Goal: Communication & Community: Ask a question

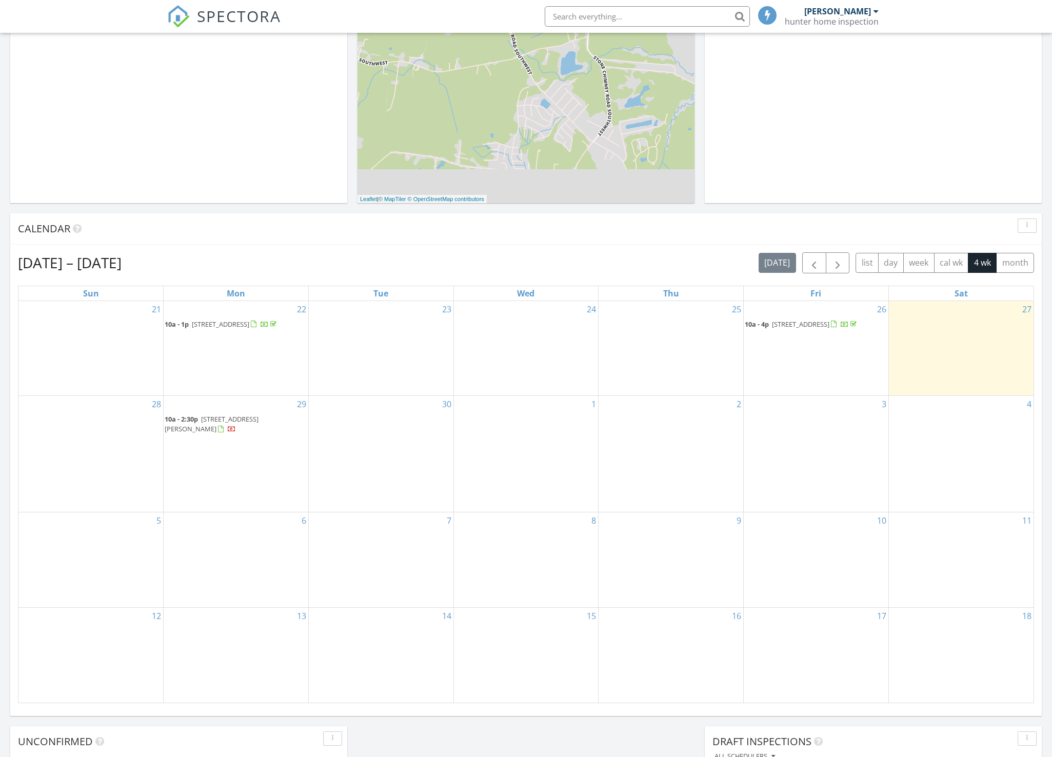
scroll to position [411, 0]
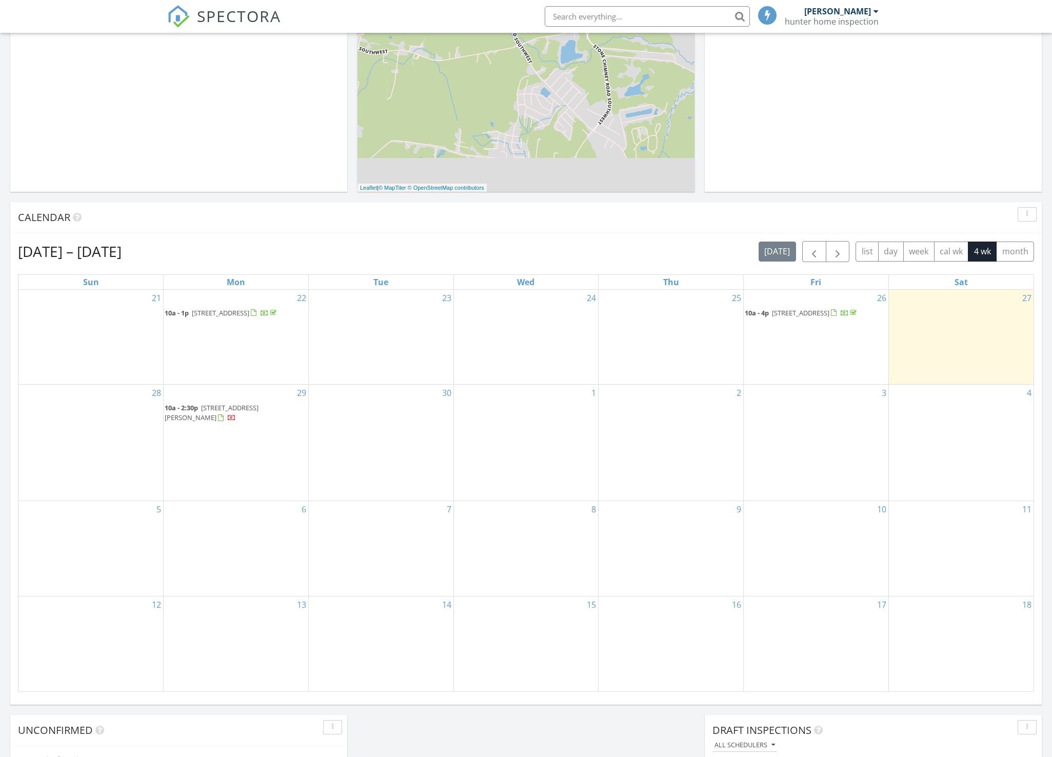
click at [784, 311] on span "98 Laurinburg St, Ocean Isle Beach 28469" at bounding box center [800, 312] width 57 height 9
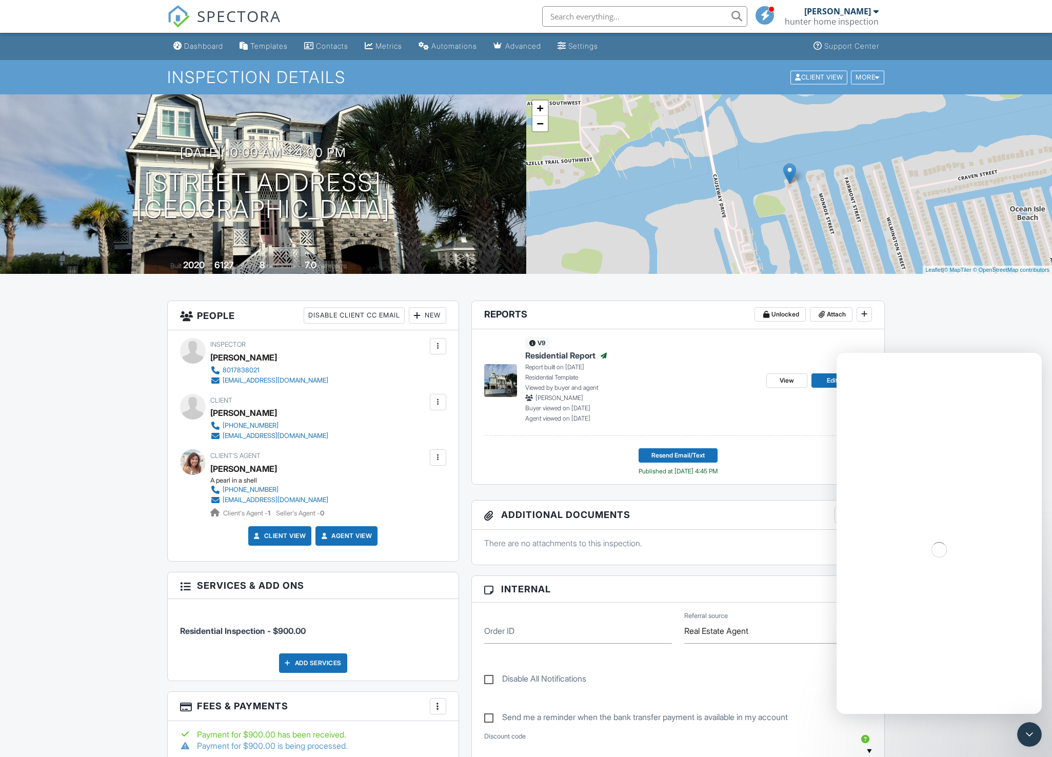
click at [792, 382] on span "View" at bounding box center [787, 381] width 14 height 10
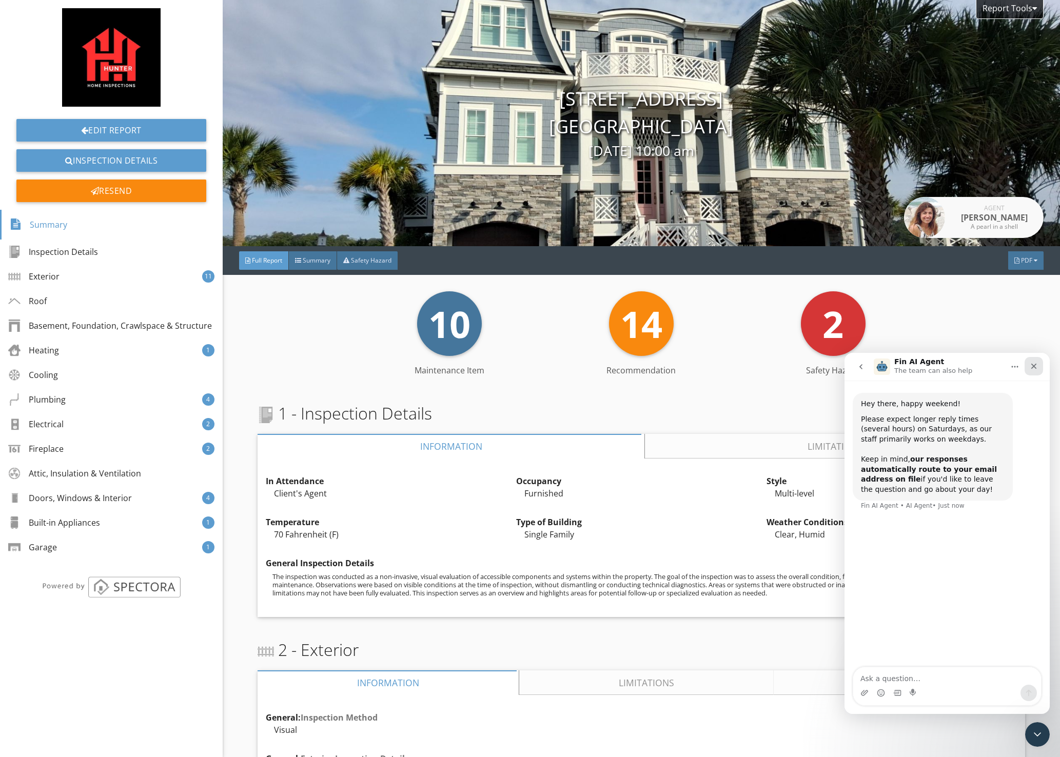
click at [1039, 369] on div "Close" at bounding box center [1034, 366] width 18 height 18
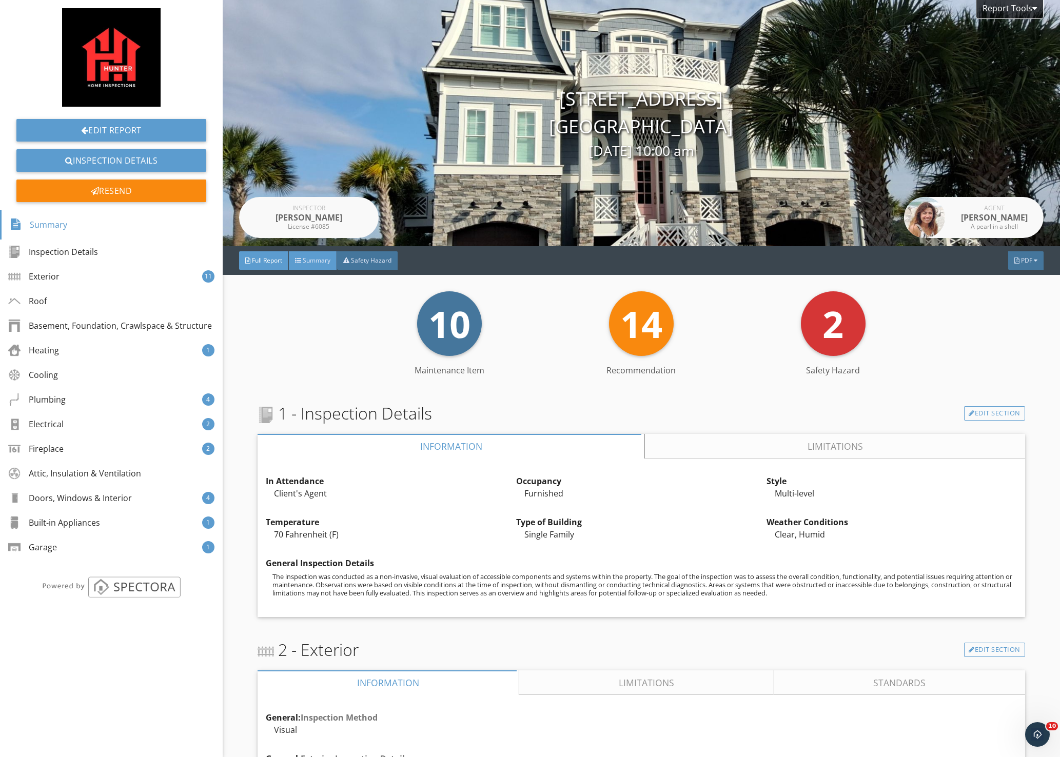
click at [316, 261] on span "Summary" at bounding box center [317, 260] width 28 height 9
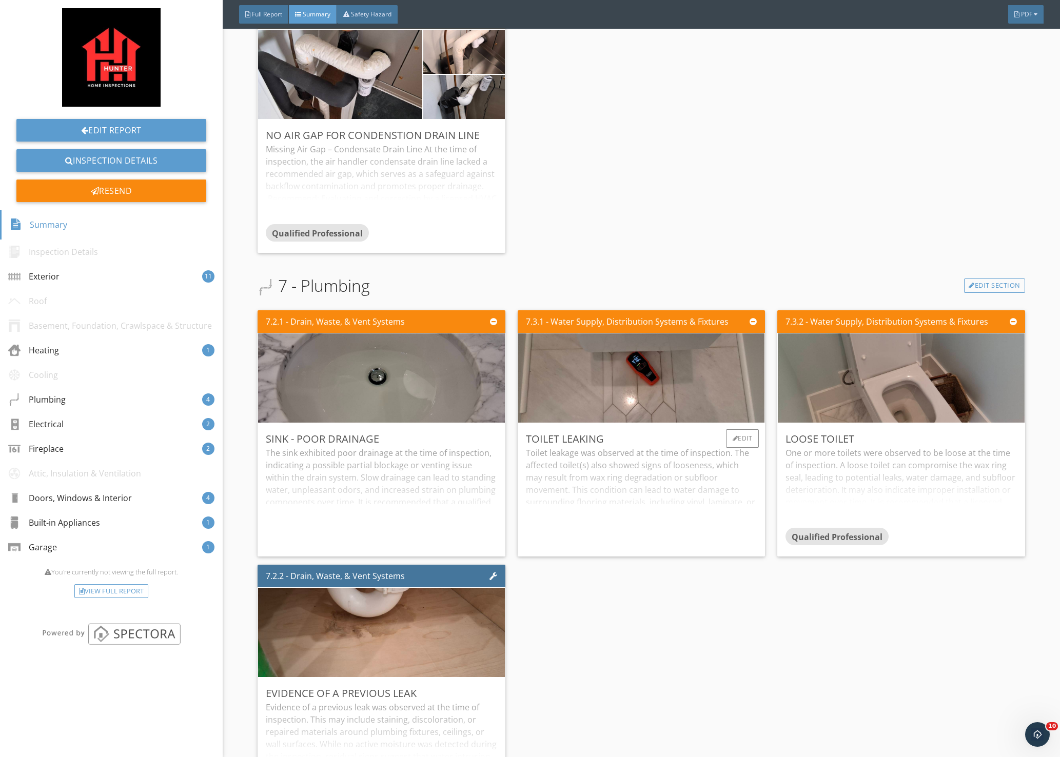
scroll to position [1385, 0]
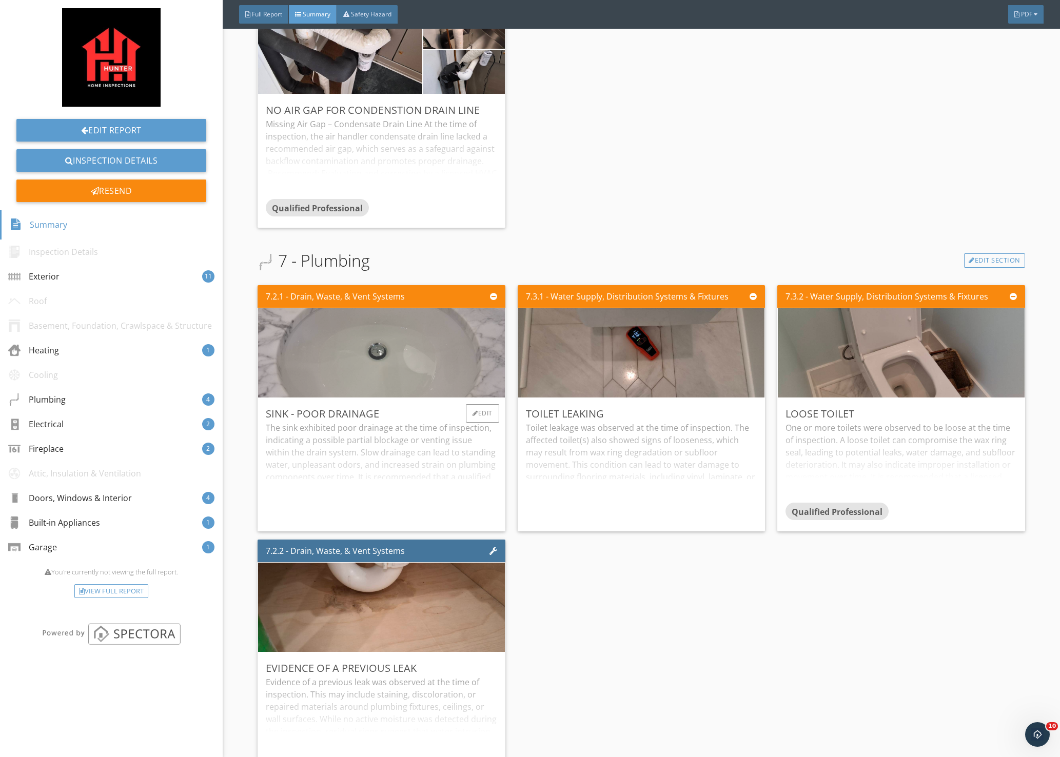
click at [448, 357] on img at bounding box center [381, 353] width 298 height 223
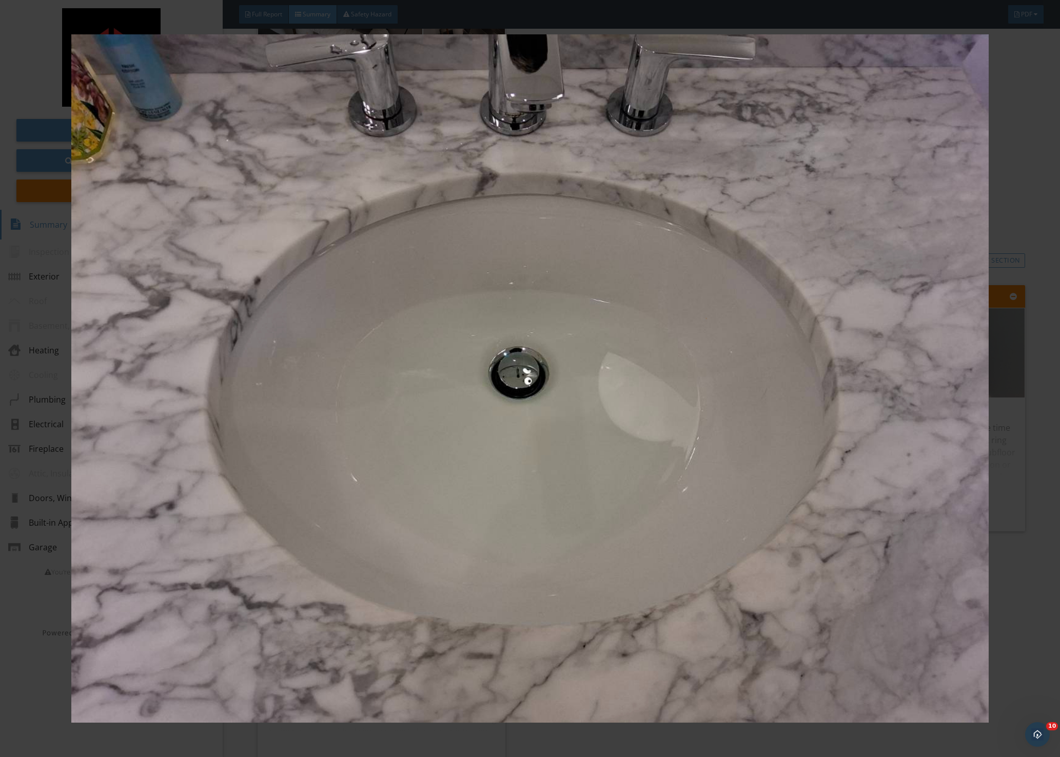
click at [1033, 434] on div at bounding box center [530, 378] width 1060 height 757
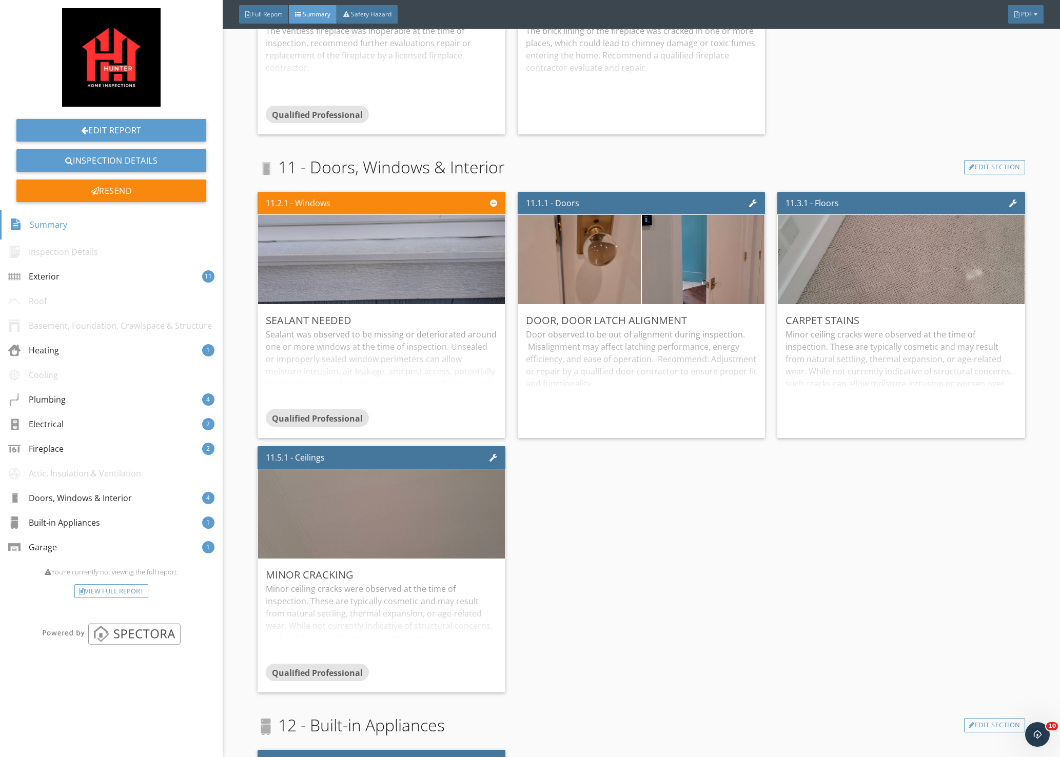
scroll to position [2635, 0]
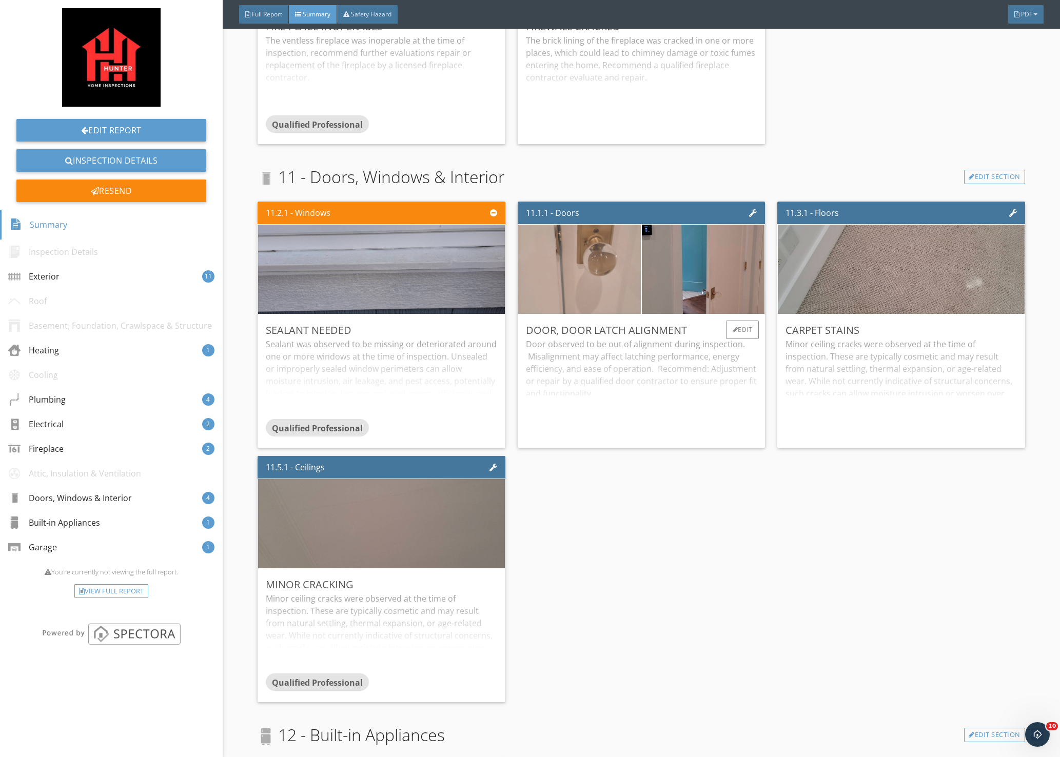
click at [618, 279] on img at bounding box center [580, 269] width 298 height 223
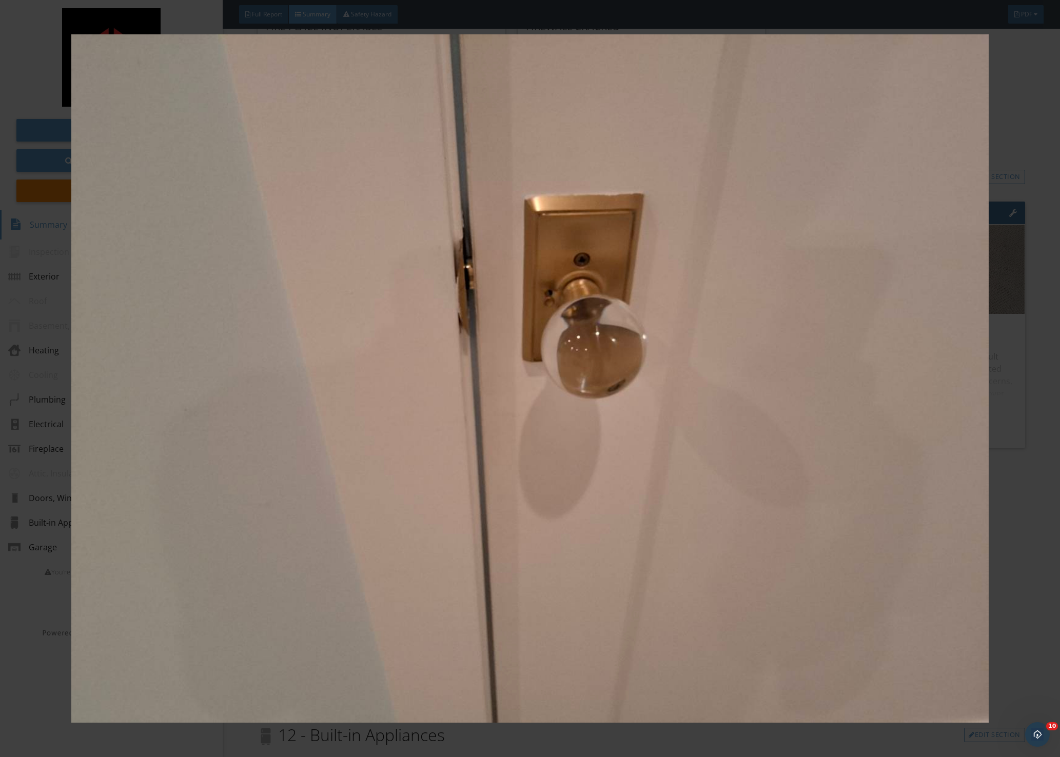
drag, startPoint x: 1025, startPoint y: 359, endPoint x: 1019, endPoint y: 359, distance: 6.7
click at [1025, 359] on div at bounding box center [530, 378] width 1060 height 757
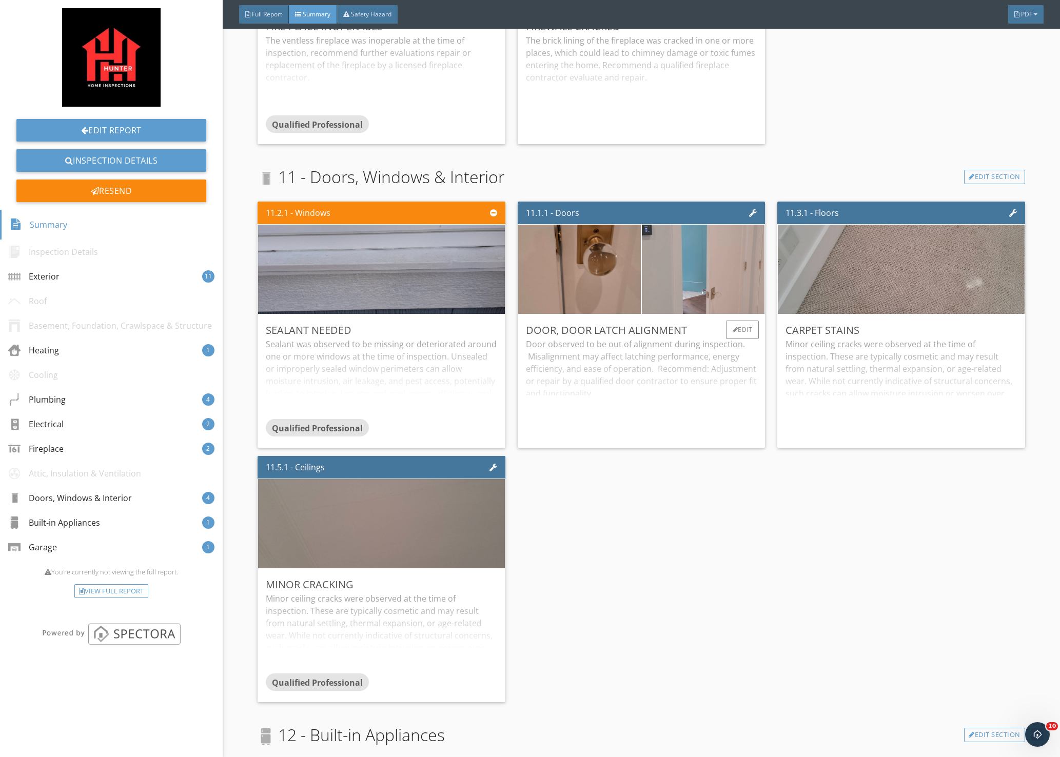
click at [685, 266] on img at bounding box center [704, 269] width 298 height 223
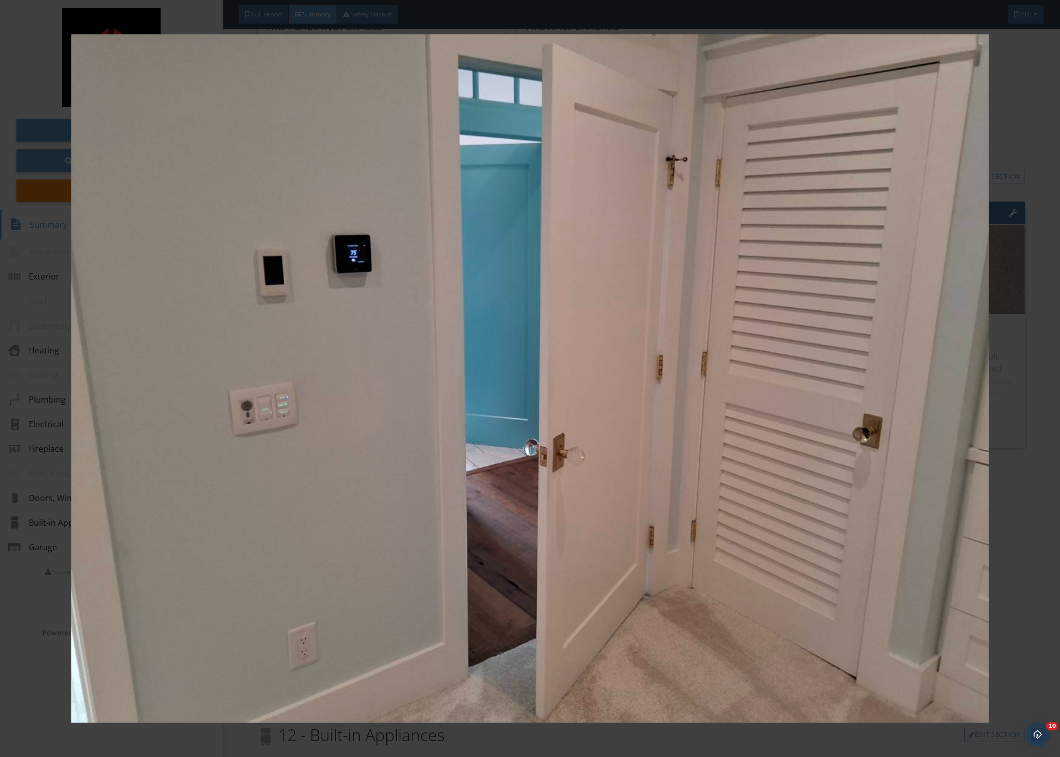
click at [1029, 358] on div at bounding box center [530, 378] width 1060 height 757
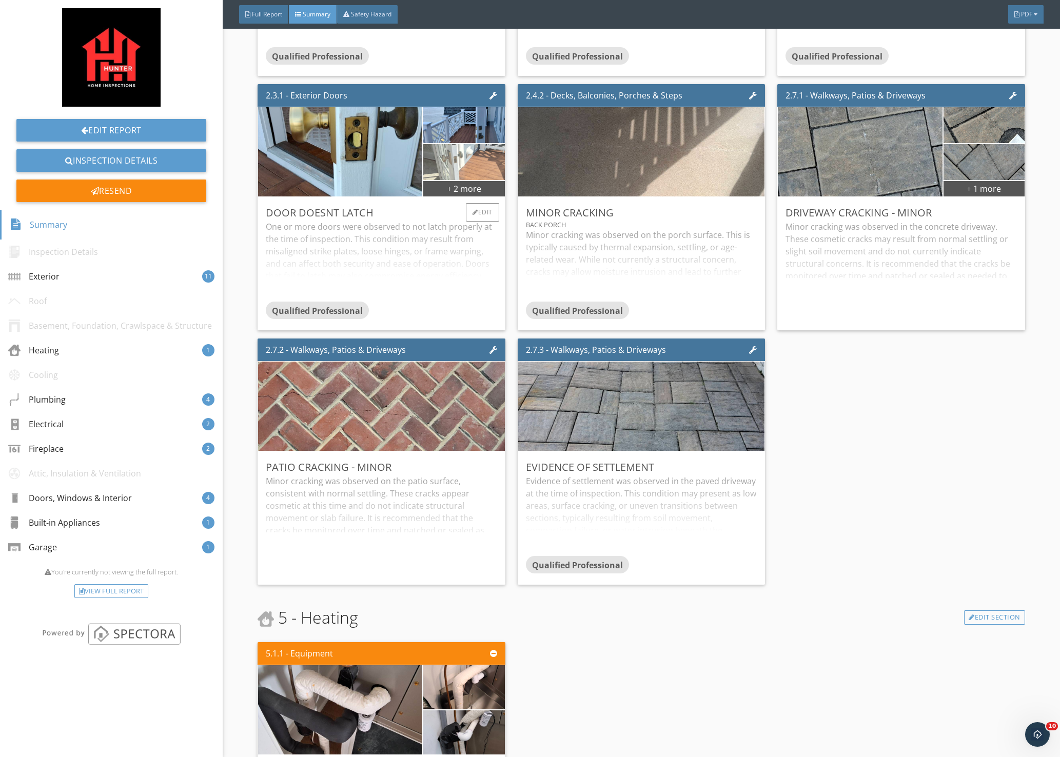
scroll to position [634, 0]
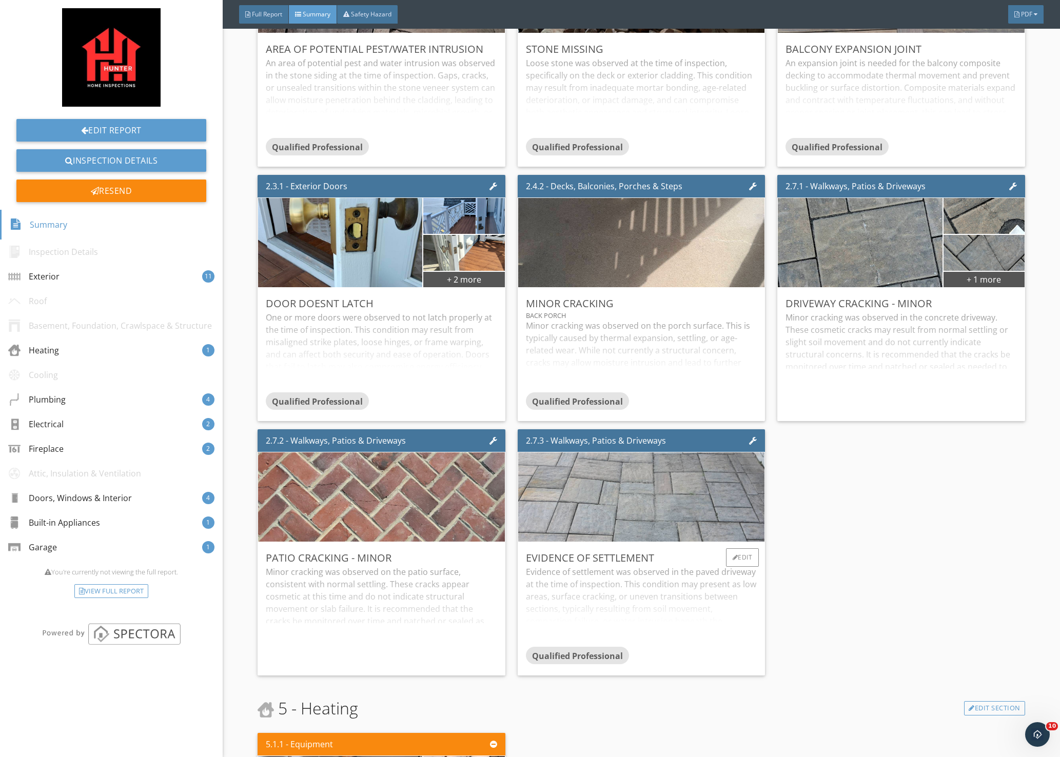
click at [646, 494] on img at bounding box center [642, 497] width 298 height 223
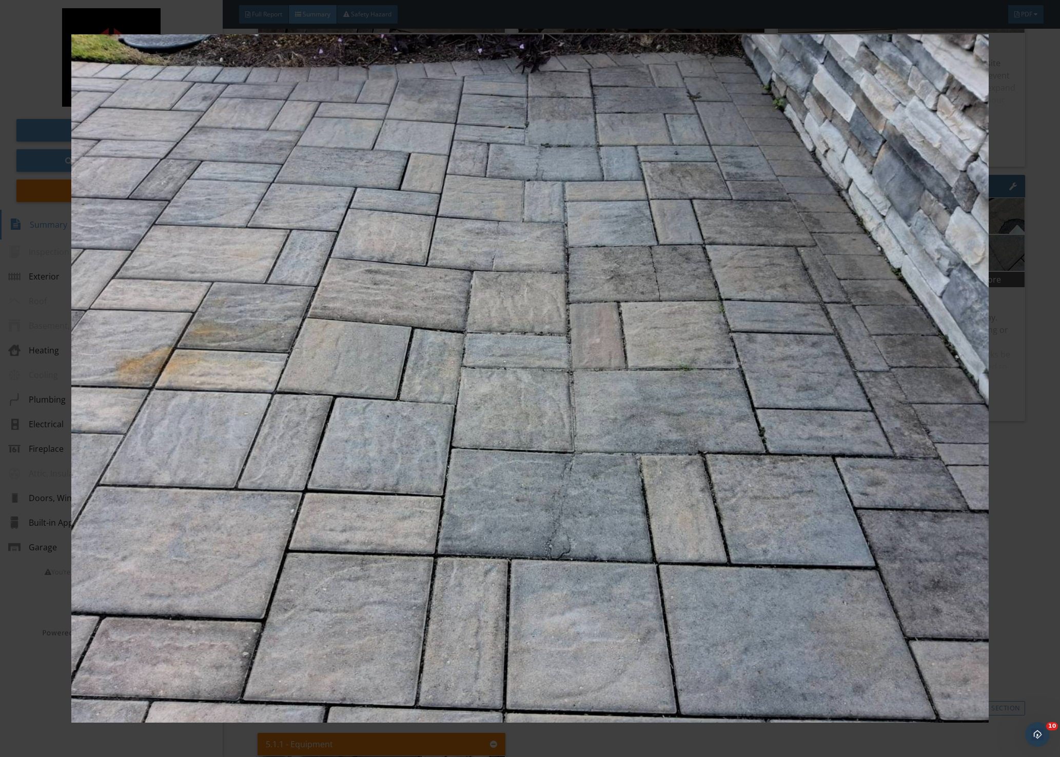
click at [1042, 415] on div at bounding box center [530, 378] width 1060 height 757
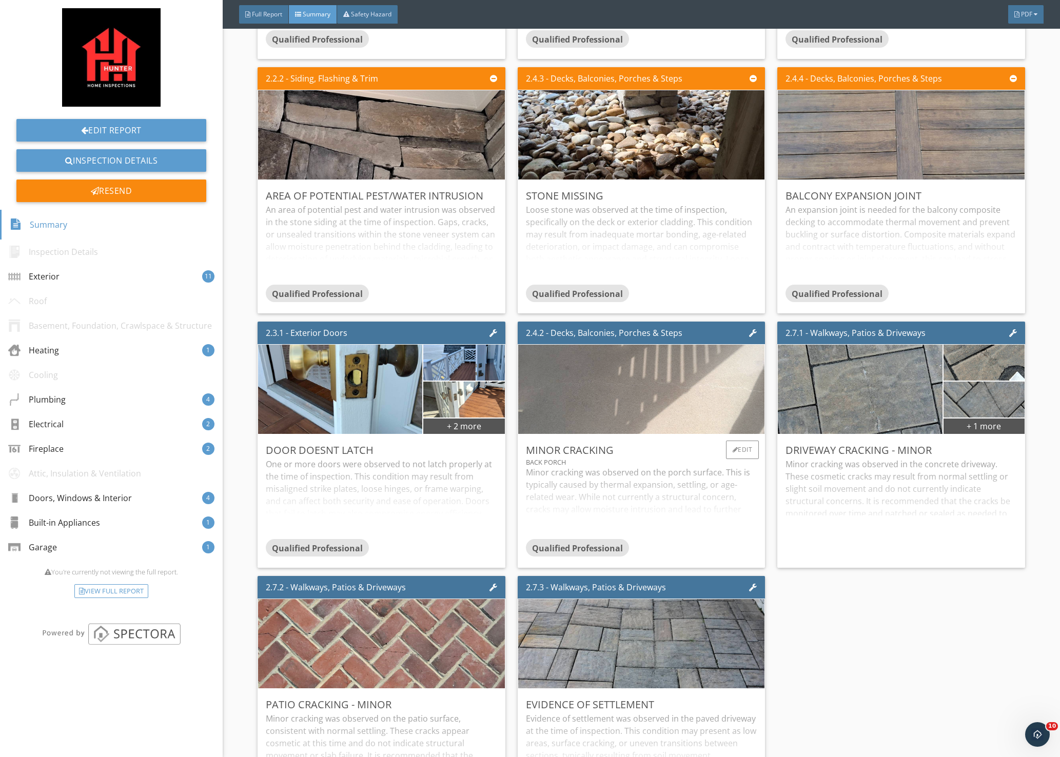
scroll to position [480, 0]
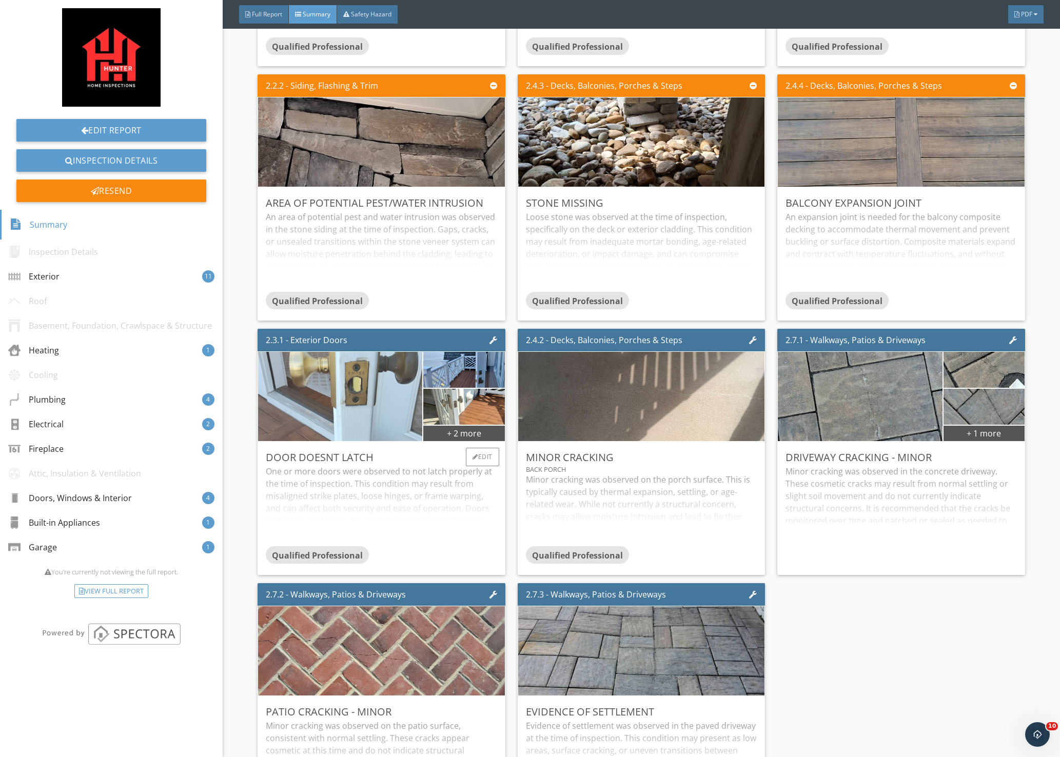
click at [357, 394] on img at bounding box center [340, 396] width 298 height 223
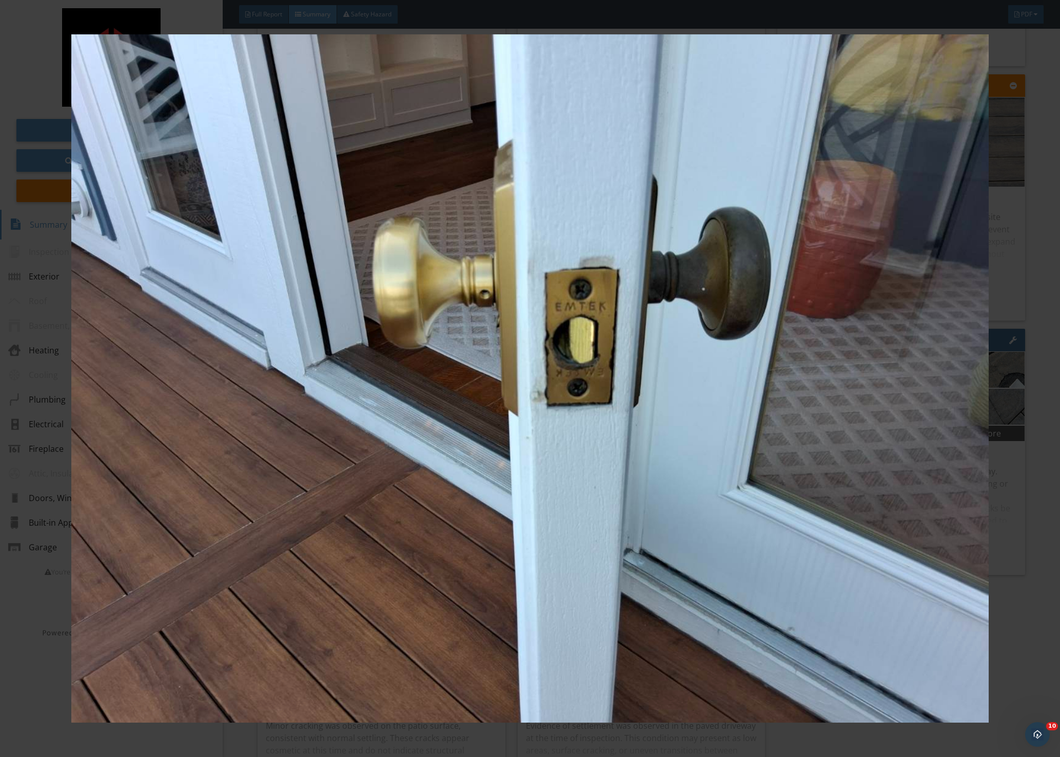
click at [1025, 352] on div at bounding box center [530, 378] width 1060 height 757
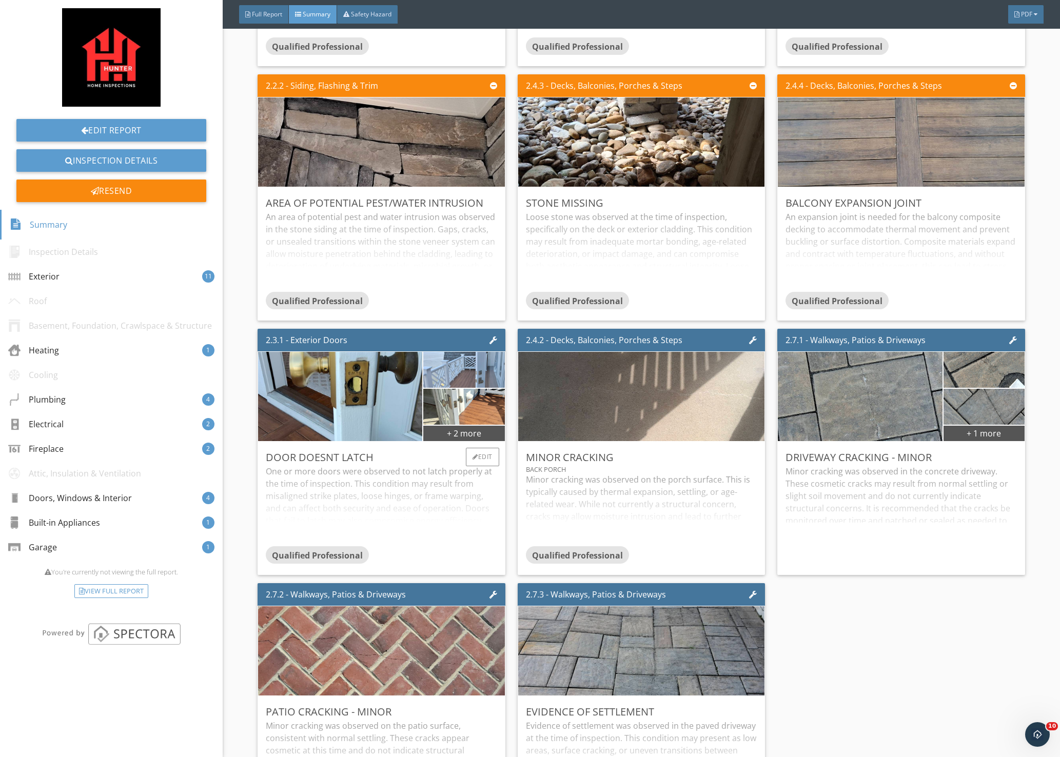
click at [466, 376] on img at bounding box center [464, 370] width 120 height 90
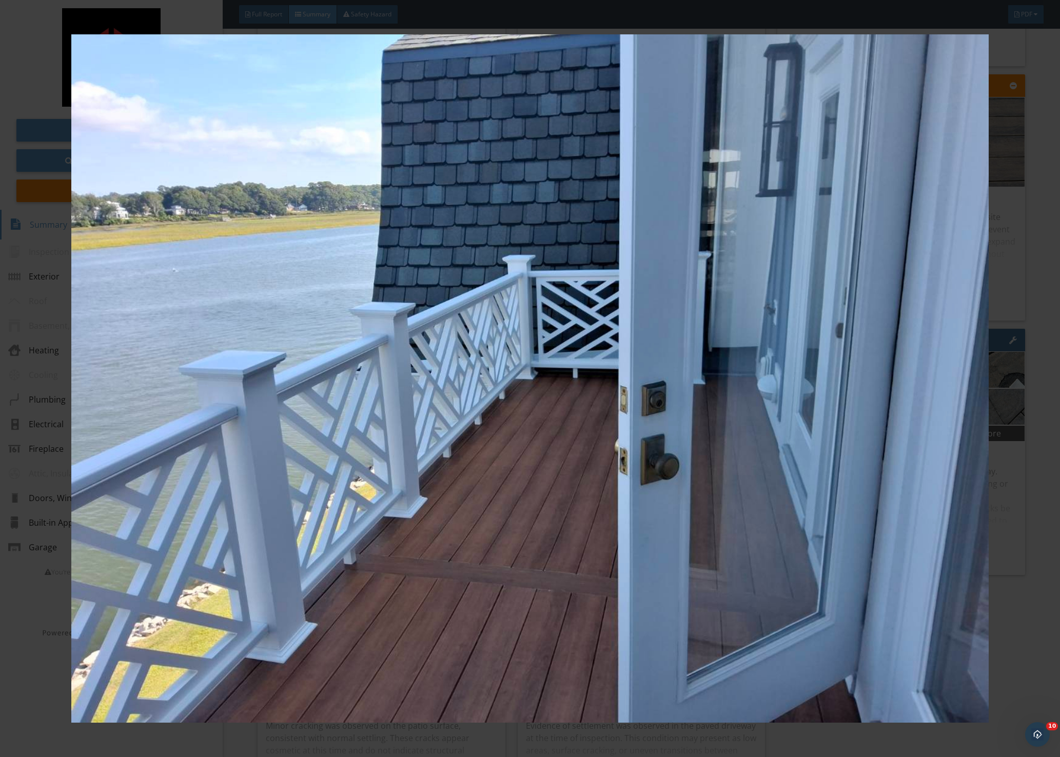
click at [959, 338] on img at bounding box center [530, 378] width 976 height 688
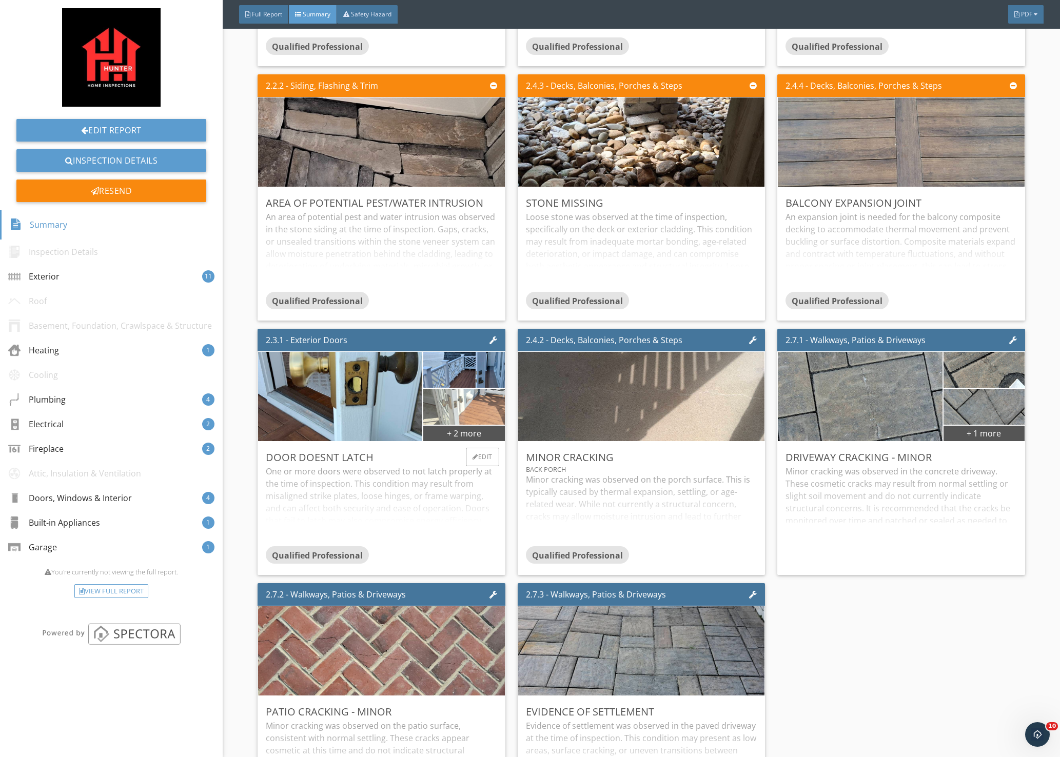
click at [476, 410] on img at bounding box center [464, 407] width 120 height 90
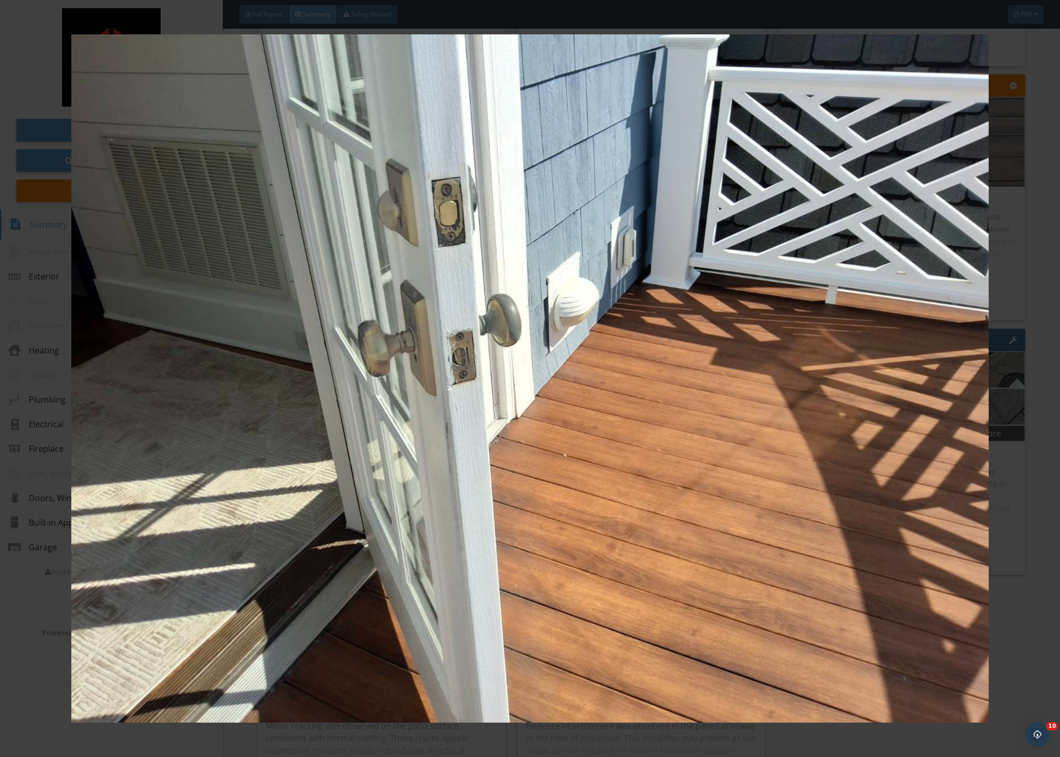
click at [1036, 257] on div at bounding box center [530, 378] width 1060 height 757
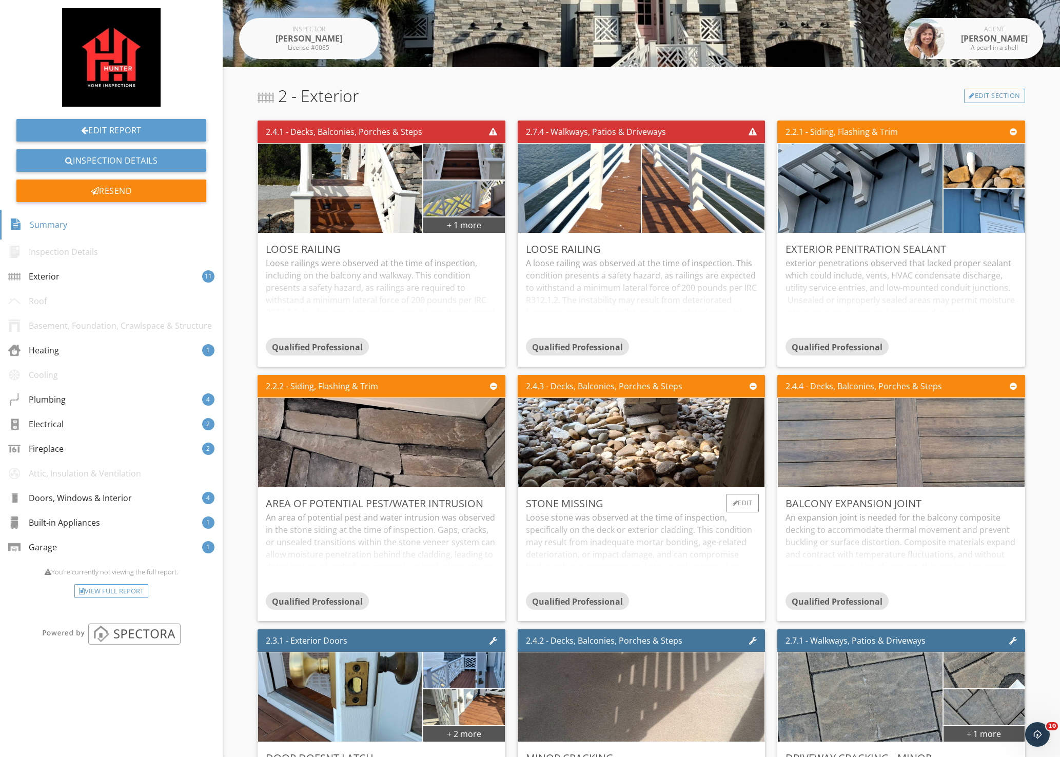
scroll to position [0, 0]
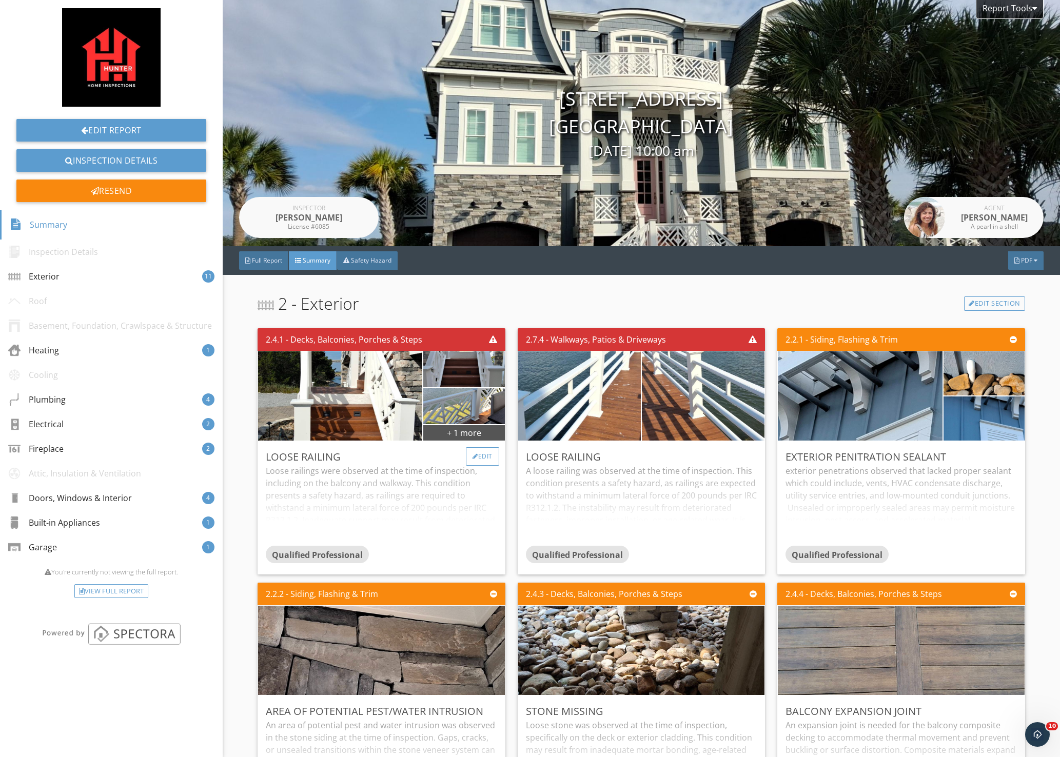
click at [476, 455] on div "Edit" at bounding box center [482, 456] width 33 height 18
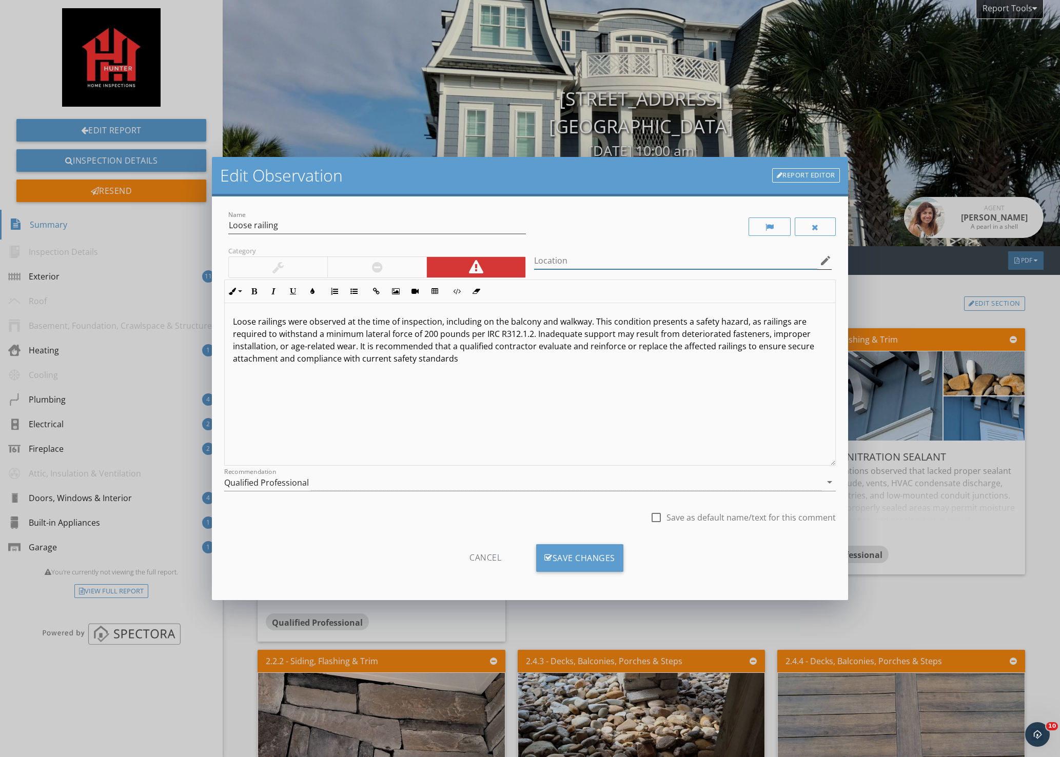
click at [594, 262] on input "Location" at bounding box center [675, 260] width 283 height 17
click at [690, 262] on input "both 2nds floor balcony's and walkways" at bounding box center [675, 260] width 283 height 17
click at [574, 265] on input "both 2nds floor balcony's and, both main floor decks" at bounding box center [675, 260] width 283 height 17
click at [666, 263] on input "both 2nd floor balcony's and, both main floor decks" at bounding box center [675, 260] width 283 height 17
click at [720, 263] on input "both 2nd floor balcony's and, main floor decks" at bounding box center [675, 260] width 283 height 17
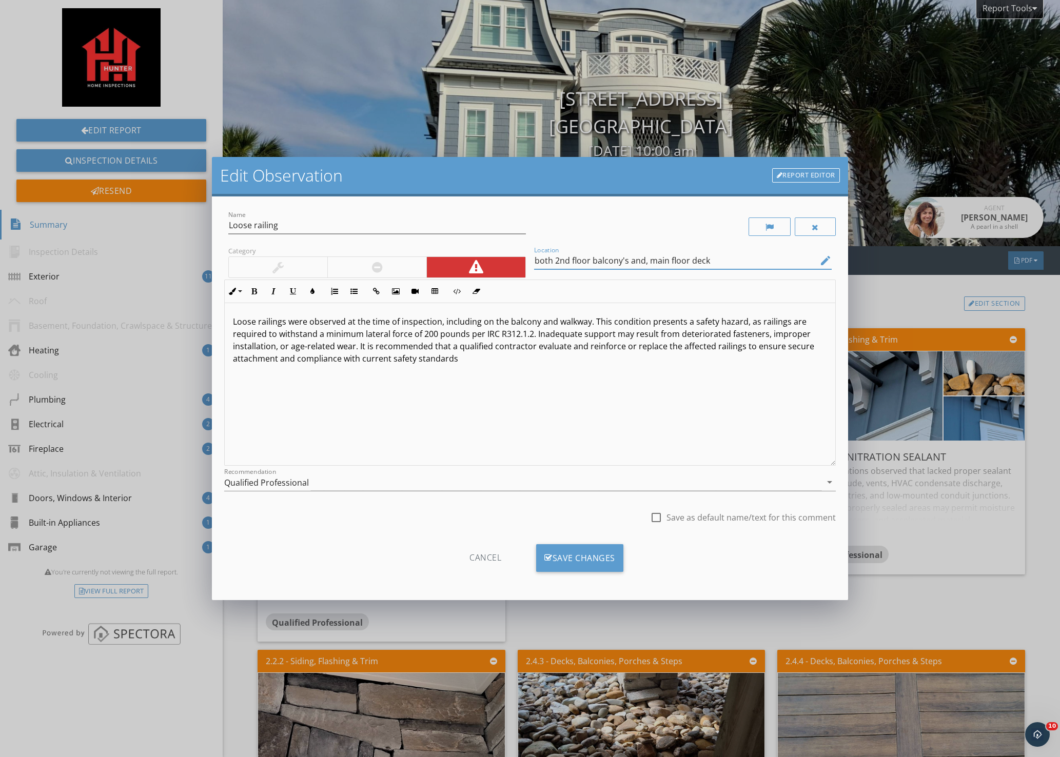
click at [647, 261] on input "both 2nd floor balcony's and, main floor deck" at bounding box center [675, 260] width 283 height 17
click at [694, 261] on input "both 2nd floor balcony's, main floor deck" at bounding box center [675, 260] width 283 height 17
type input "both 2nd floor balcony's, main floor deck, main floor front porch"
click at [583, 562] on div "Save Changes" at bounding box center [579, 558] width 87 height 28
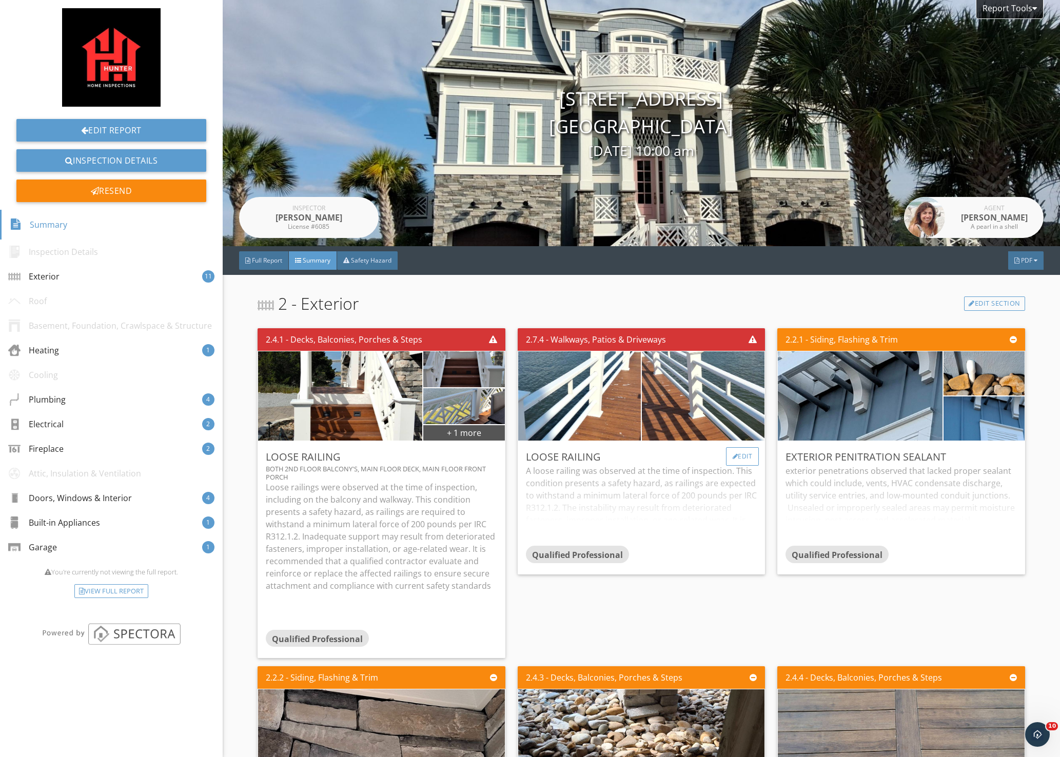
click at [735, 458] on div "Edit" at bounding box center [742, 456] width 33 height 18
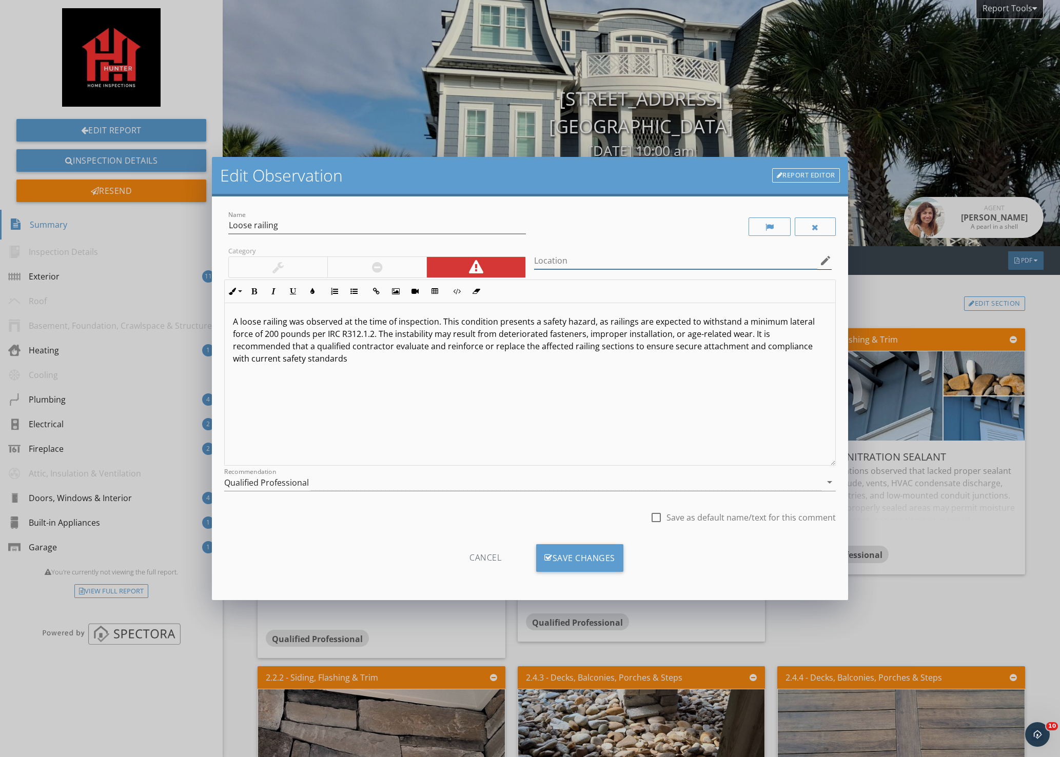
click at [586, 259] on input "Location" at bounding box center [675, 260] width 283 height 17
type input "walkway to the pavilion"
click at [657, 521] on div at bounding box center [656, 517] width 17 height 17
checkbox input "true"
click at [604, 553] on div "Save Changes" at bounding box center [579, 558] width 87 height 28
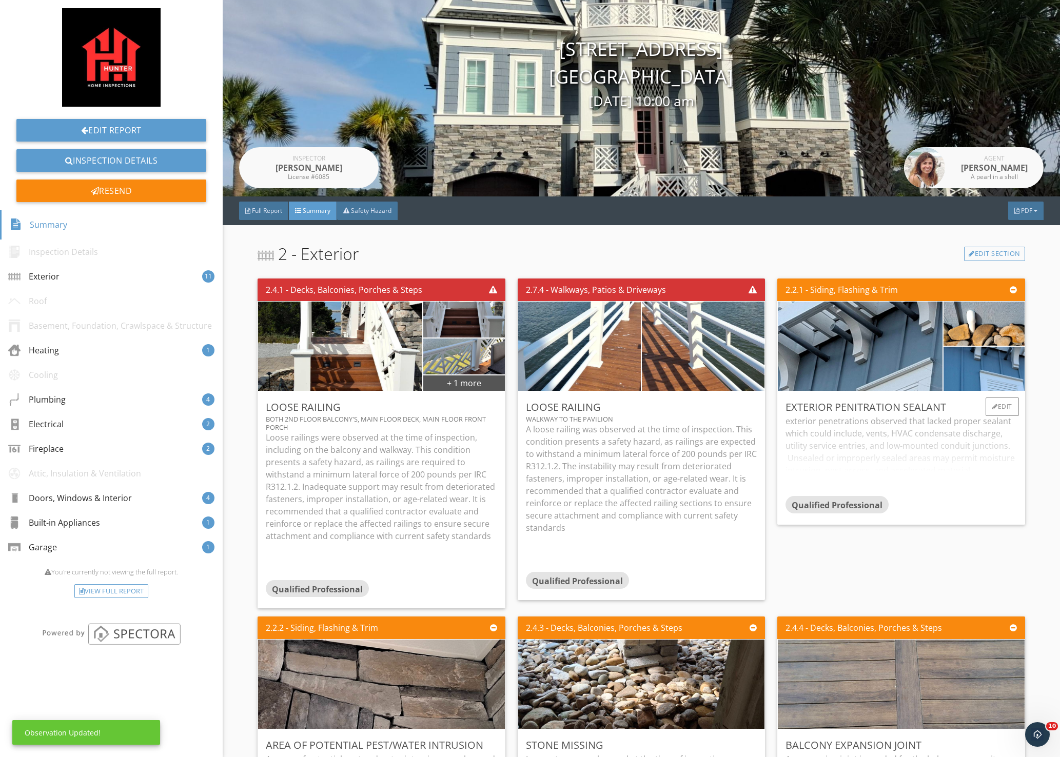
scroll to position [51, 0]
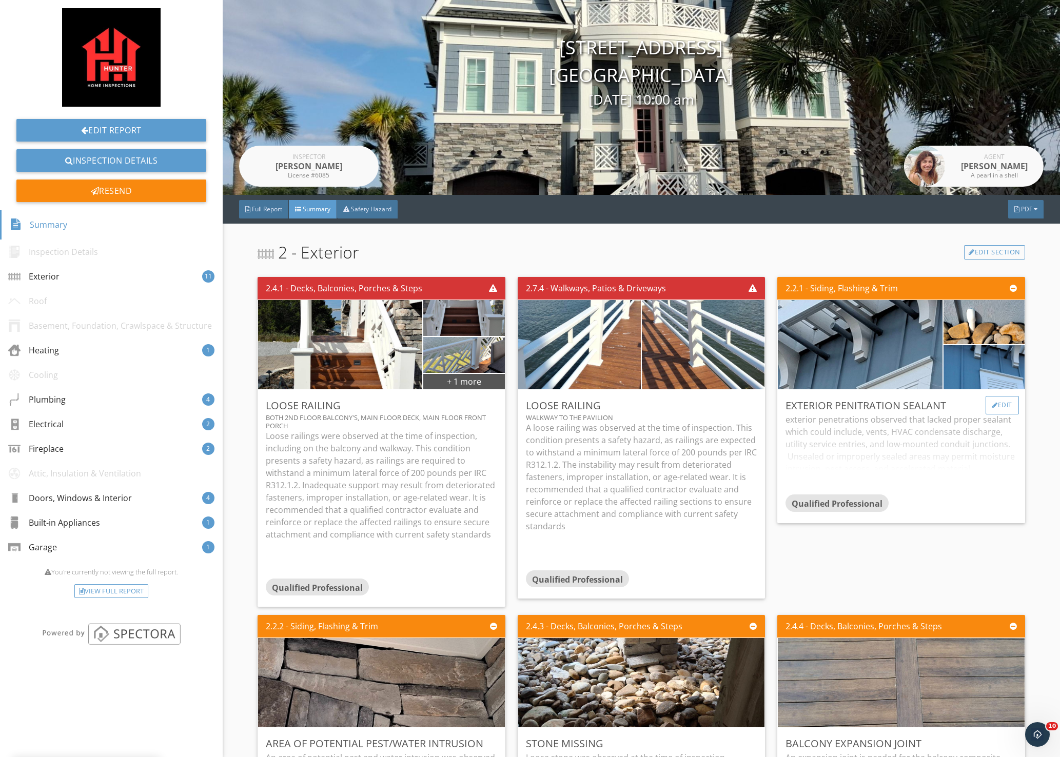
click at [997, 405] on div "Edit" at bounding box center [1002, 405] width 33 height 18
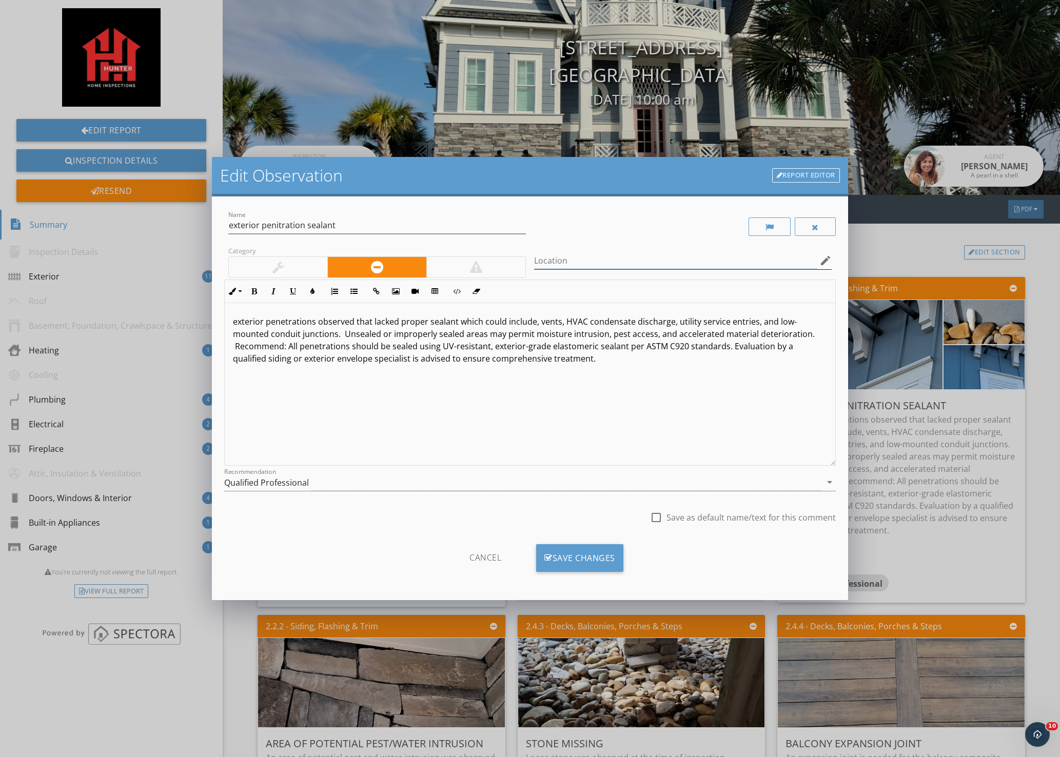
click at [584, 259] on input "Location" at bounding box center [675, 260] width 283 height 17
type input "west side of home"
click at [584, 565] on div "Save Changes" at bounding box center [579, 558] width 87 height 28
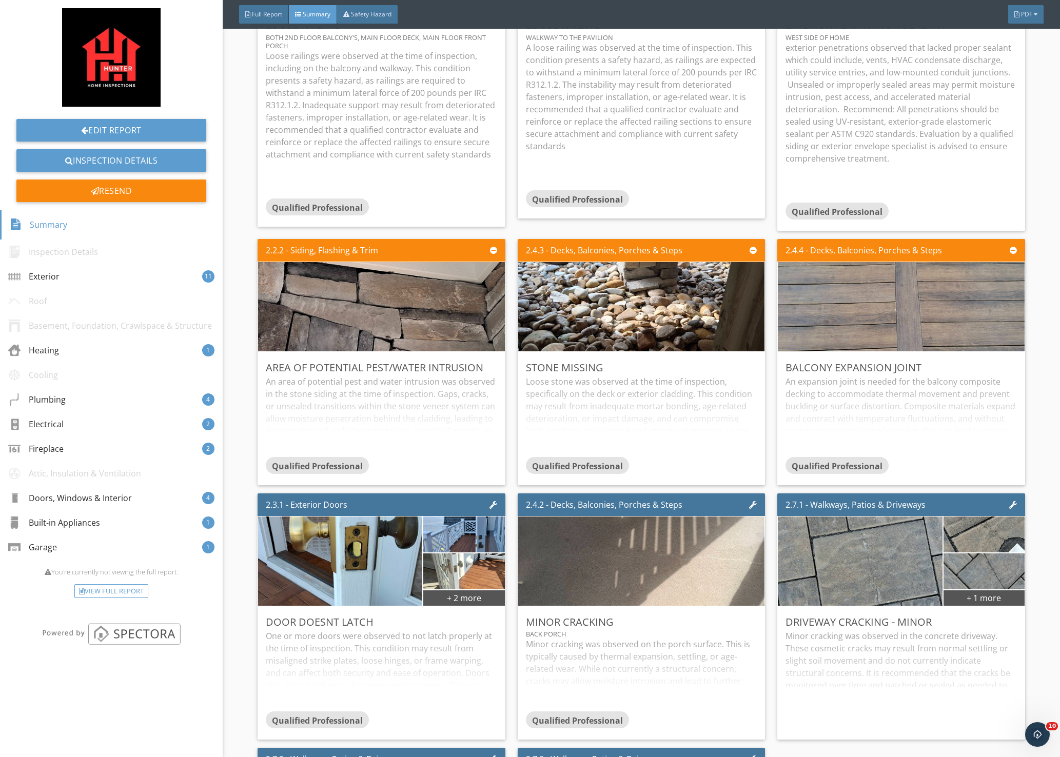
scroll to position [411, 0]
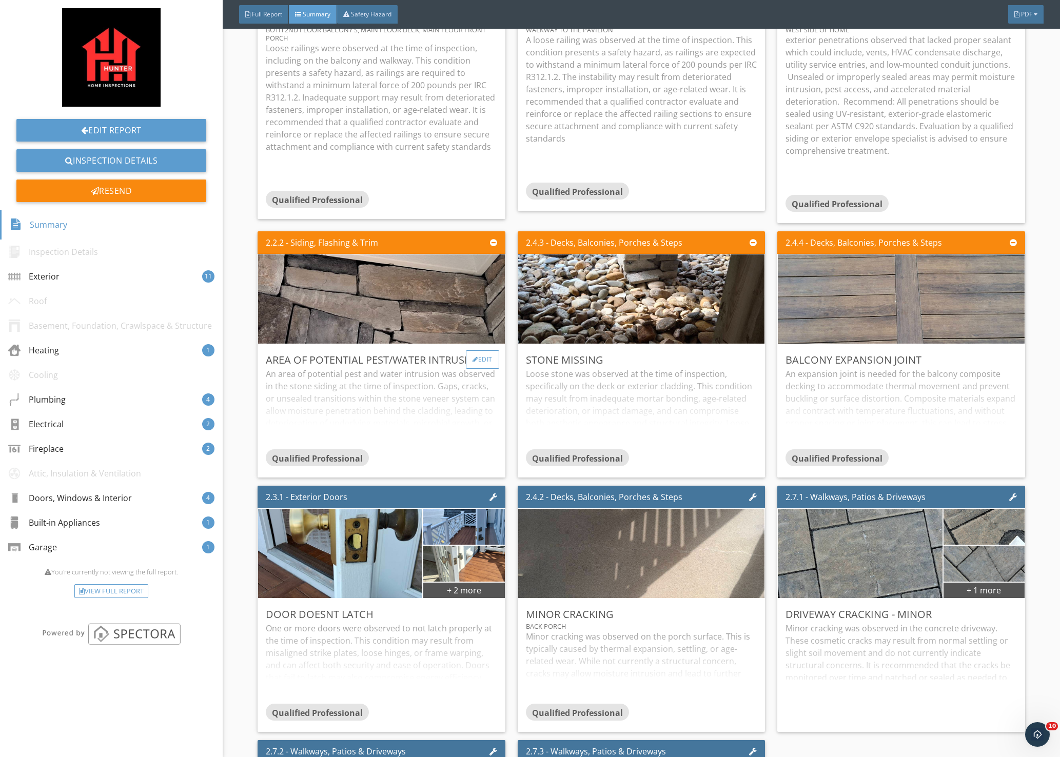
click at [477, 361] on div "Edit" at bounding box center [482, 359] width 33 height 18
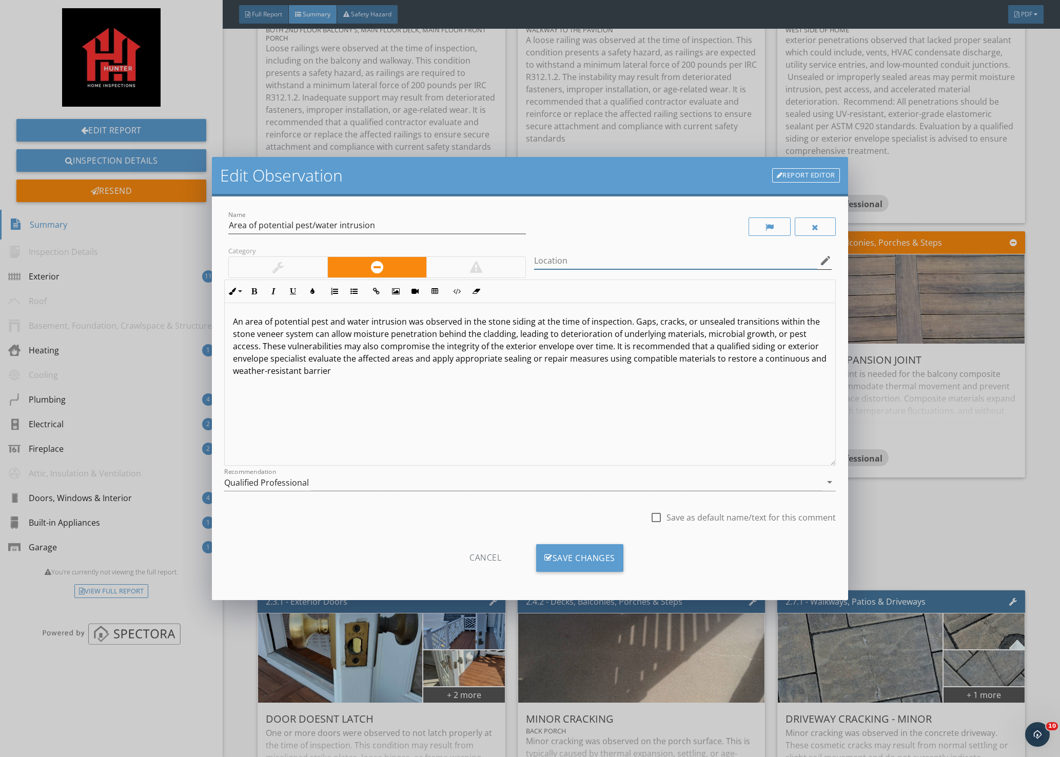
click at [578, 259] on input "Location" at bounding box center [675, 260] width 283 height 17
type input "right side corner of the arch on the eastside of the home closest to the pool"
click at [564, 555] on div "Save Changes" at bounding box center [579, 558] width 87 height 28
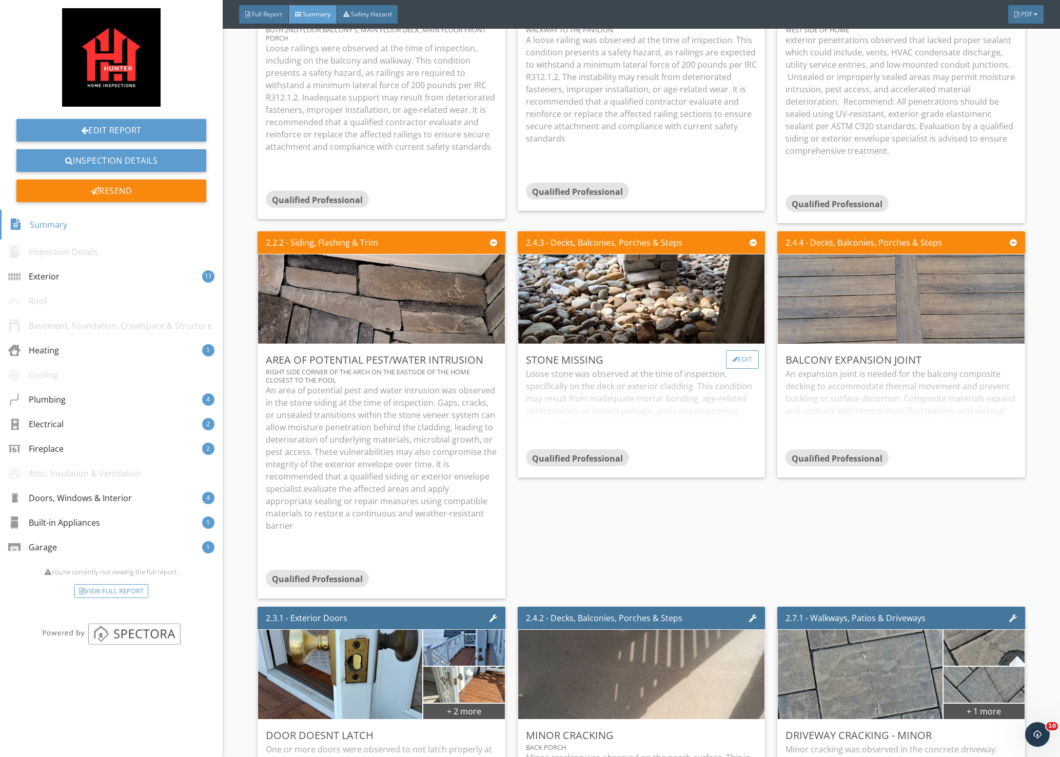
click at [733, 358] on div "Edit" at bounding box center [742, 359] width 33 height 18
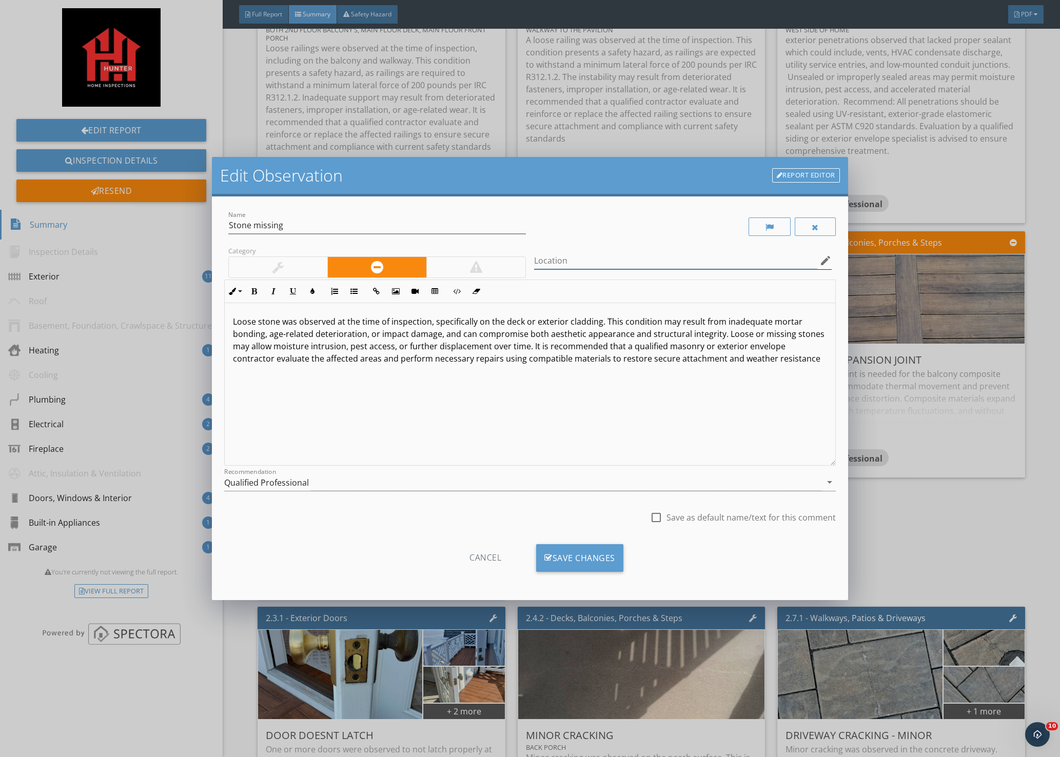
click at [589, 259] on input "Location" at bounding box center [675, 260] width 283 height 17
type input "under front porch"
click at [593, 562] on div "Save Changes" at bounding box center [579, 558] width 87 height 28
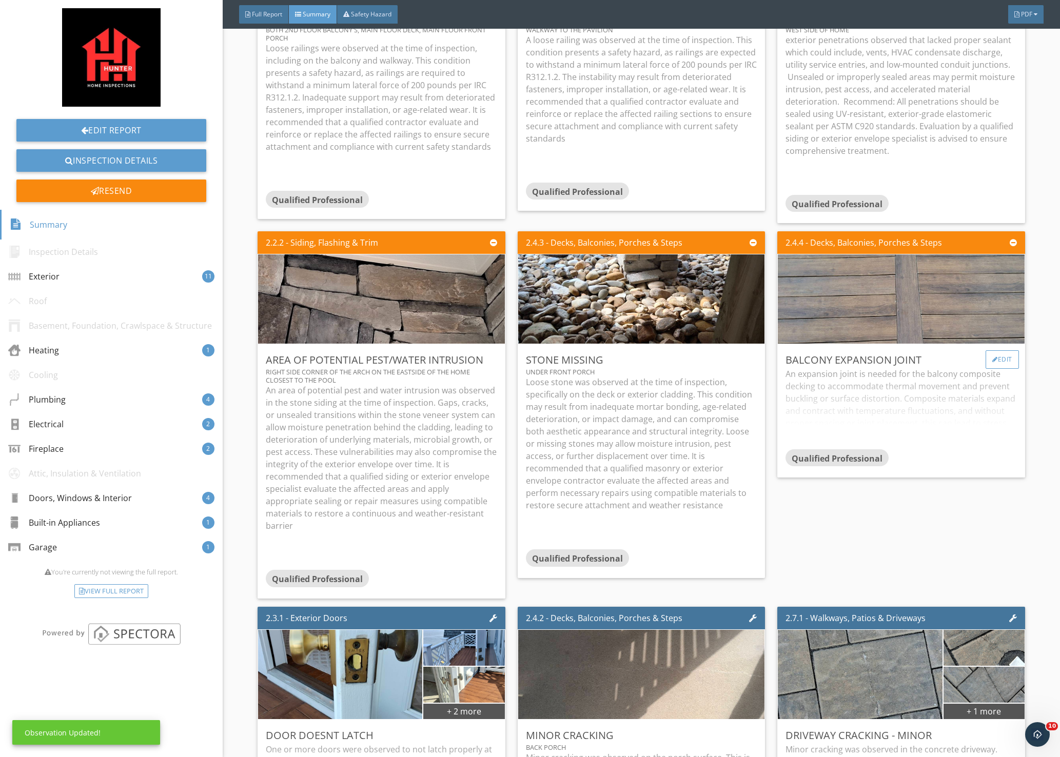
click at [994, 358] on div "Edit" at bounding box center [1002, 359] width 33 height 18
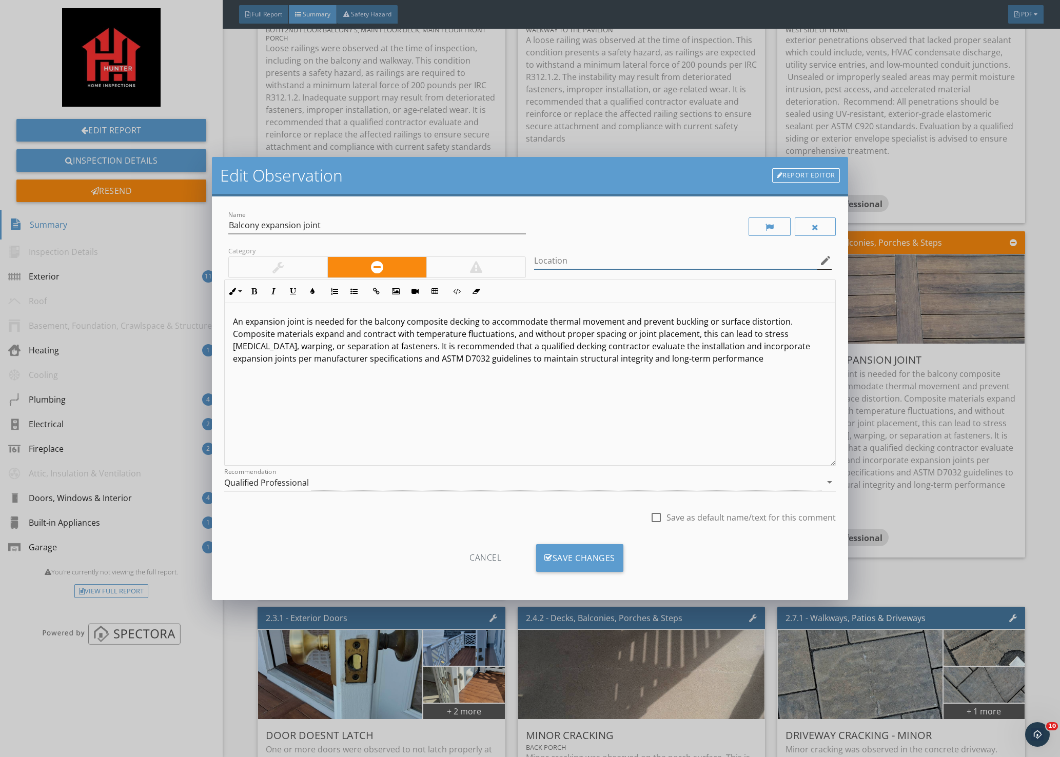
click at [566, 259] on input "Location" at bounding box center [675, 260] width 283 height 17
type input "north side balcony"
click at [587, 559] on div "Save Changes" at bounding box center [579, 558] width 87 height 28
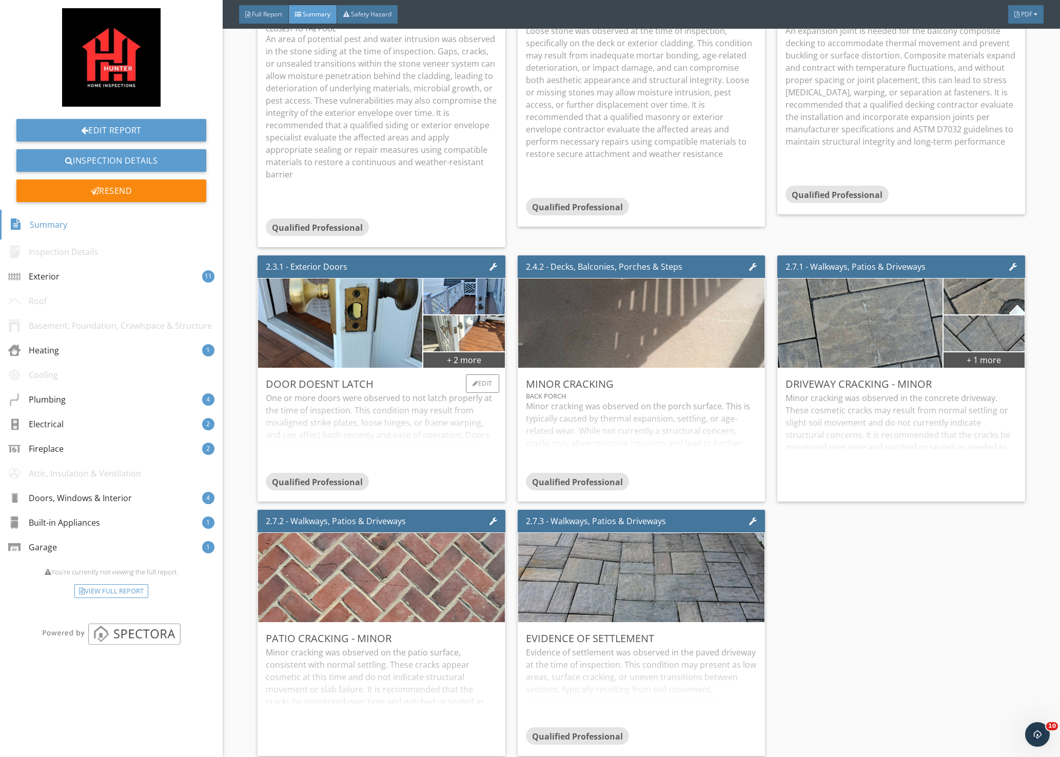
scroll to position [770, 0]
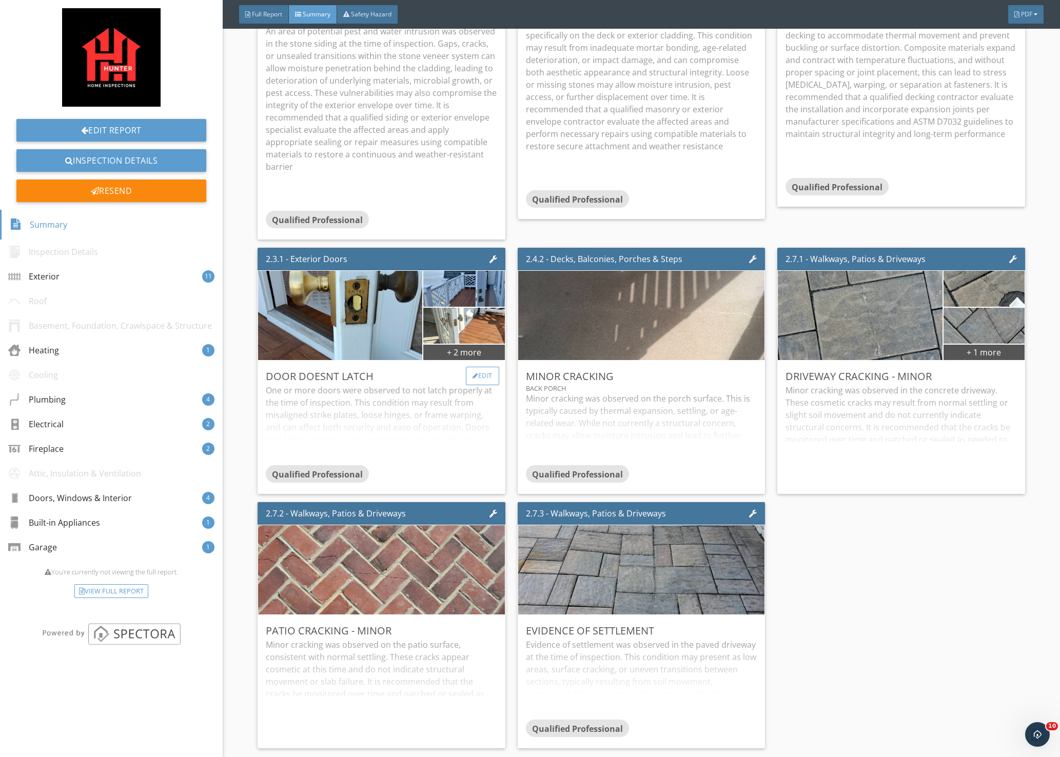
click at [478, 367] on div "Edit" at bounding box center [482, 376] width 33 height 18
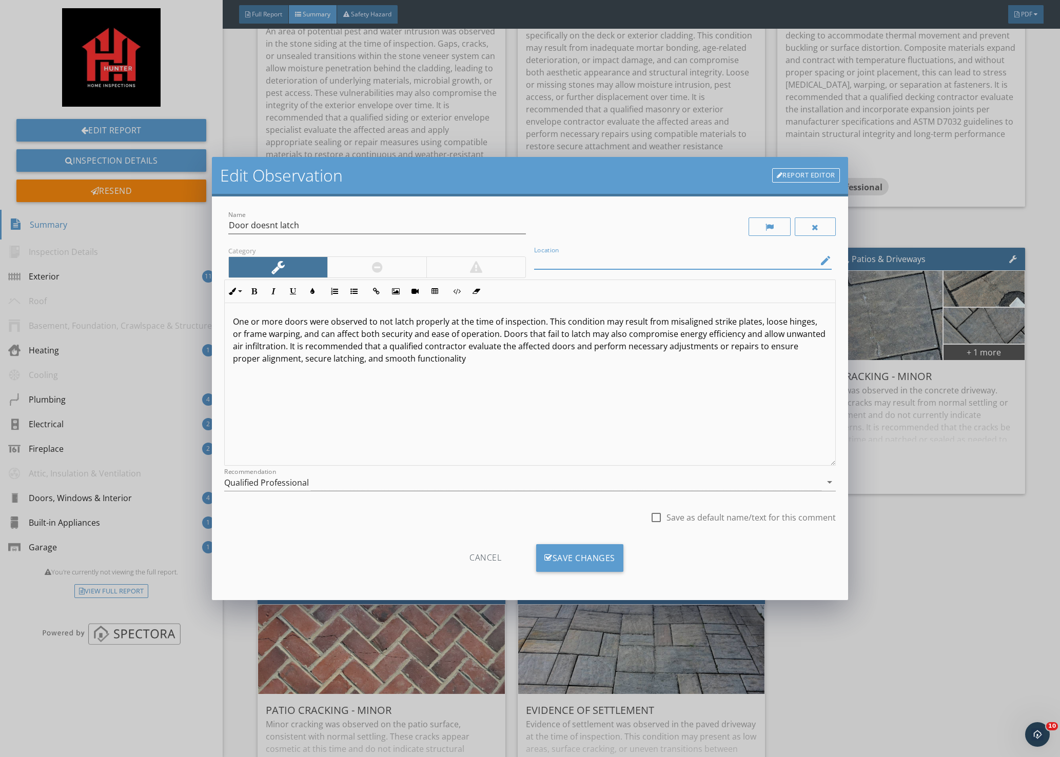
click at [594, 261] on input "Location" at bounding box center [675, 260] width 283 height 17
type input "both second floor balcony's"
click at [593, 557] on div "Save Changes" at bounding box center [579, 558] width 87 height 28
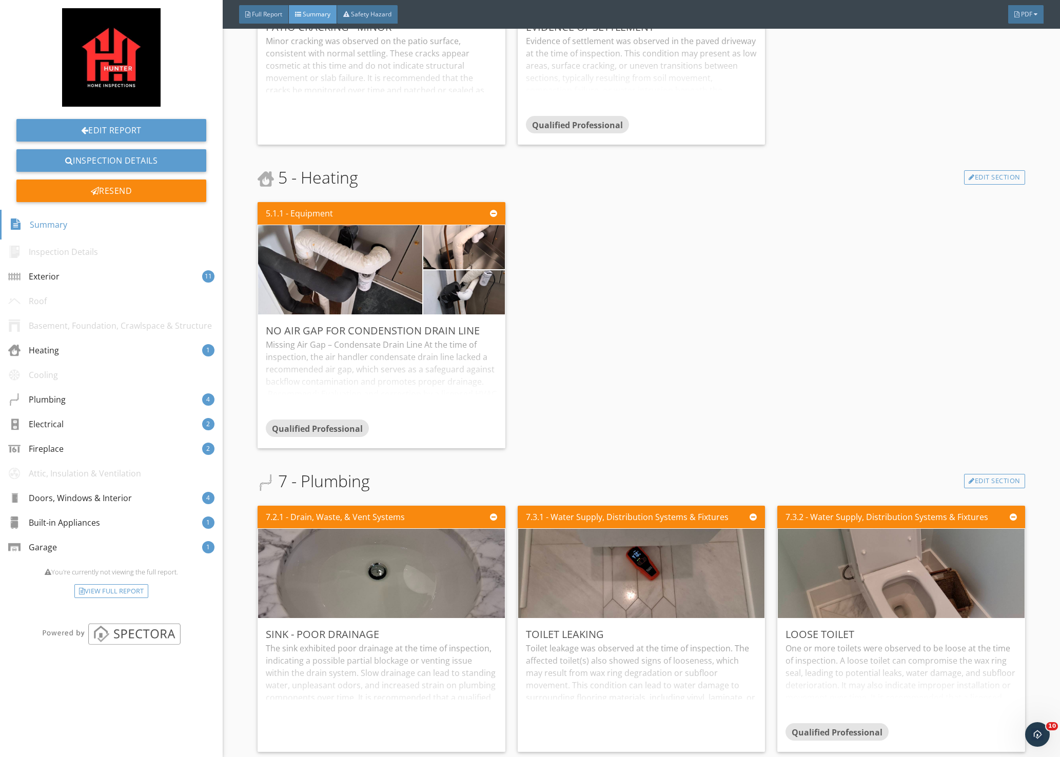
scroll to position [1539, 0]
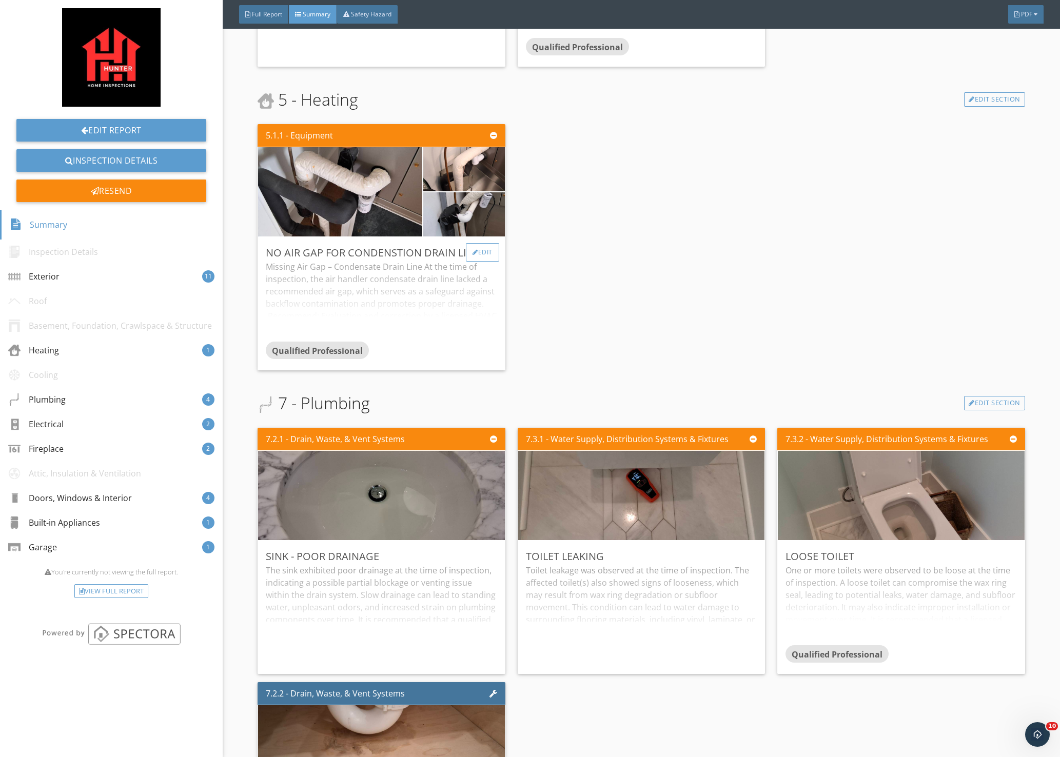
click at [480, 243] on div "Edit" at bounding box center [482, 252] width 33 height 18
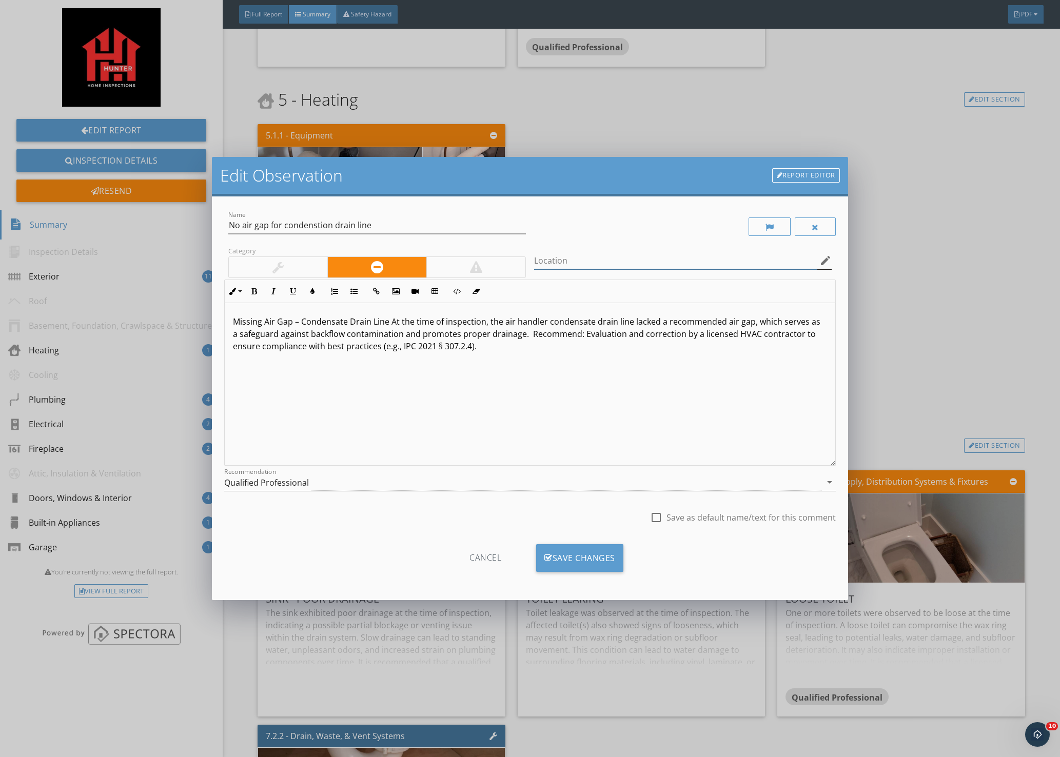
click at [608, 261] on input "Location" at bounding box center [675, 260] width 283 height 17
type input "a"
type input "kitchen and upstairs air handlers"
click at [594, 557] on div "Save Changes" at bounding box center [579, 558] width 87 height 28
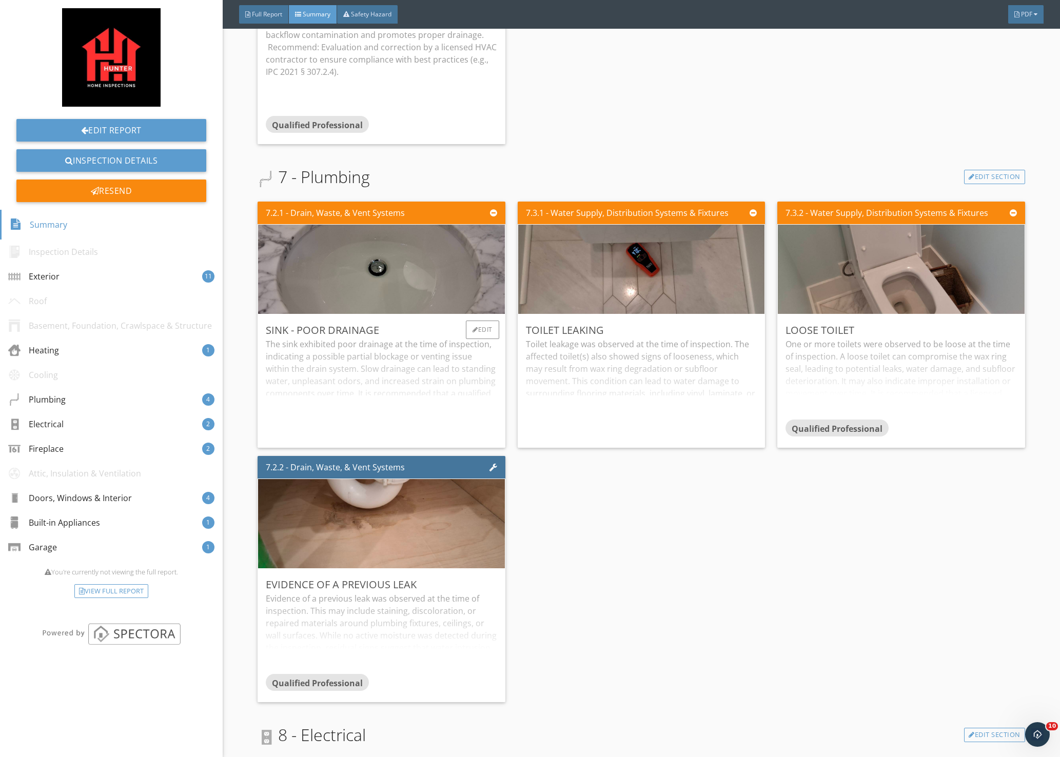
scroll to position [1847, 0]
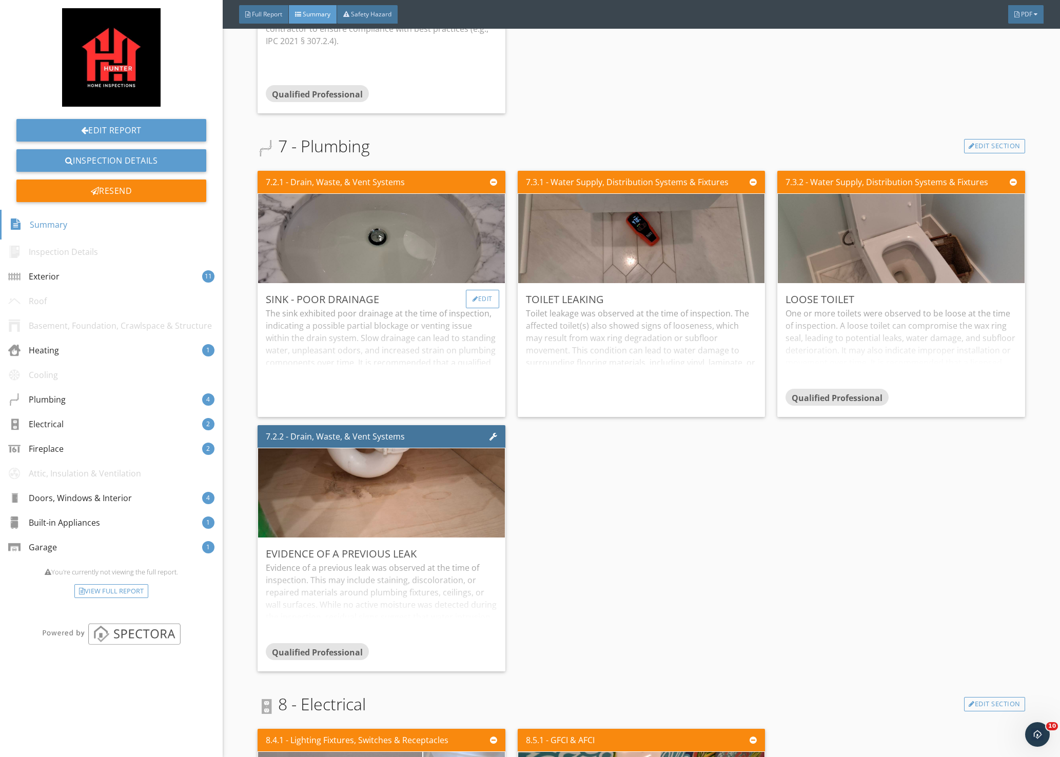
click at [478, 290] on div "Edit" at bounding box center [482, 299] width 33 height 18
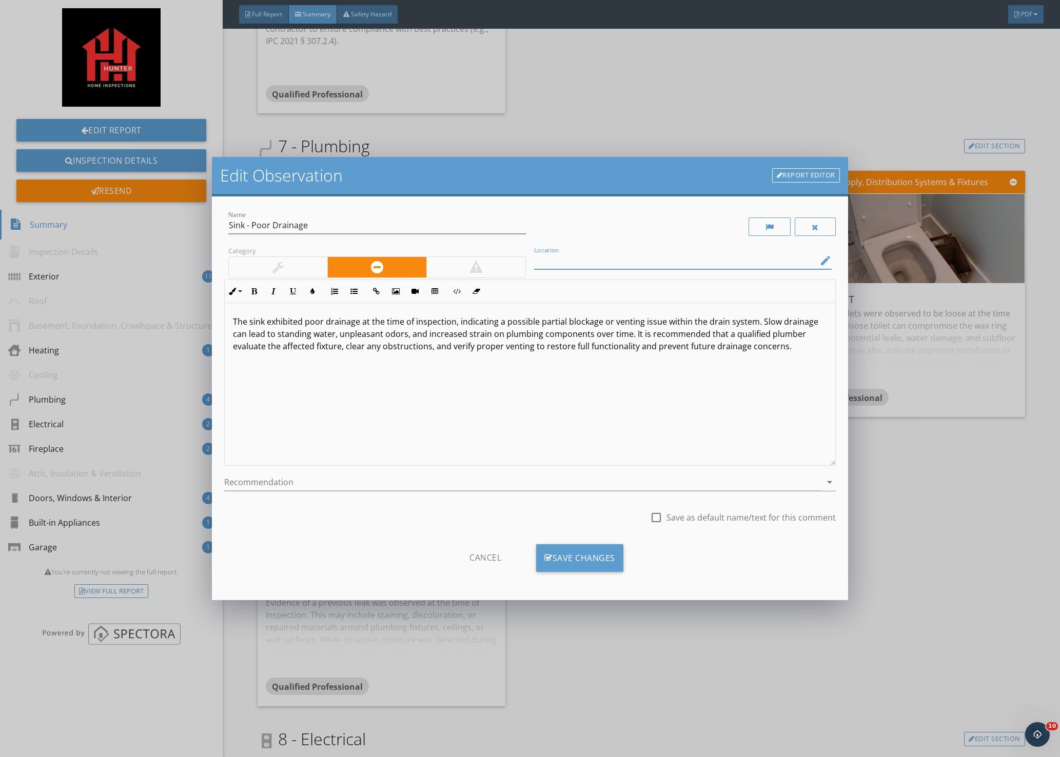
click at [581, 262] on input "Location" at bounding box center [675, 260] width 283 height 17
type input "2"
type input "upstairs right middle bathroom"
click at [568, 557] on div "Save Changes" at bounding box center [579, 558] width 87 height 28
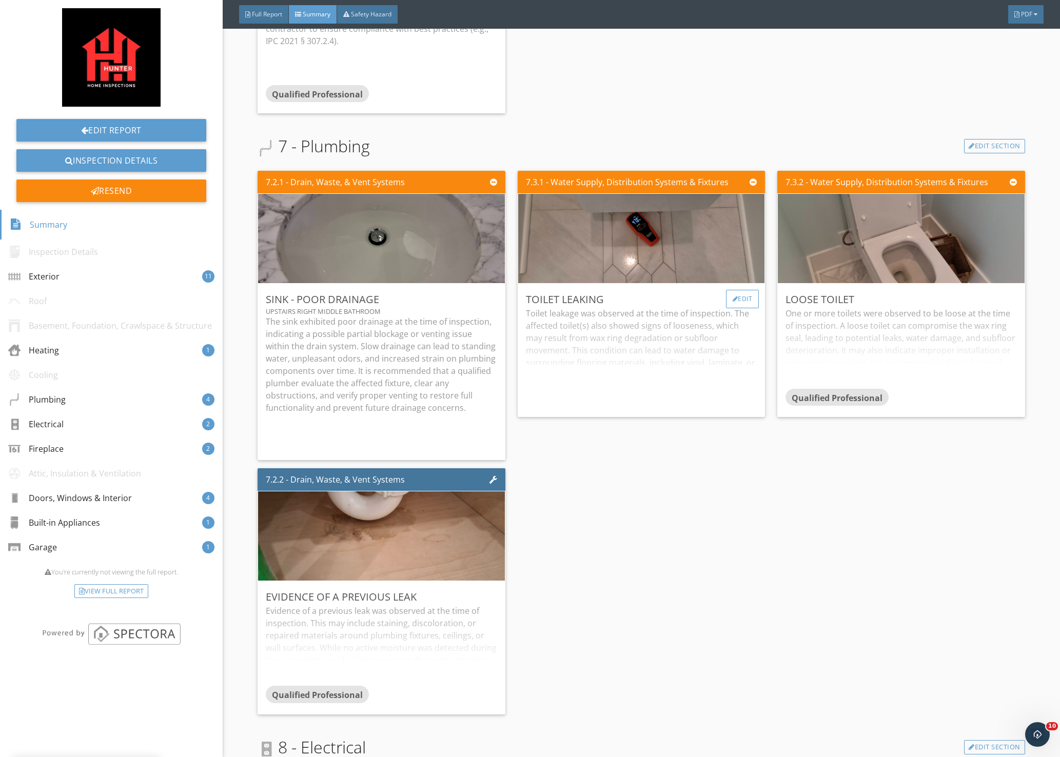
click at [743, 290] on div "Edit" at bounding box center [742, 299] width 33 height 18
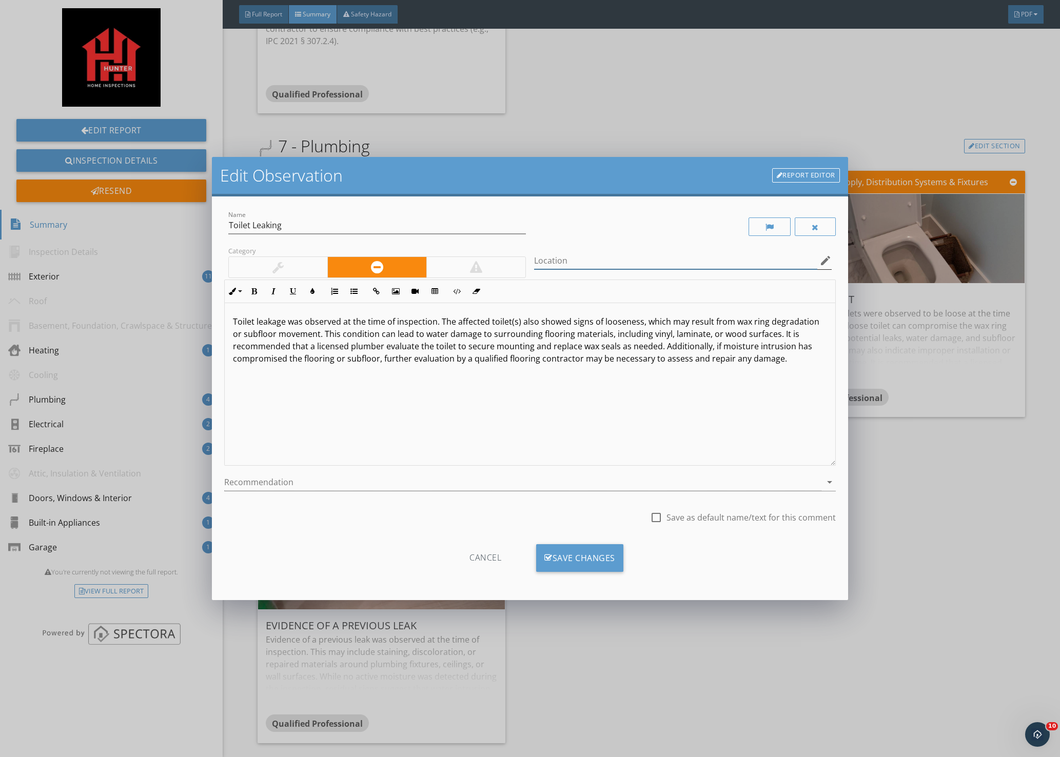
click at [670, 258] on input "Location" at bounding box center [675, 260] width 283 height 17
type input "m"
type input "first floor master bathroom"
click at [569, 556] on div "Save Changes" at bounding box center [579, 558] width 87 height 28
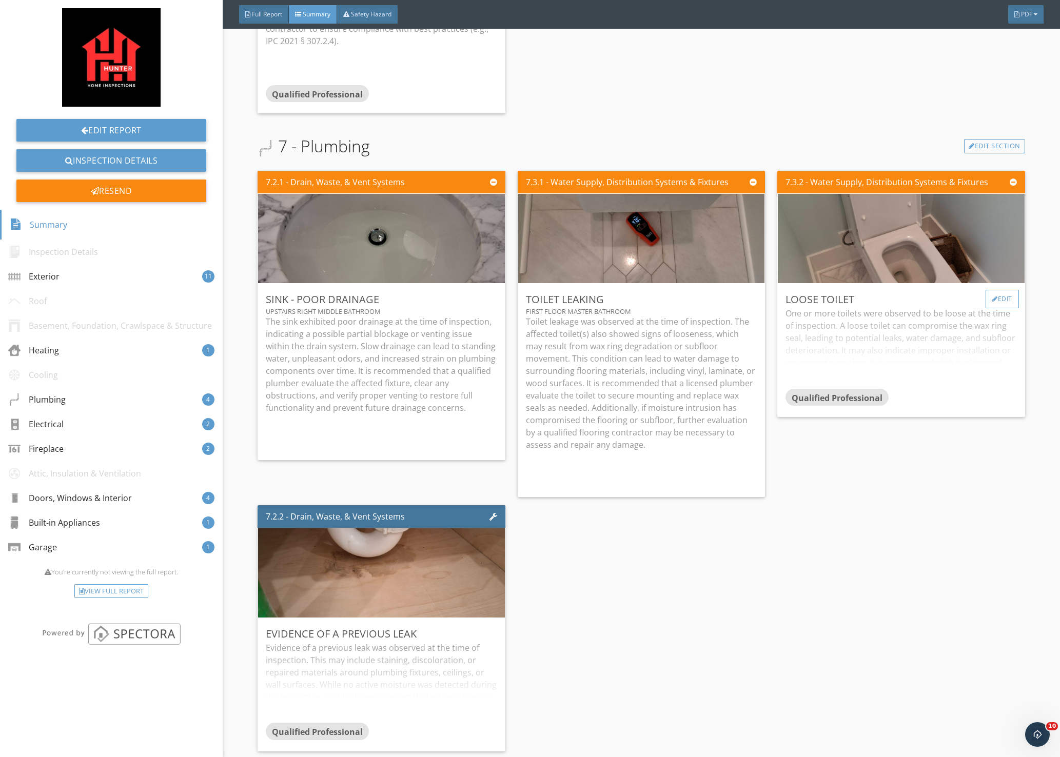
click at [995, 290] on div "Edit" at bounding box center [1002, 299] width 33 height 18
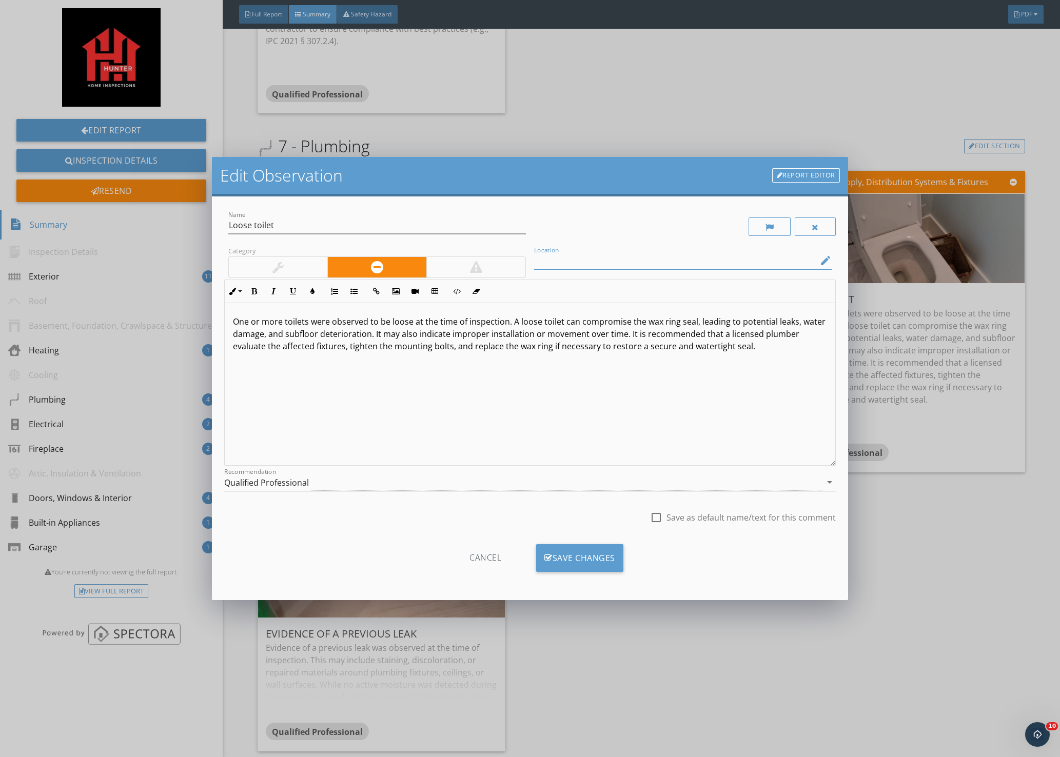
click at [588, 261] on input "Location" at bounding box center [675, 260] width 283 height 17
type input "first floor master bathroom"
click at [587, 556] on div "Save Changes" at bounding box center [579, 558] width 87 height 28
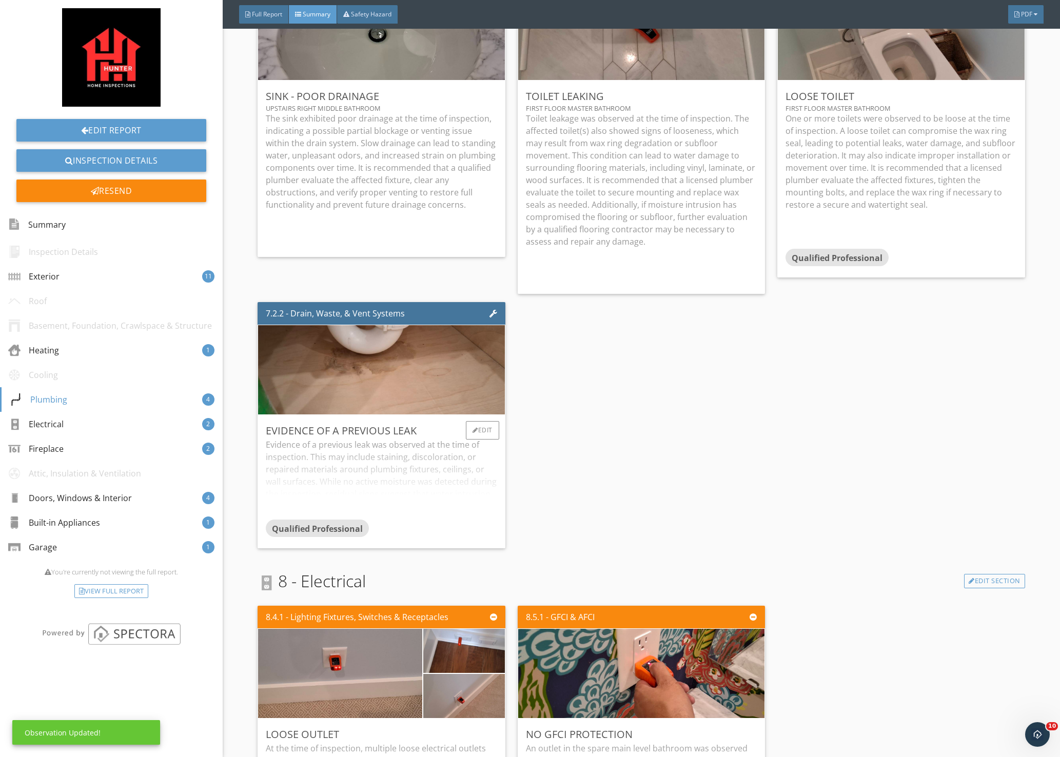
scroll to position [2053, 0]
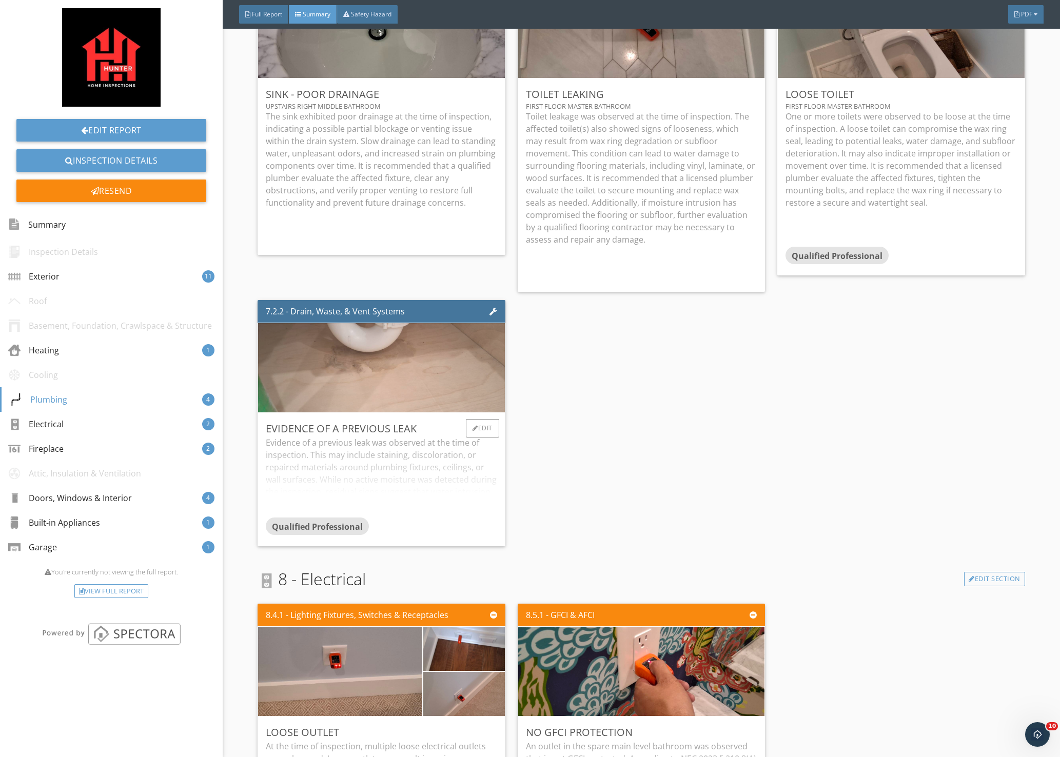
click at [397, 353] on img at bounding box center [381, 367] width 298 height 223
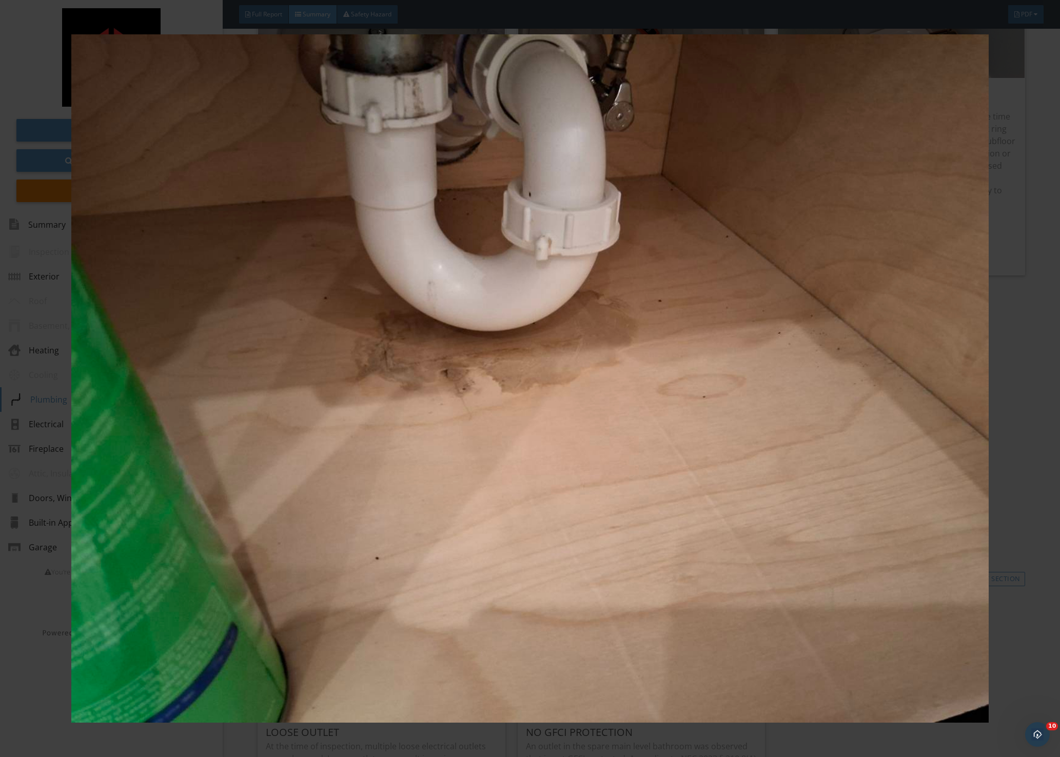
click at [1033, 335] on div at bounding box center [530, 378] width 1060 height 757
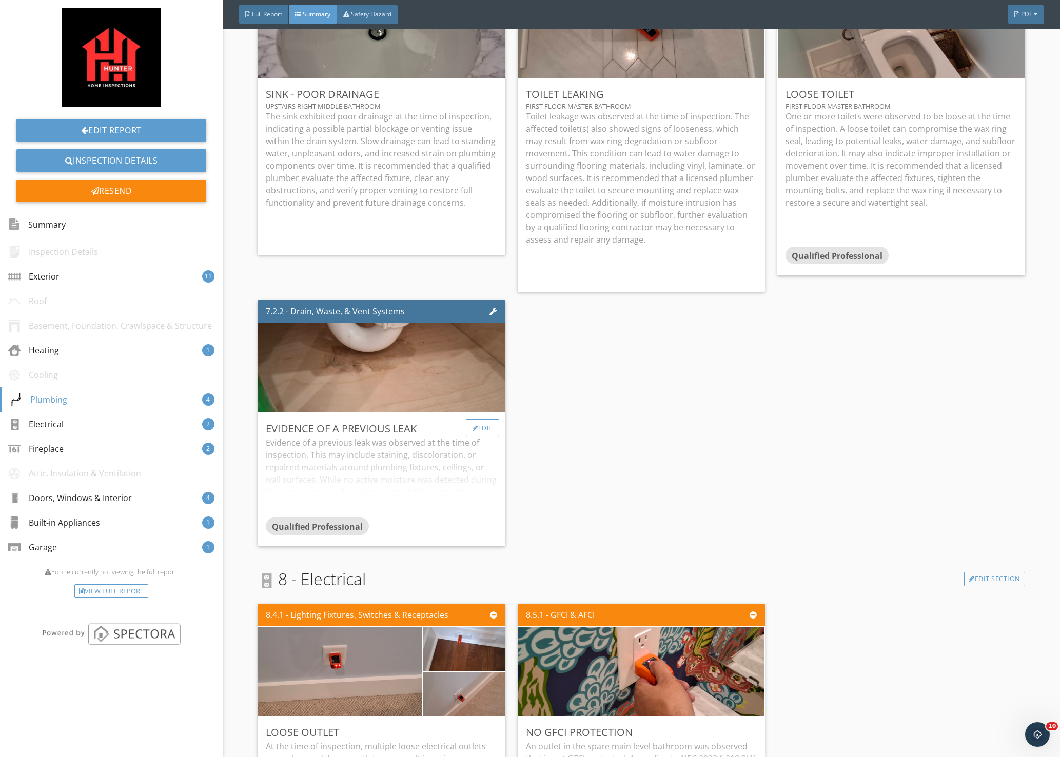
click at [478, 419] on div "Edit" at bounding box center [482, 428] width 33 height 18
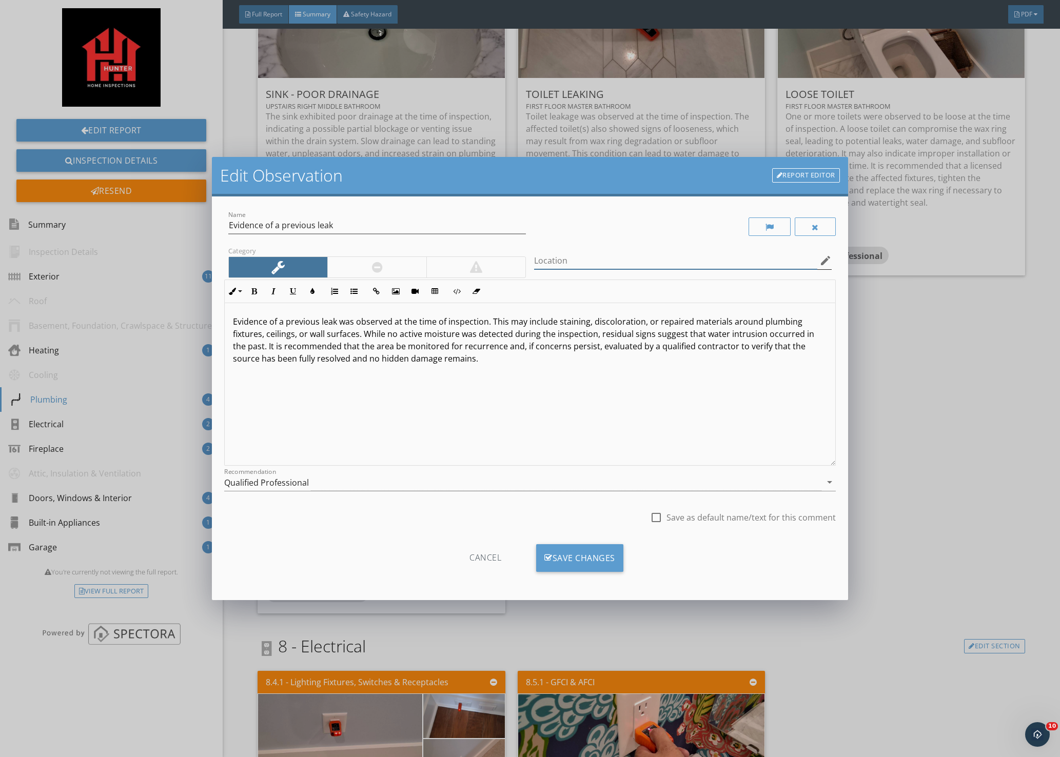
click at [587, 258] on input "Location" at bounding box center [675, 260] width 283 height 17
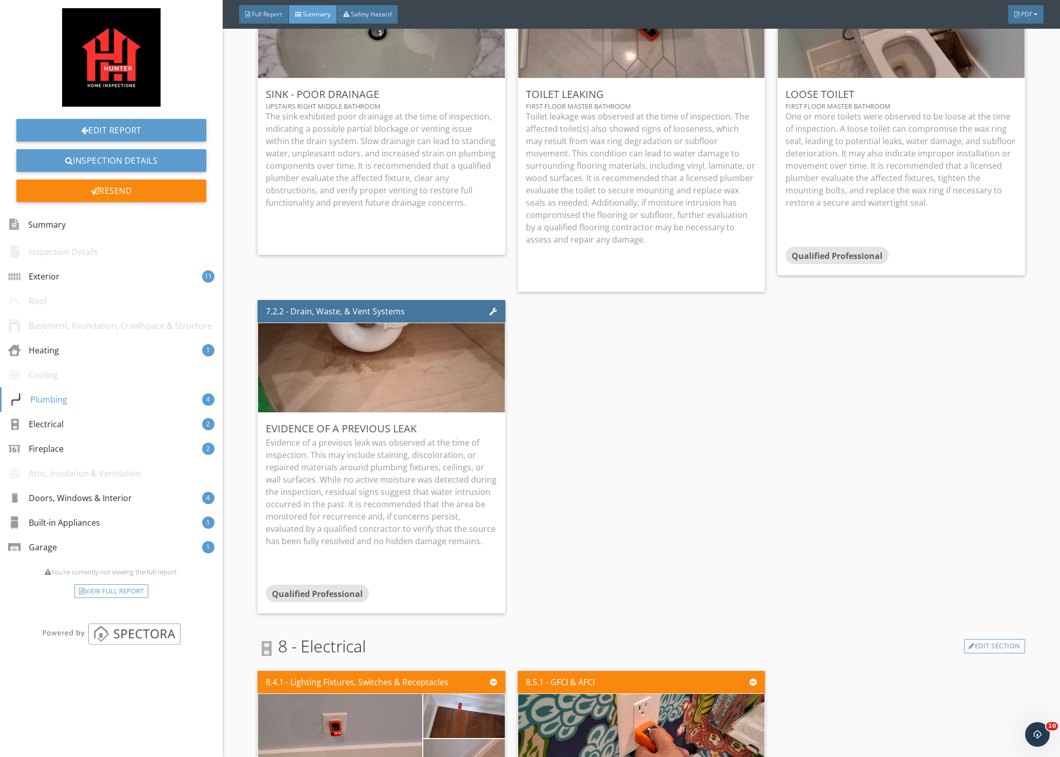
click at [916, 314] on div at bounding box center [530, 378] width 1060 height 757
click at [473, 425] on div at bounding box center [476, 428] width 6 height 6
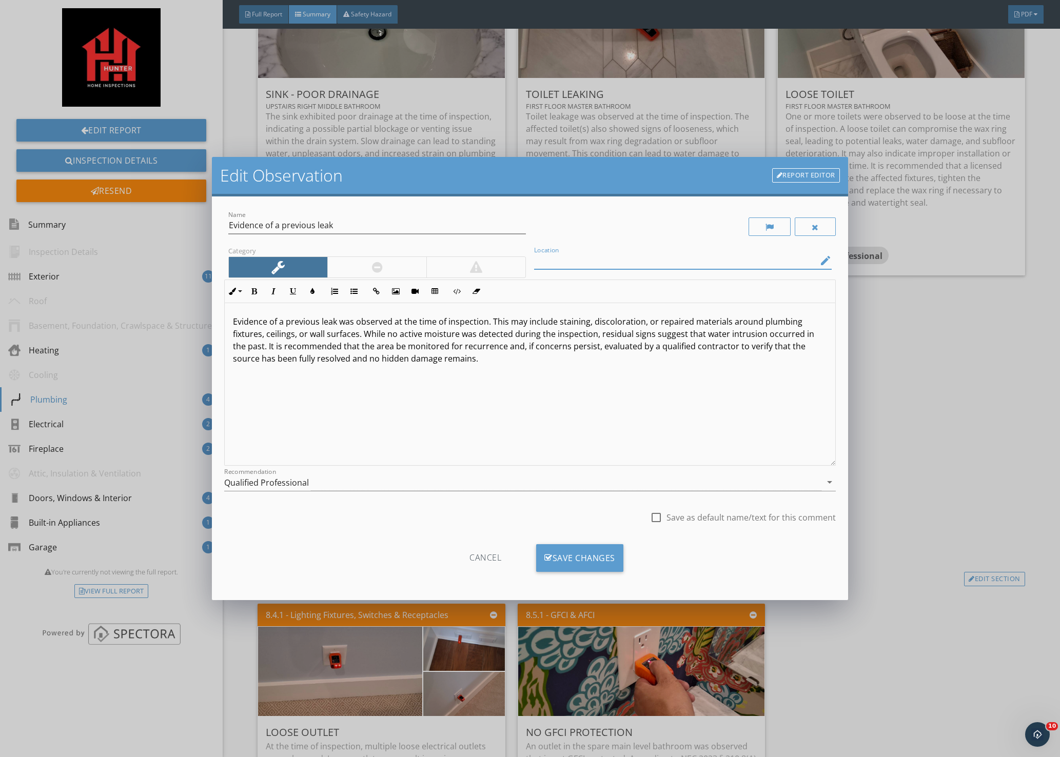
click at [590, 260] on input "Location" at bounding box center [675, 260] width 283 height 17
type input "upstairs right middle bathroom"
click at [597, 554] on div "Save Changes" at bounding box center [579, 558] width 87 height 28
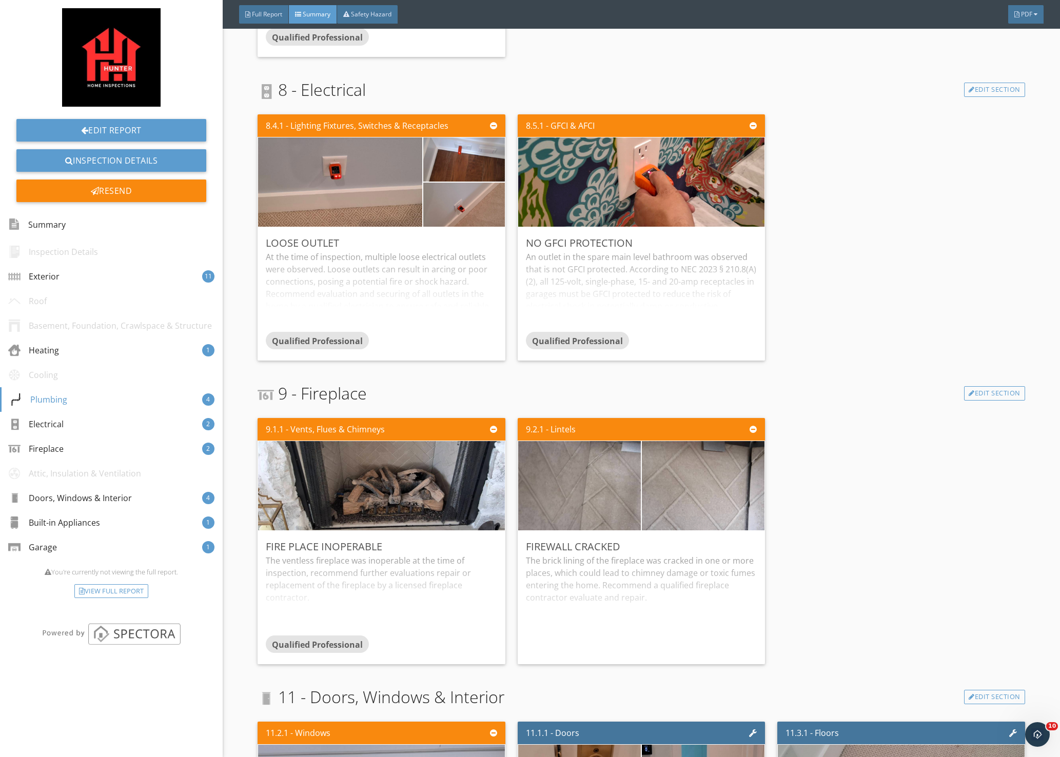
scroll to position [2566, 0]
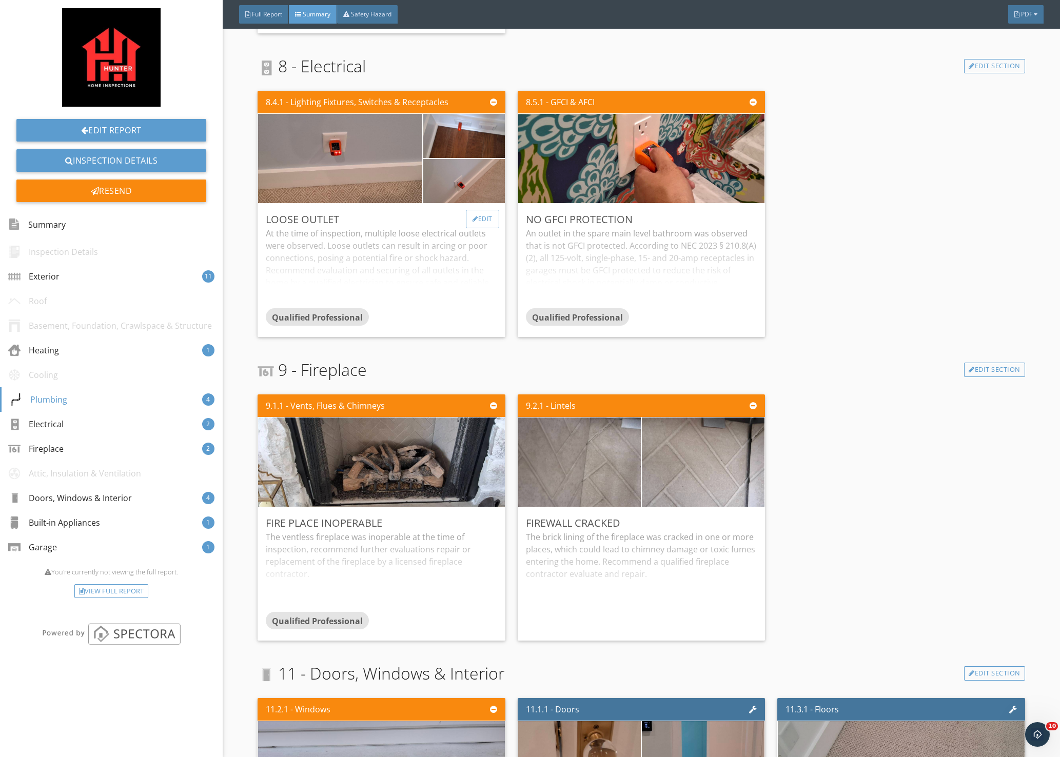
click at [479, 210] on div "Edit" at bounding box center [482, 219] width 33 height 18
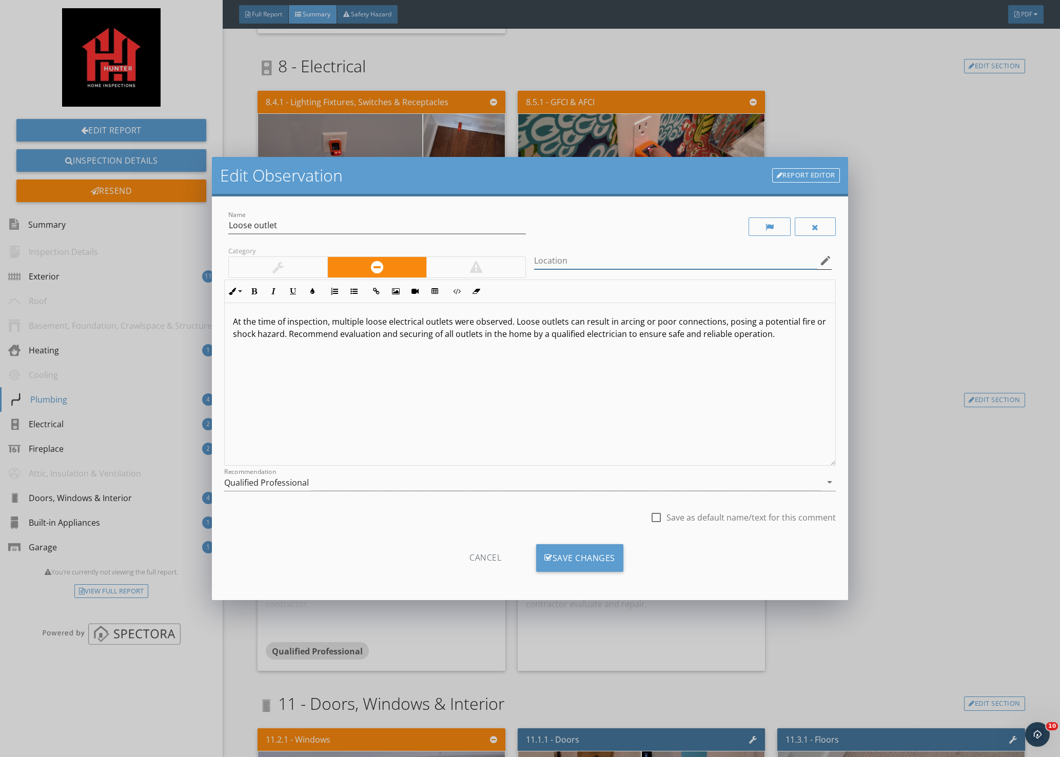
drag, startPoint x: 597, startPoint y: 258, endPoint x: 601, endPoint y: 250, distance: 9.0
click at [597, 257] on input "Location" at bounding box center [675, 260] width 283 height 17
type input "m"
type input "o"
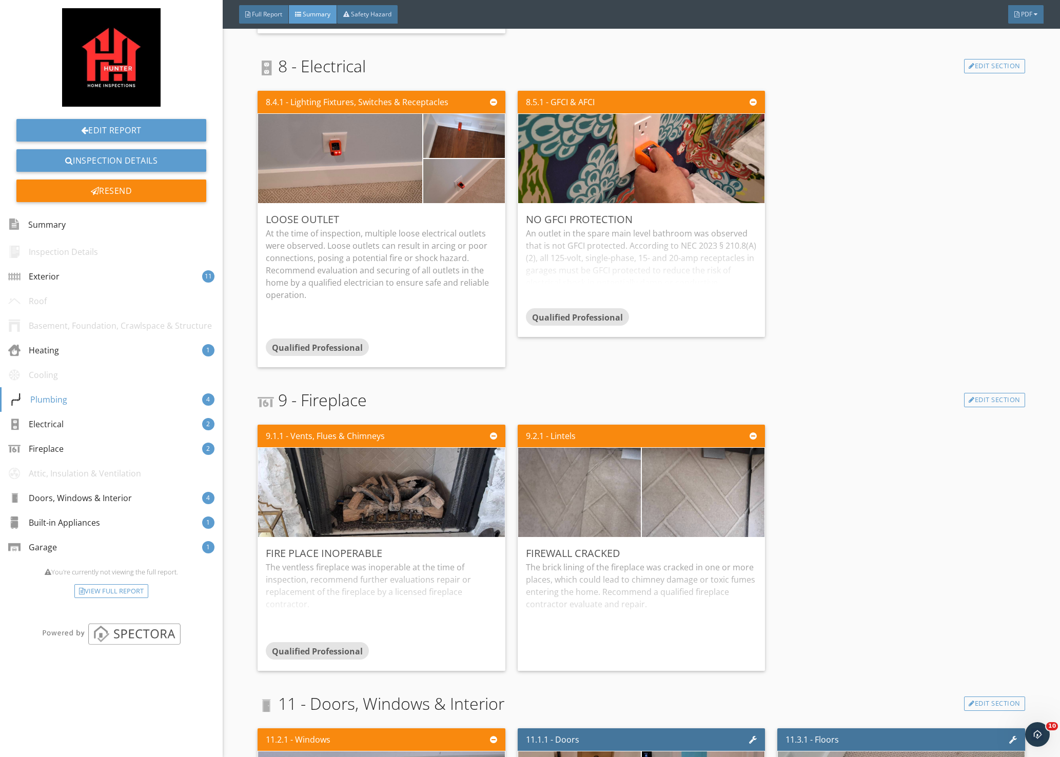
click at [906, 296] on div at bounding box center [530, 378] width 1060 height 757
click at [736, 210] on div "Edit" at bounding box center [742, 219] width 33 height 18
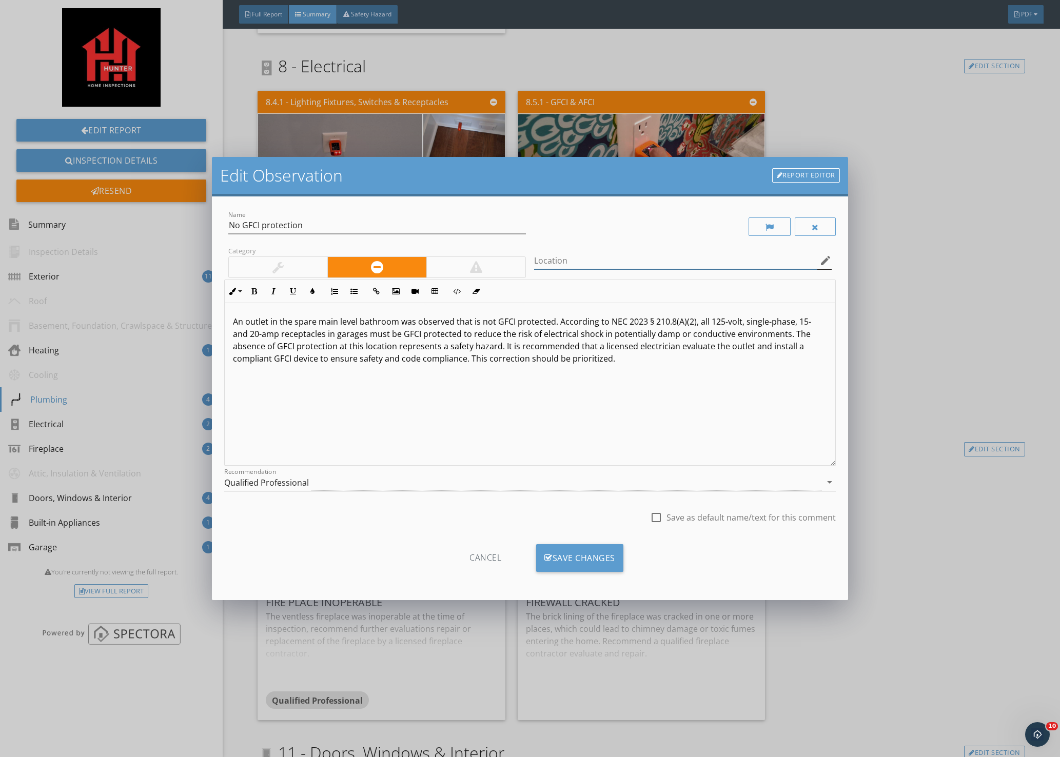
click at [610, 261] on input "Location" at bounding box center [675, 260] width 283 height 17
click at [554, 262] on input "main kitchen" at bounding box center [675, 260] width 283 height 17
click at [629, 262] on input "main floor kitchen" at bounding box center [675, 260] width 283 height 17
type input "main floor kitchen spare bathroom"
click at [579, 556] on div "Save Changes" at bounding box center [579, 558] width 87 height 28
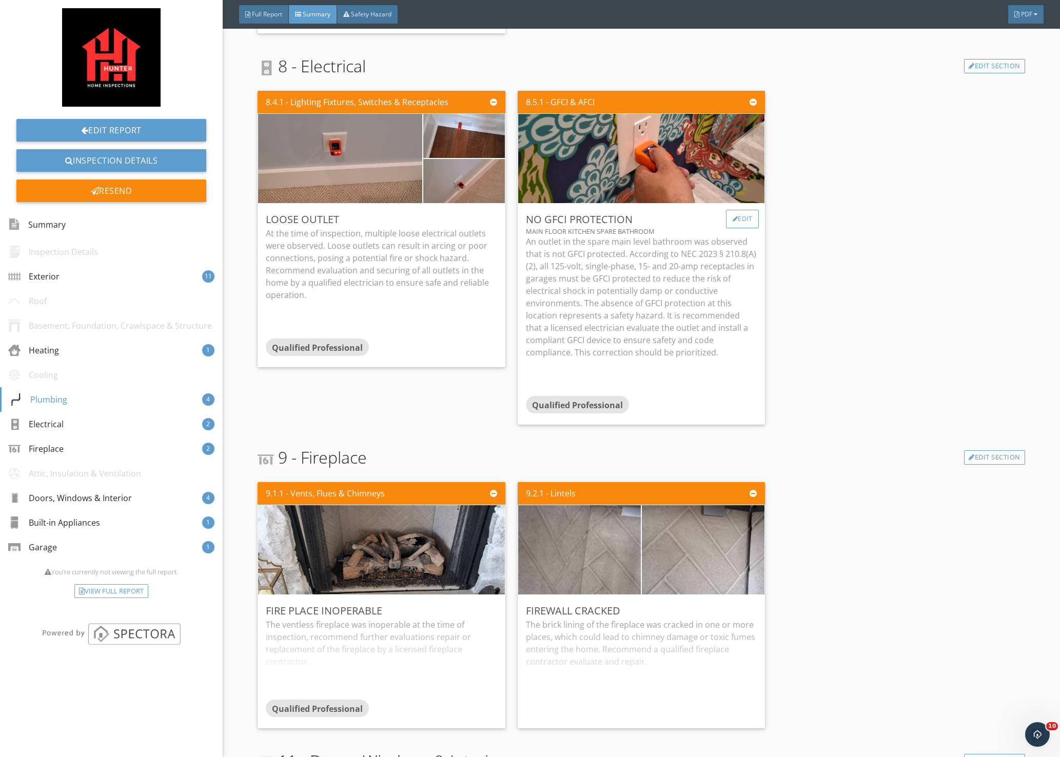
click at [740, 210] on div "Edit" at bounding box center [742, 219] width 33 height 18
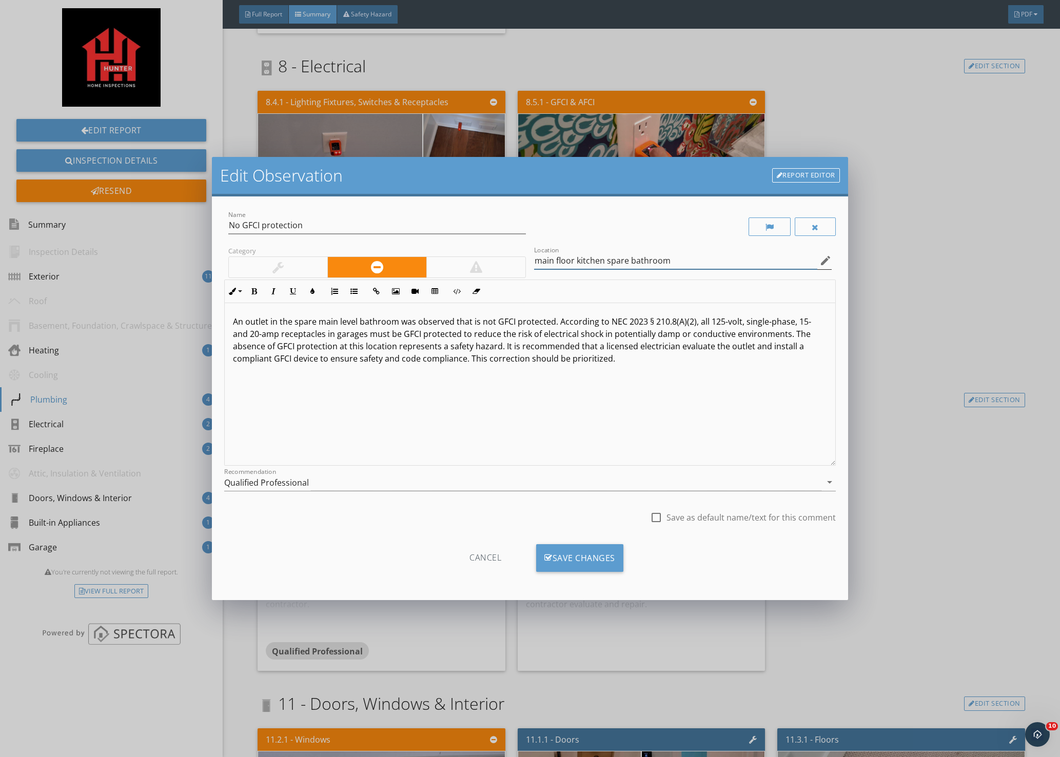
click at [604, 261] on input "main floor kitchen spare bathroom" at bounding box center [675, 260] width 283 height 17
type input "main floor spare bathroom"
click at [571, 553] on div "Save Changes" at bounding box center [579, 558] width 87 height 28
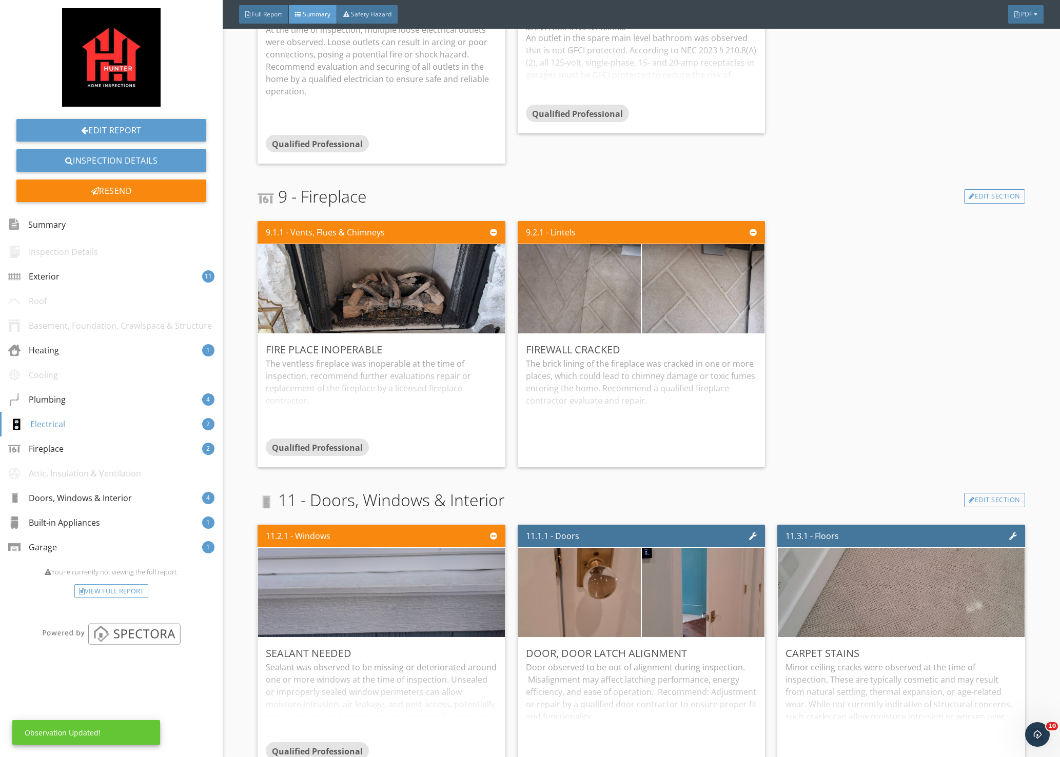
scroll to position [2771, 0]
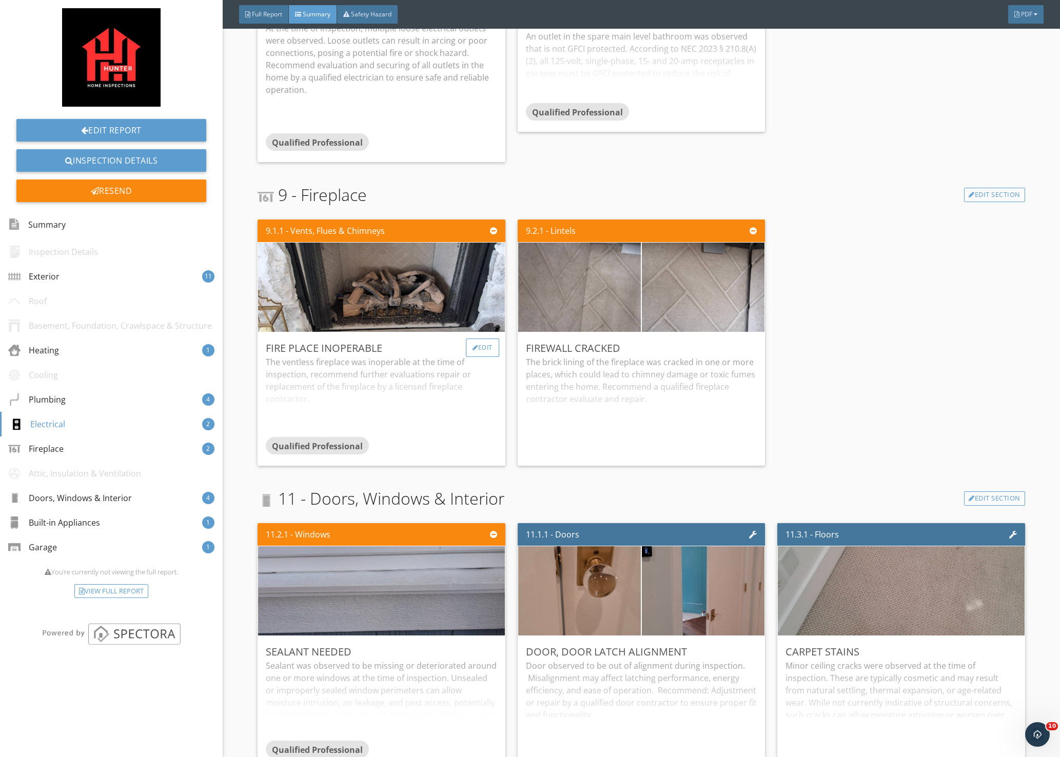
click at [474, 339] on div "Edit" at bounding box center [482, 348] width 33 height 18
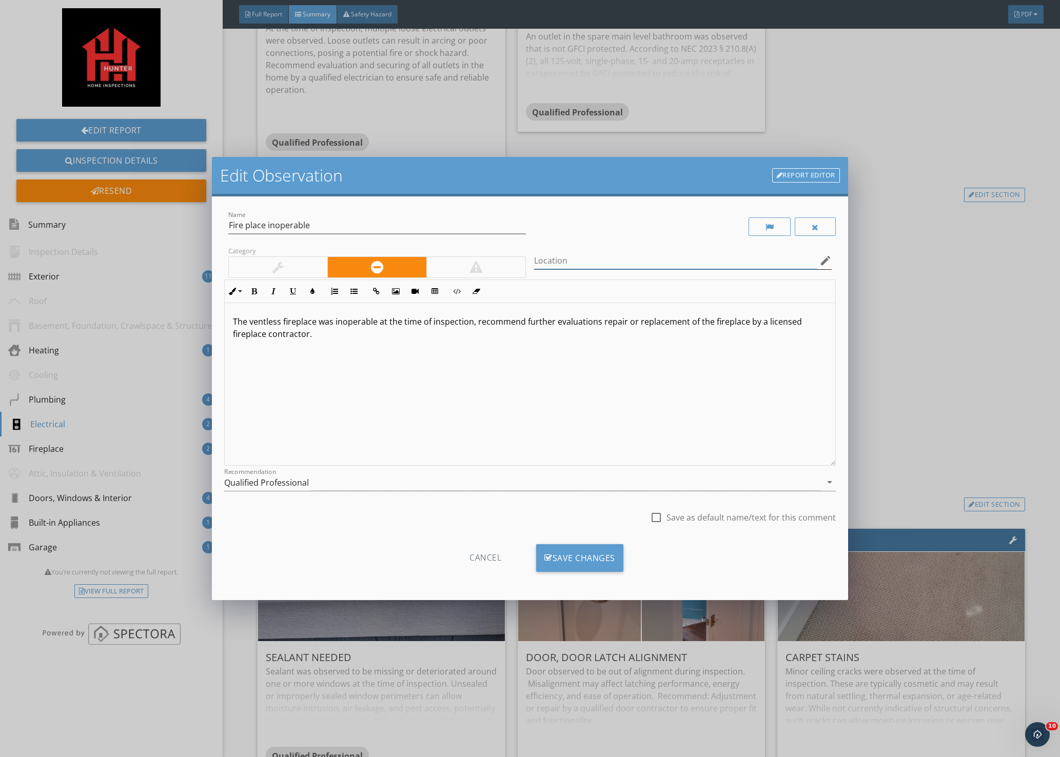
click at [591, 260] on input "Location" at bounding box center [675, 260] width 283 height 17
type input "m"
click at [944, 309] on div "Edit Observation Report Editor Name Fire place inoperable Category Location edi…" at bounding box center [530, 378] width 1060 height 757
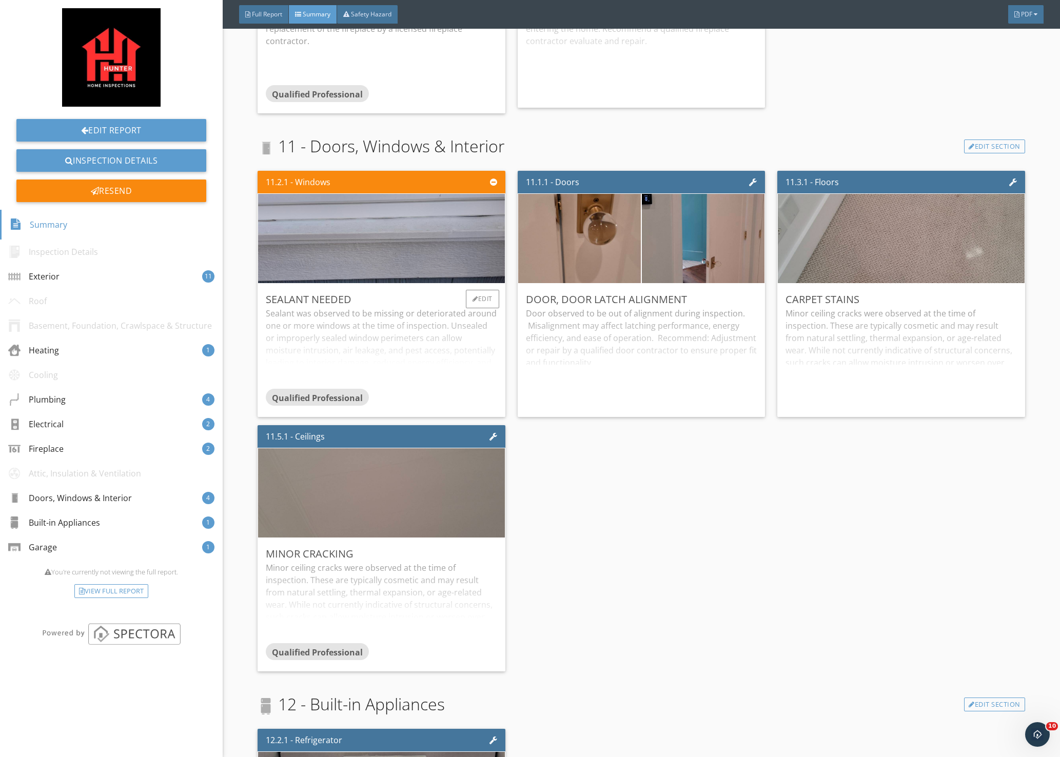
scroll to position [3130, 0]
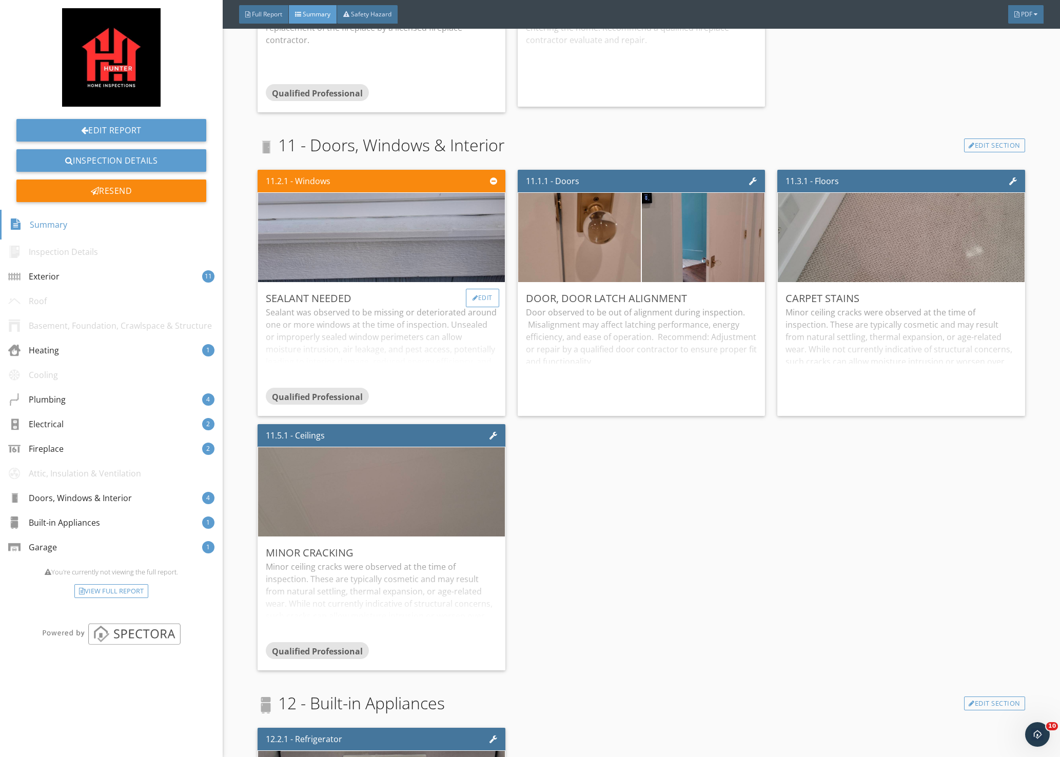
click at [479, 289] on div "Edit" at bounding box center [482, 298] width 33 height 18
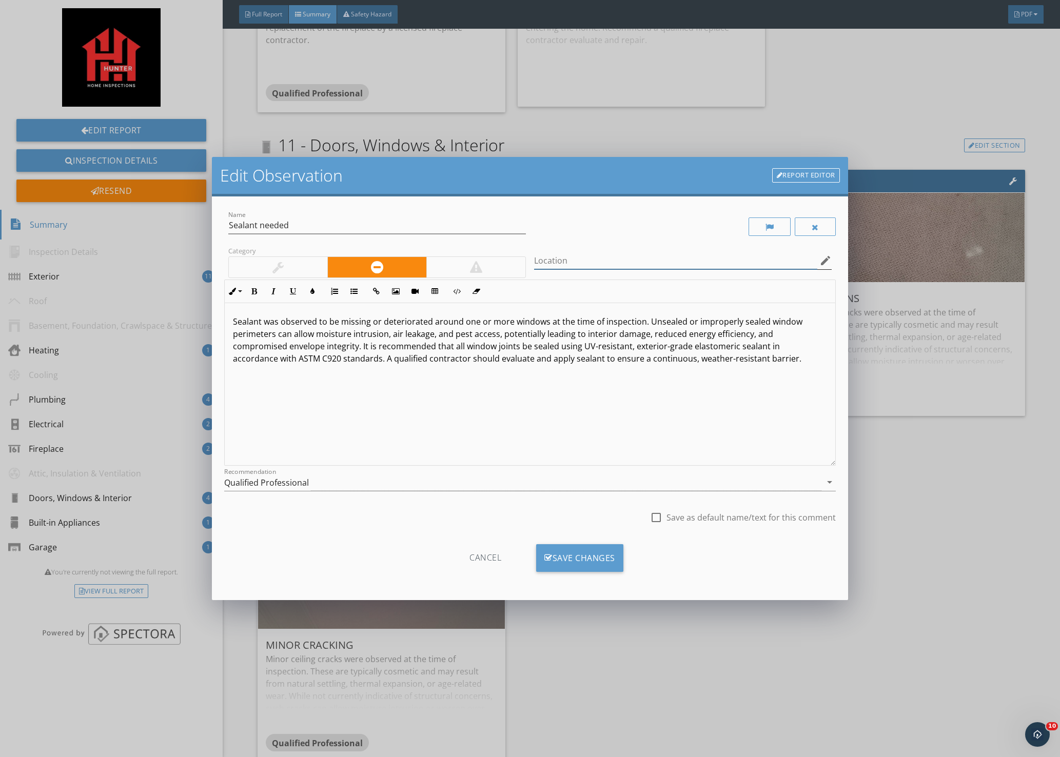
click at [601, 264] on input "Location" at bounding box center [675, 260] width 283 height 17
type input "m"
click at [563, 261] on input "left and side of the main floor deck" at bounding box center [675, 260] width 283 height 17
click at [661, 259] on input "left side of the main floor deck" at bounding box center [675, 260] width 283 height 17
type input "left side of the main floor deck window"
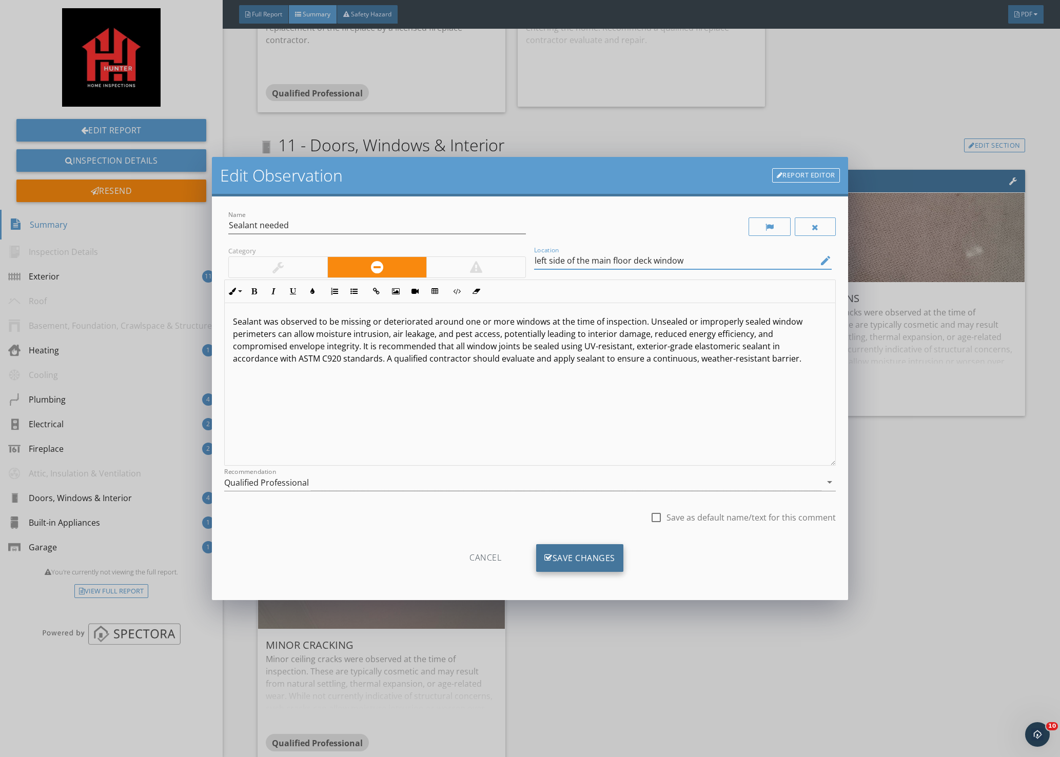
click at [575, 559] on div "Save Changes" at bounding box center [579, 558] width 87 height 28
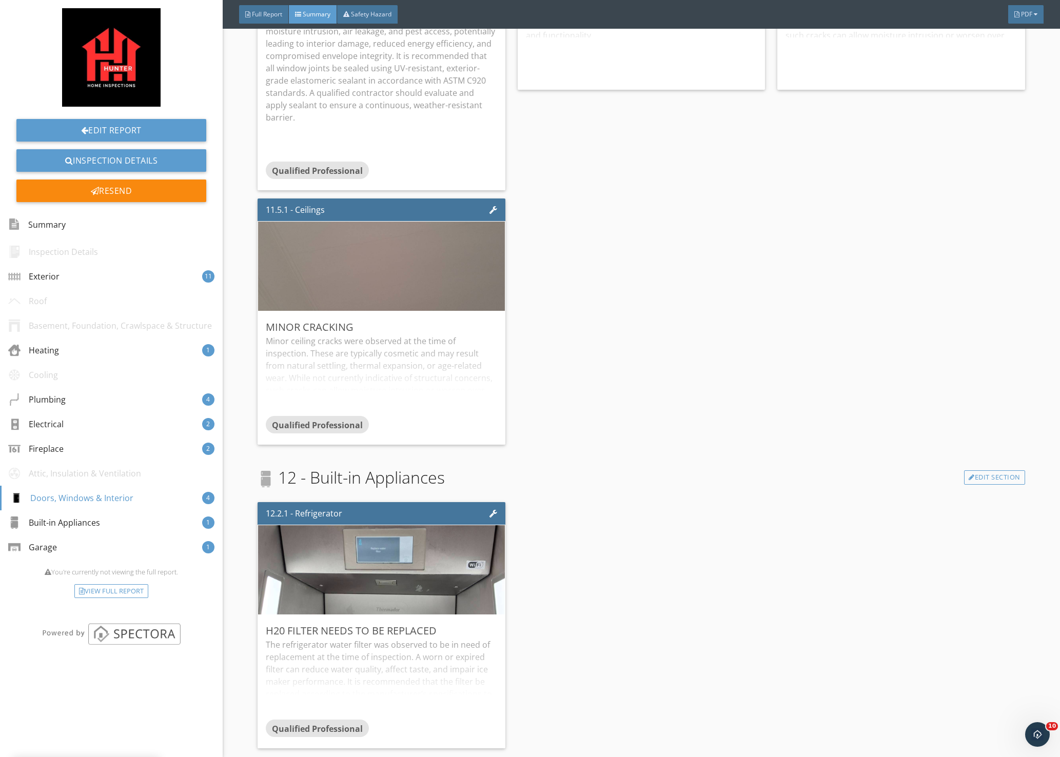
scroll to position [3489, 0]
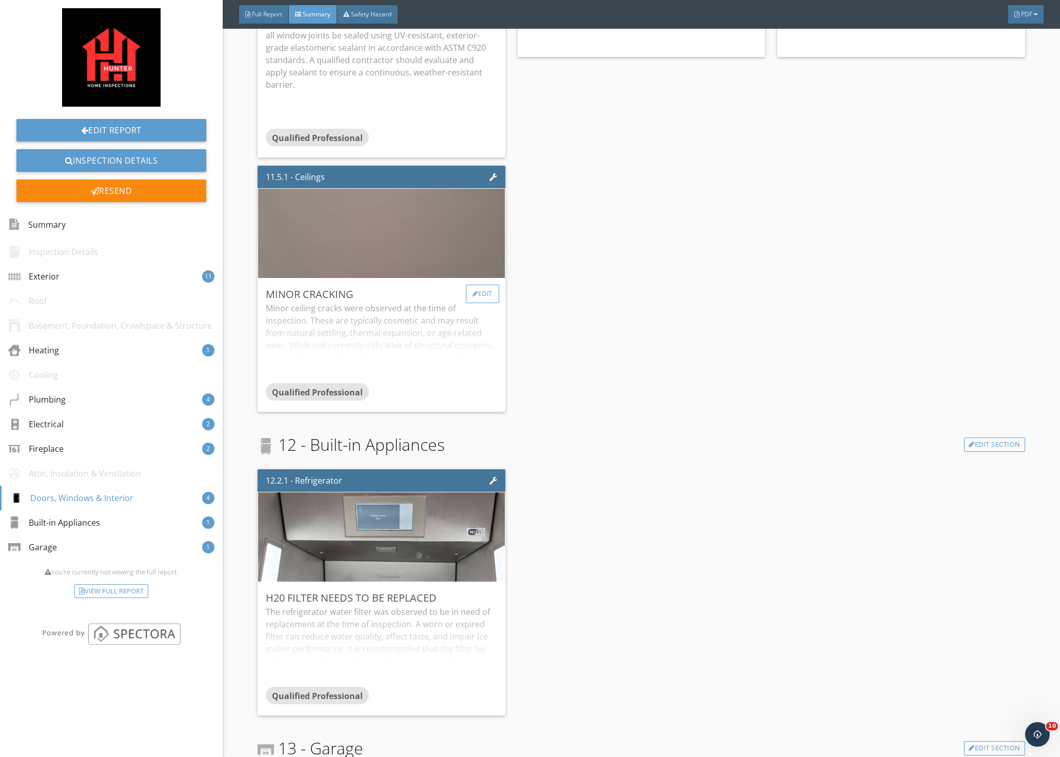
click at [472, 285] on div "Edit" at bounding box center [482, 294] width 33 height 18
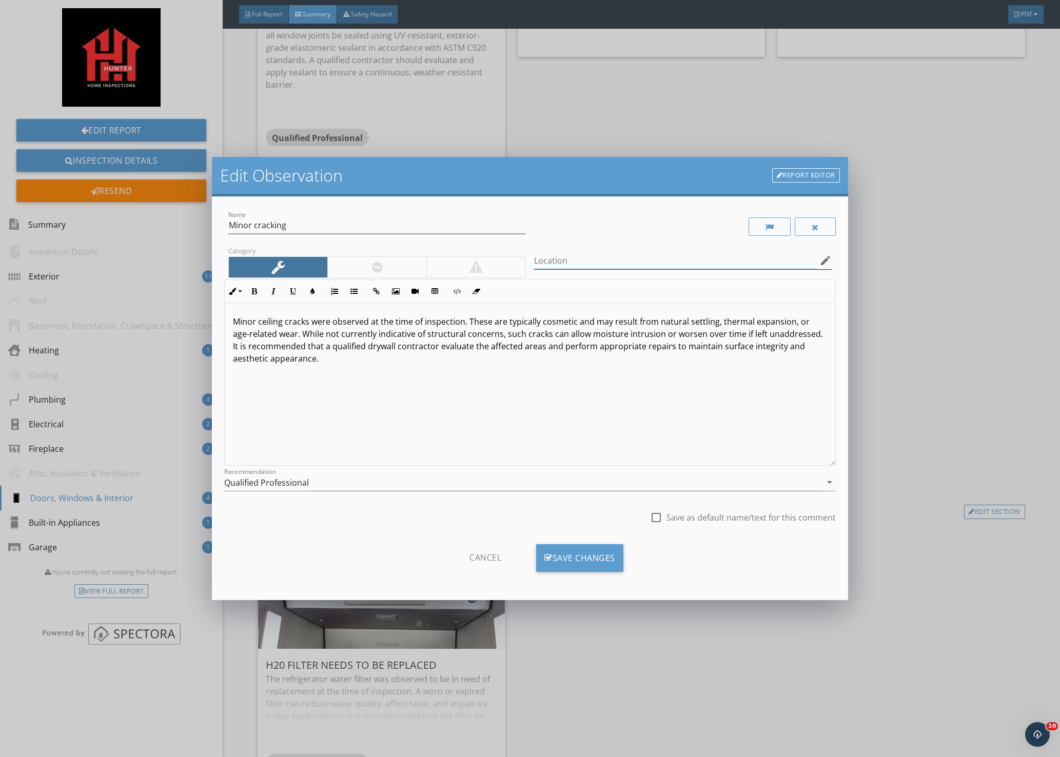
click at [612, 261] on input "Location" at bounding box center [675, 260] width 283 height 17
click at [543, 262] on input "upstairs" at bounding box center [675, 260] width 283 height 17
click at [584, 264] on input "up stairs" at bounding box center [675, 260] width 283 height 17
type input "u"
type input "2nd floor ceiling in the hall"
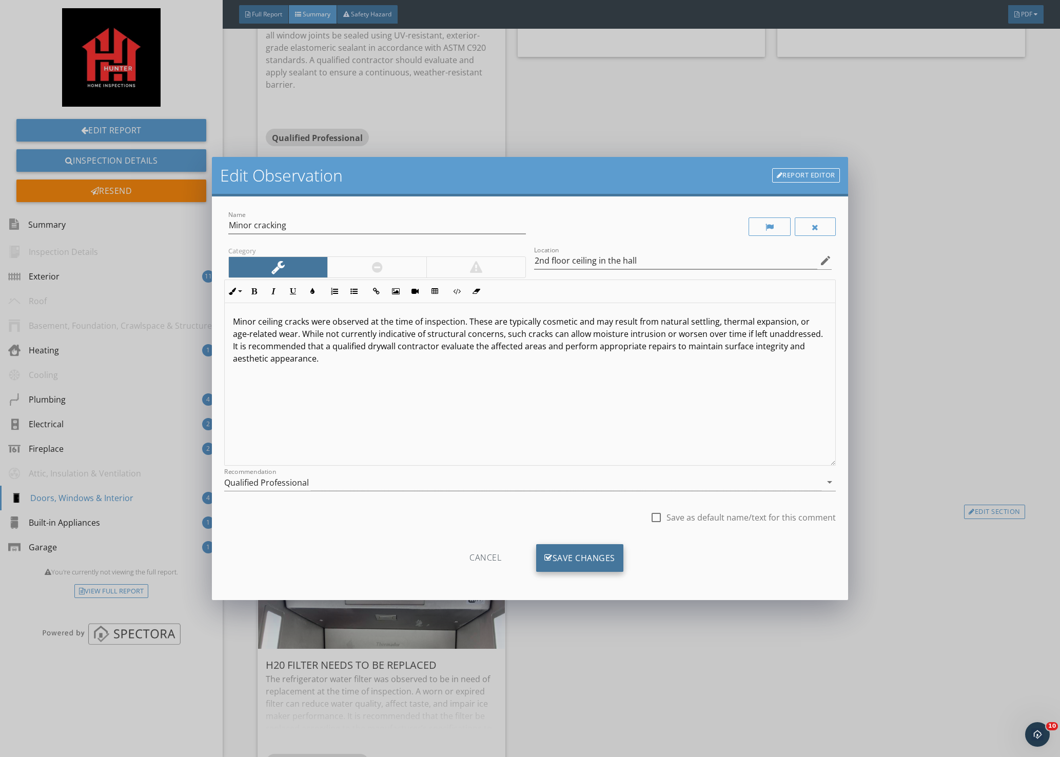
click at [576, 567] on div "Save Changes" at bounding box center [579, 558] width 87 height 28
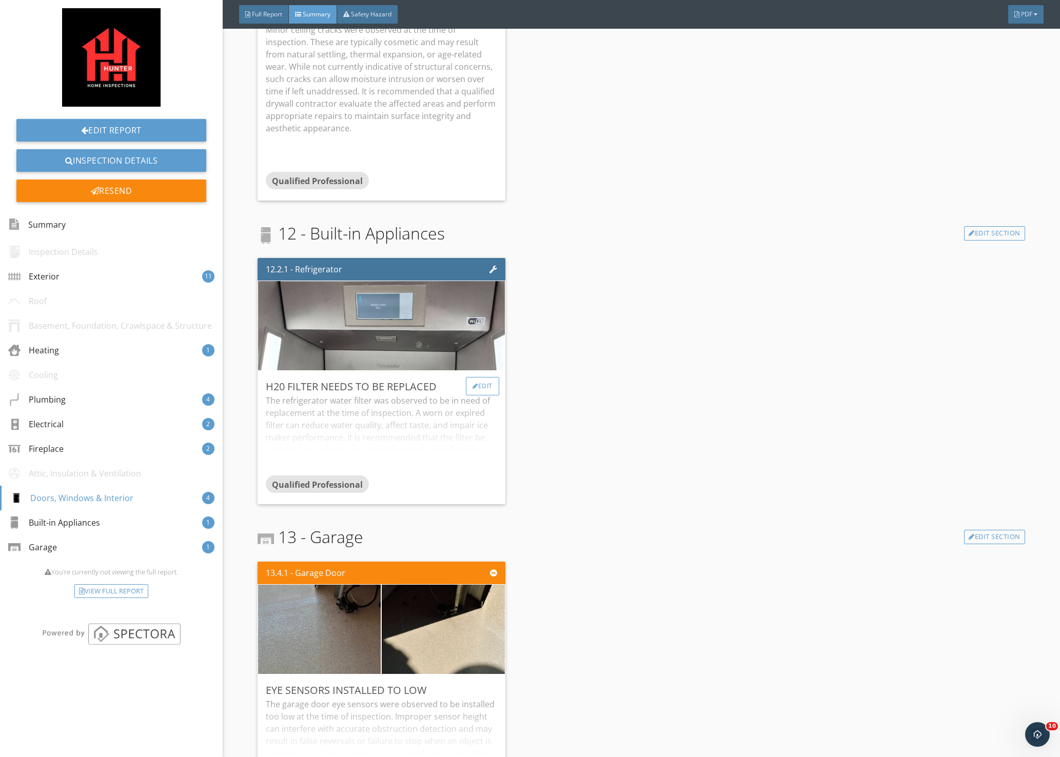
scroll to position [3699, 0]
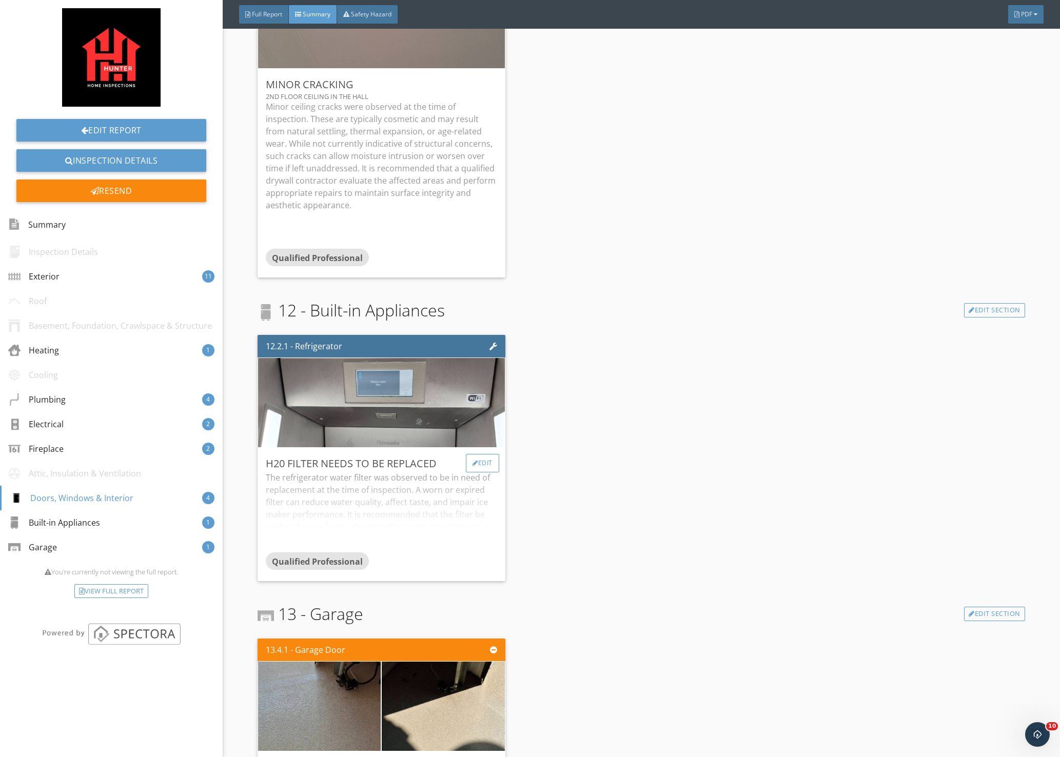
click at [481, 454] on div "Edit" at bounding box center [482, 463] width 33 height 18
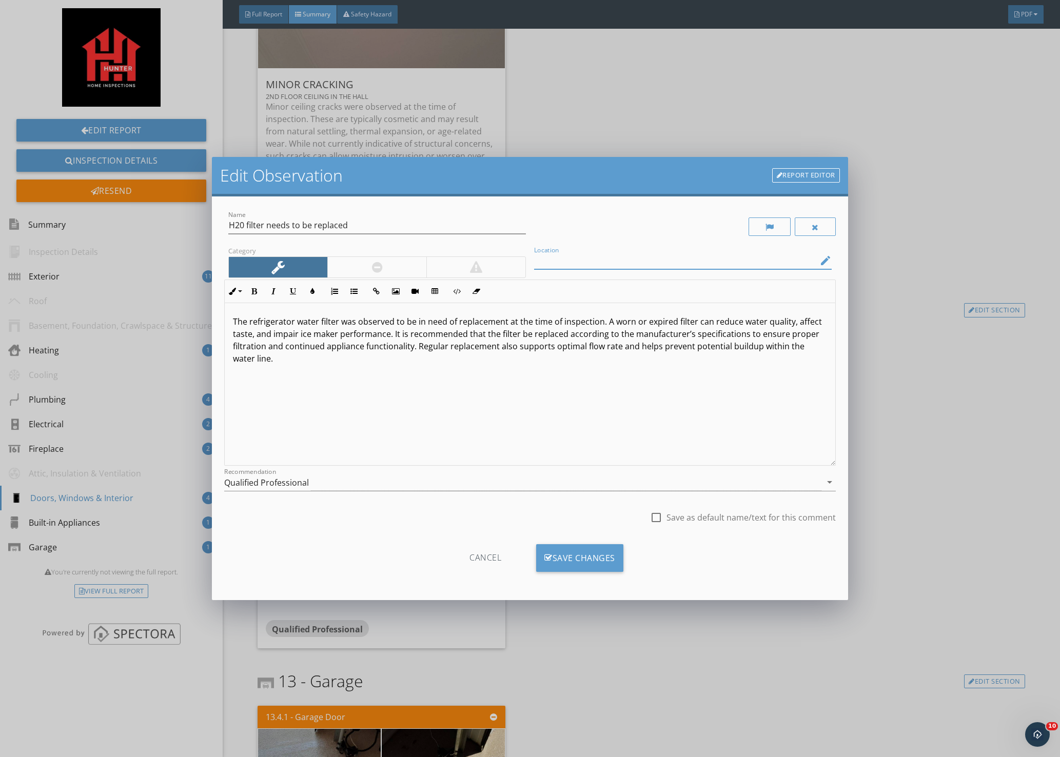
click at [647, 264] on input "Location" at bounding box center [675, 260] width 283 height 17
type input "main floor kitchen"
click at [593, 561] on div "Save Changes" at bounding box center [579, 558] width 87 height 28
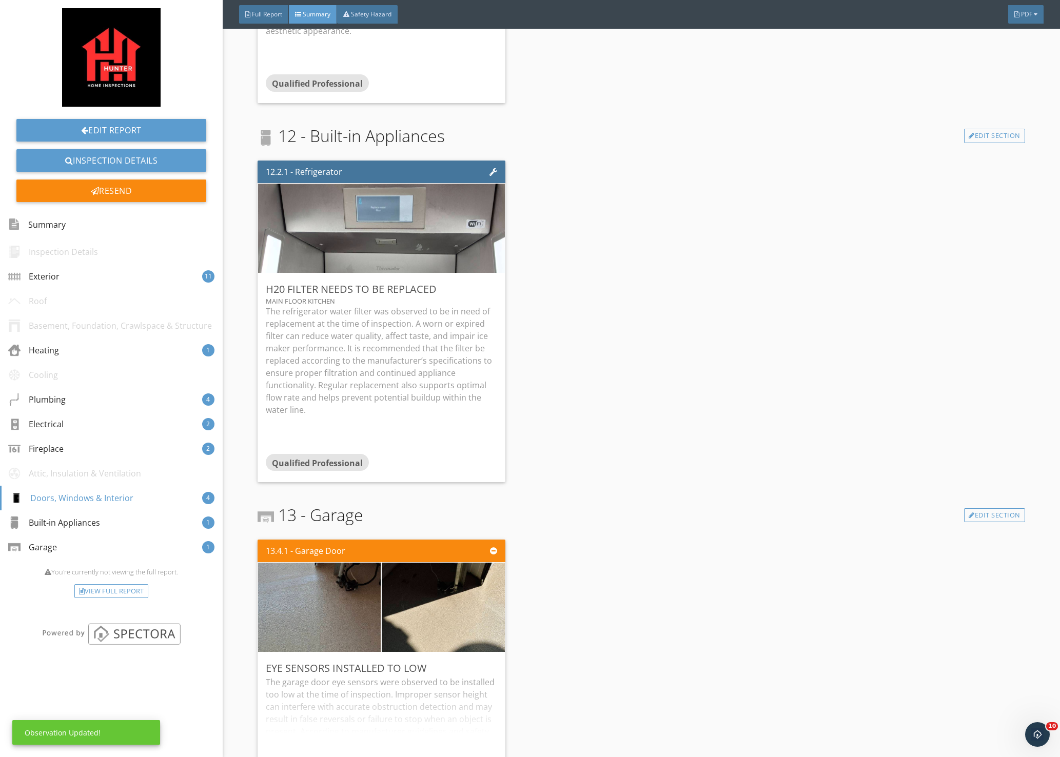
scroll to position [3877, 0]
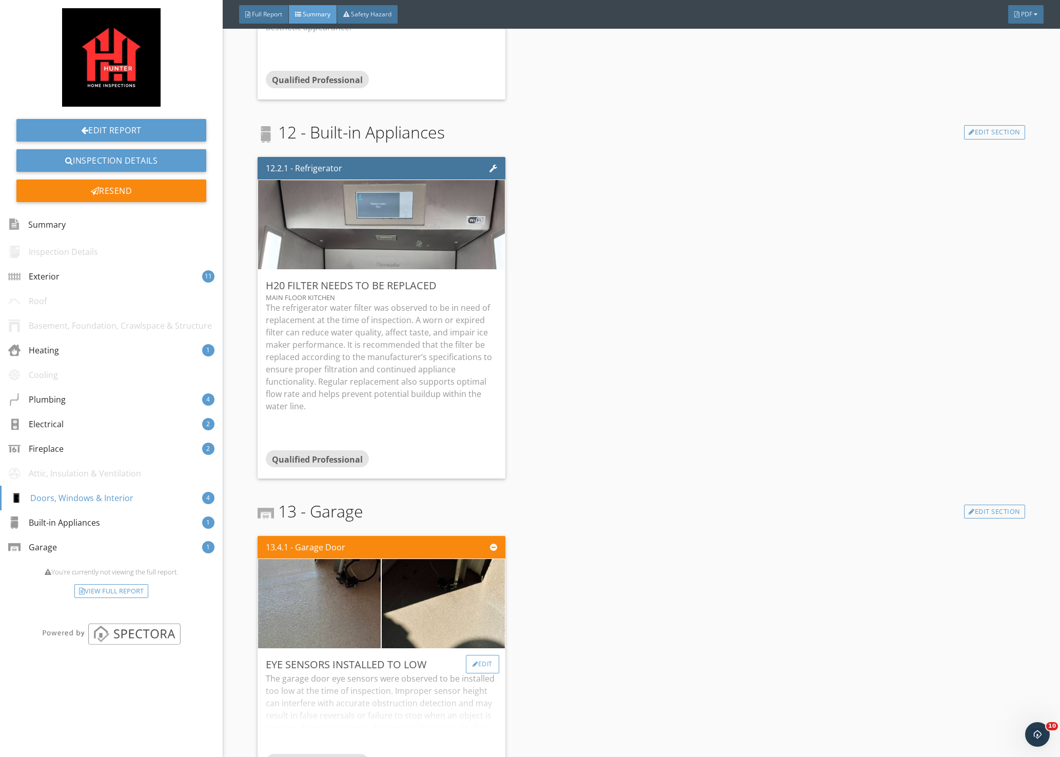
click at [482, 655] on div "Edit" at bounding box center [482, 664] width 33 height 18
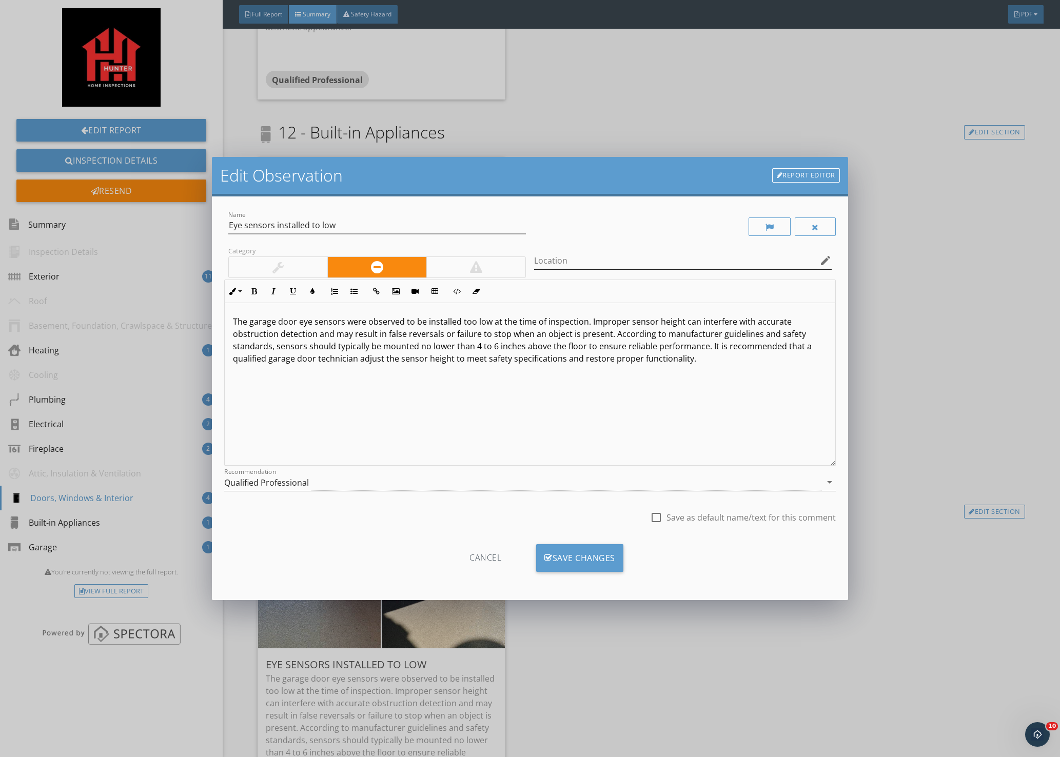
click at [825, 261] on icon "edit" at bounding box center [825, 261] width 12 height 12
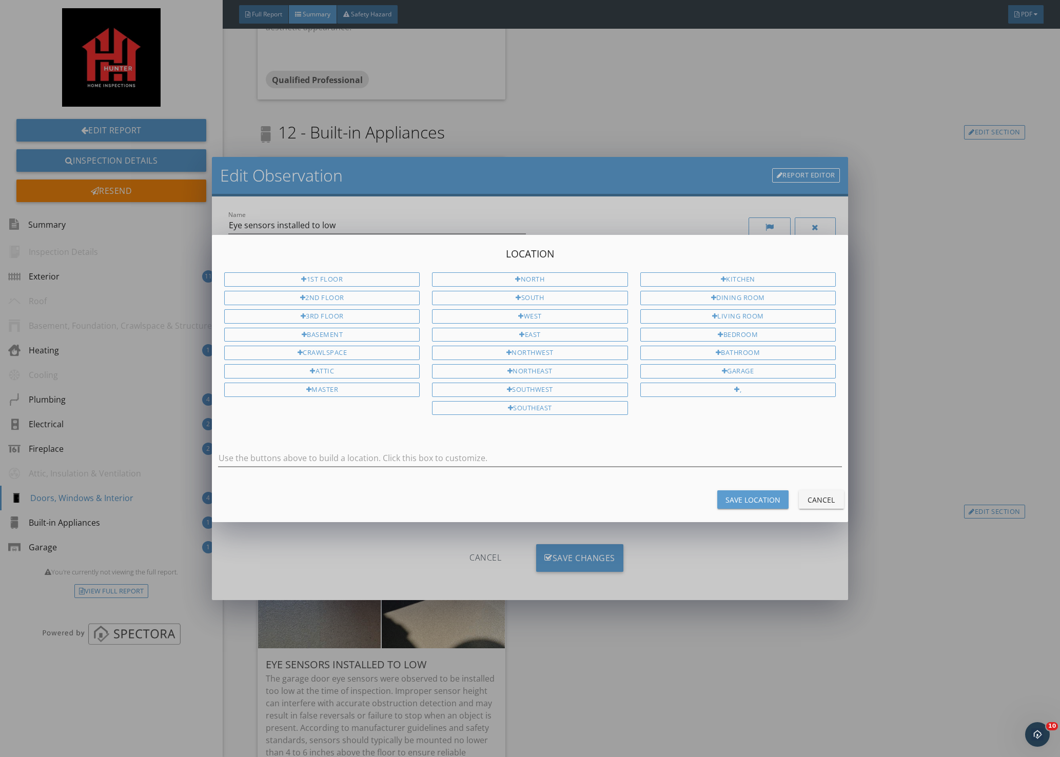
click at [645, 232] on div "Location 1st Floor 2nd Floor 3rd Floor Basement Crawlspace Attic Master North S…" at bounding box center [530, 378] width 1060 height 757
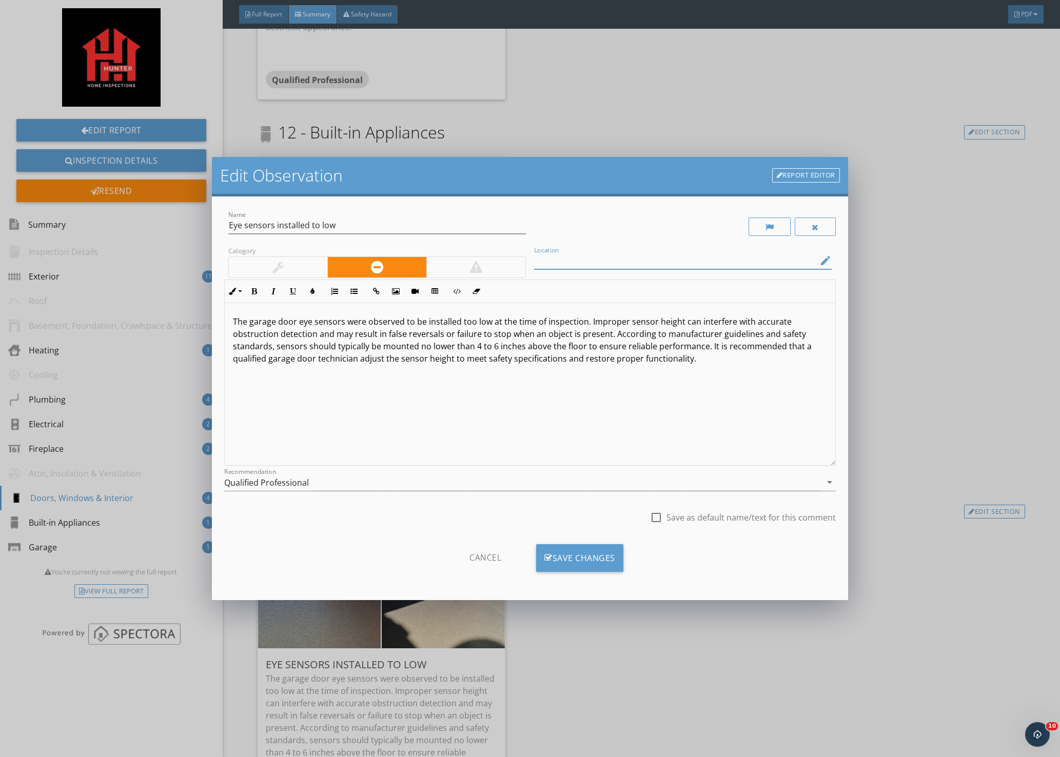
click at [620, 263] on input "Location" at bounding box center [675, 260] width 283 height 17
click at [565, 261] on input "furthest left-hand side garage" at bounding box center [675, 260] width 283 height 17
click at [572, 260] on input "left-hand side garage" at bounding box center [675, 260] width 283 height 17
type input "left side garage"
drag, startPoint x: 576, startPoint y: 558, endPoint x: 591, endPoint y: 550, distance: 17.0
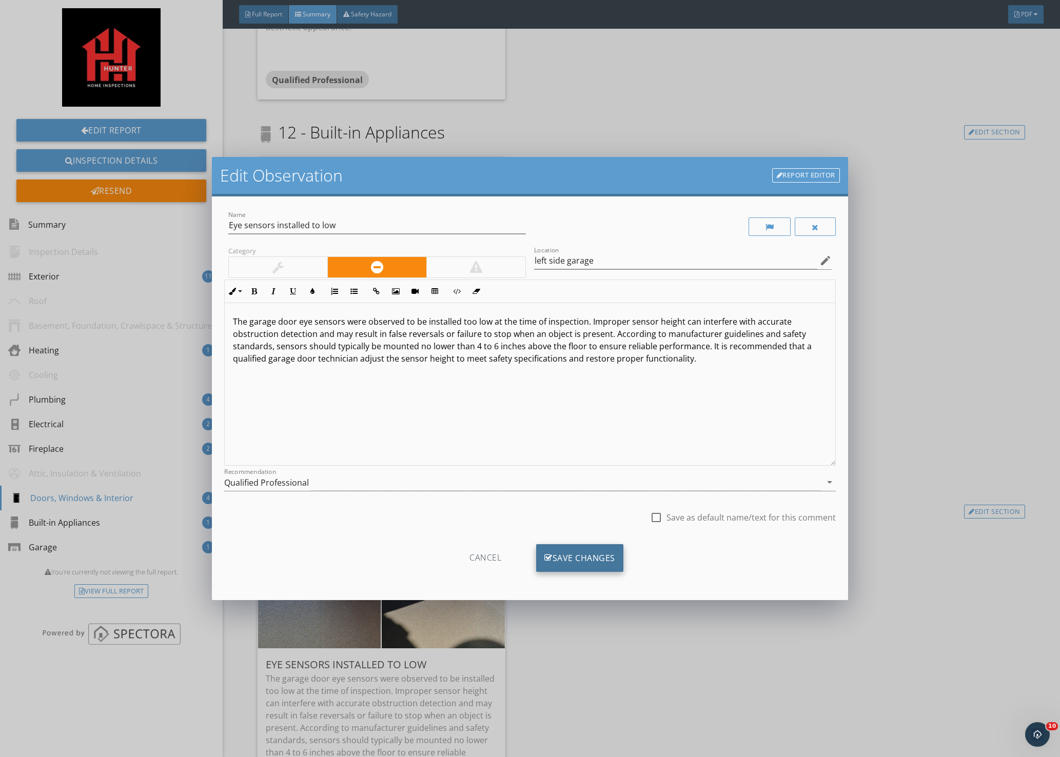
click at [577, 558] on div "Save Changes" at bounding box center [579, 558] width 87 height 28
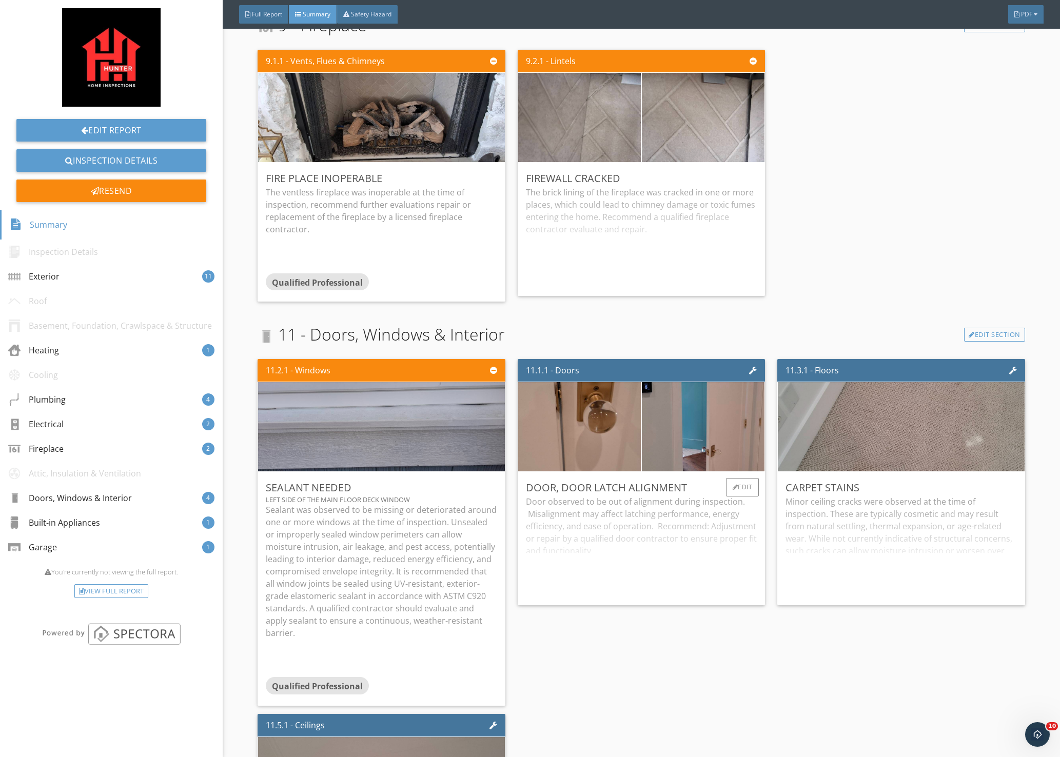
scroll to position [2939, 0]
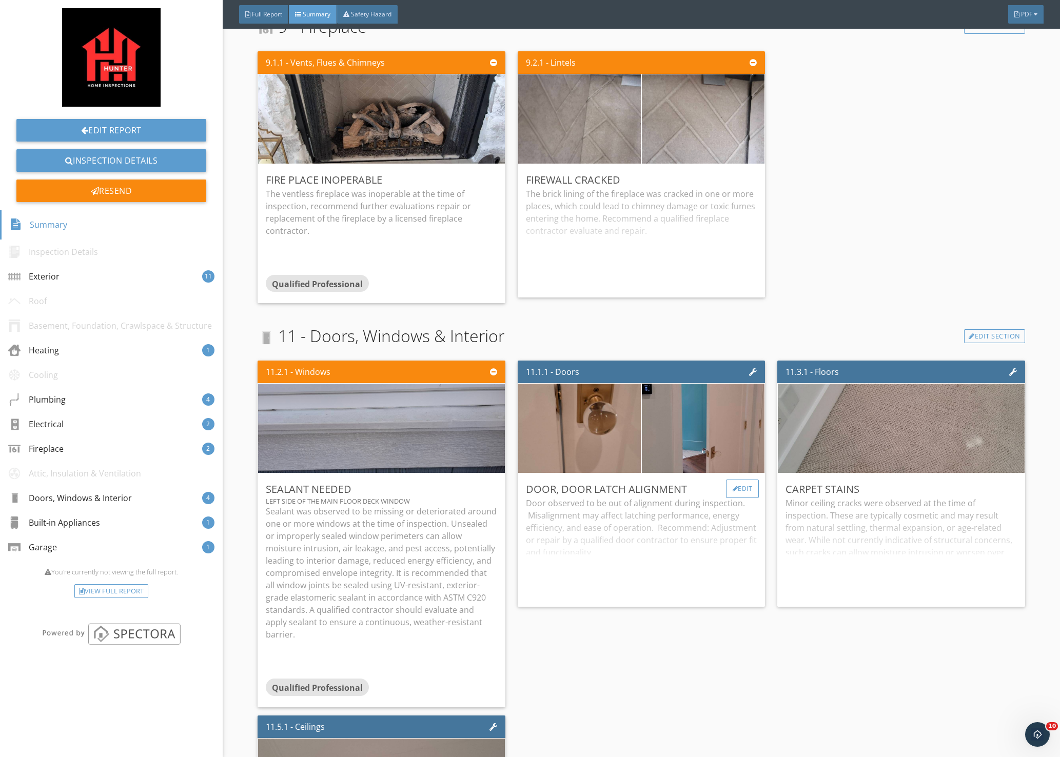
click at [734, 480] on div "Edit" at bounding box center [742, 489] width 33 height 18
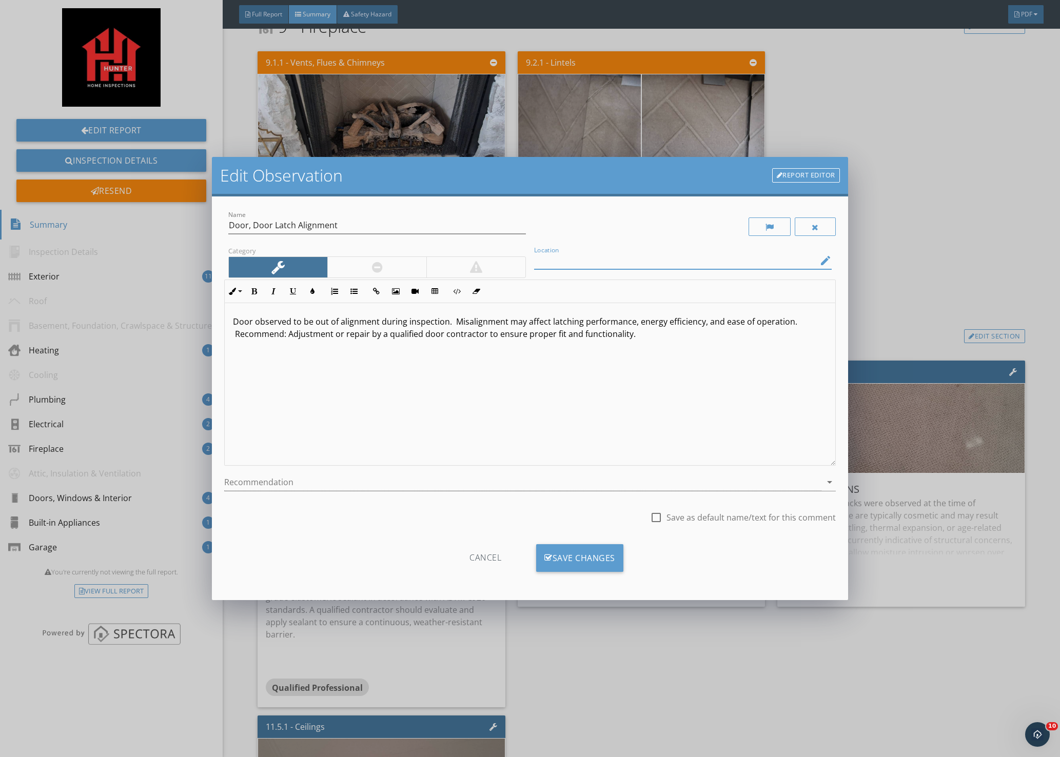
click at [623, 263] on input "Location" at bounding box center [675, 260] width 283 height 17
type input "master bedroom door"
click at [588, 556] on div "Save Changes" at bounding box center [579, 558] width 87 height 28
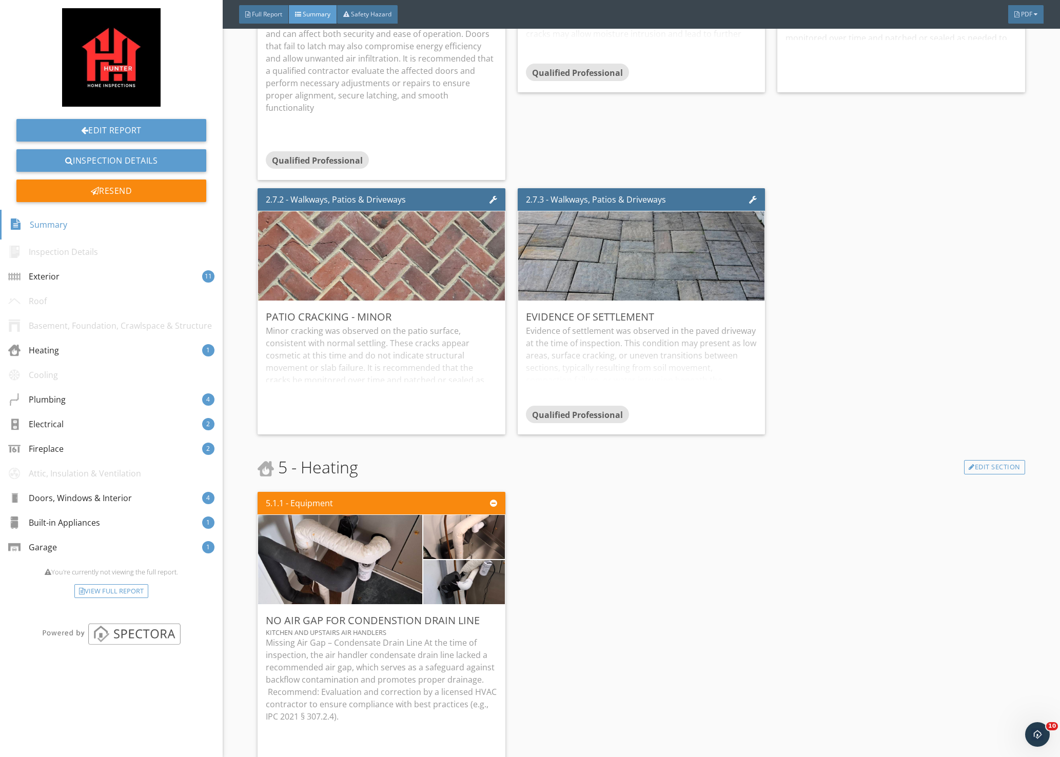
scroll to position [1143, 0]
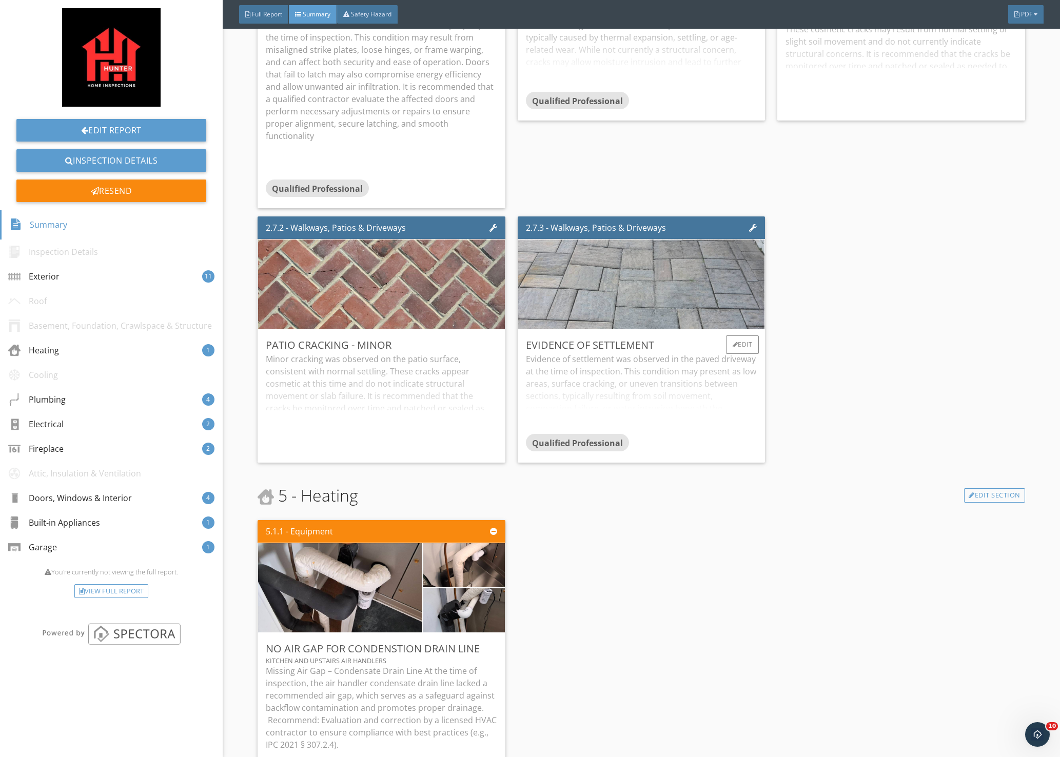
click at [607, 238] on img at bounding box center [642, 283] width 298 height 223
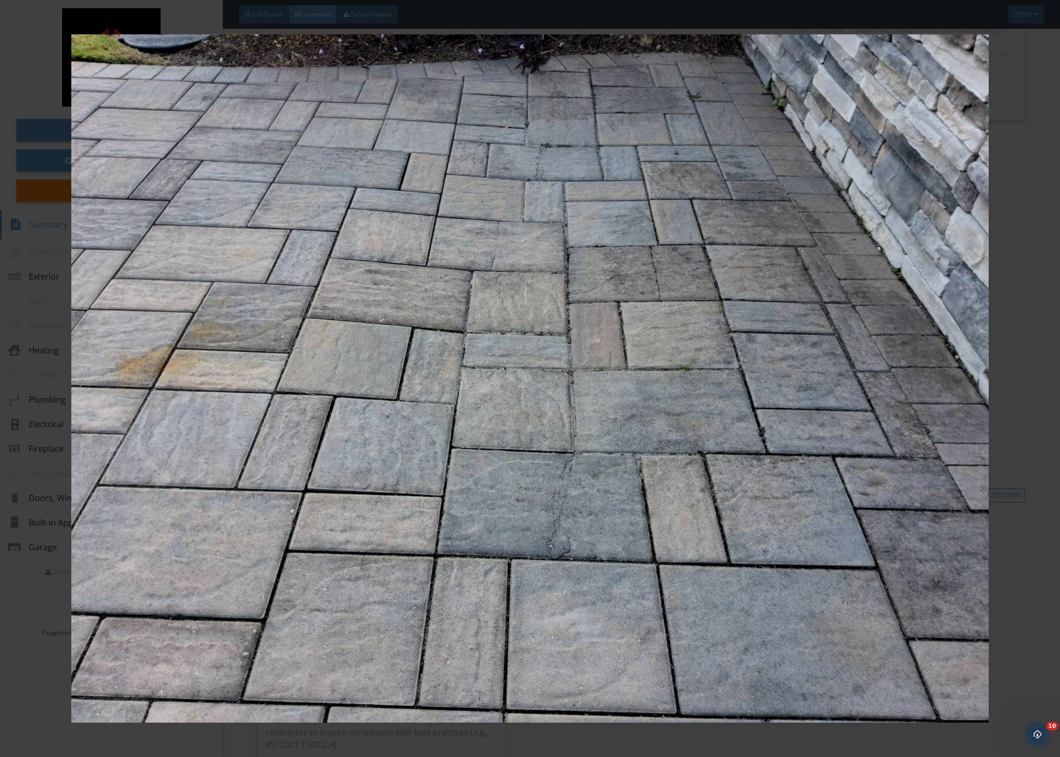
click at [1036, 327] on div at bounding box center [530, 378] width 1060 height 757
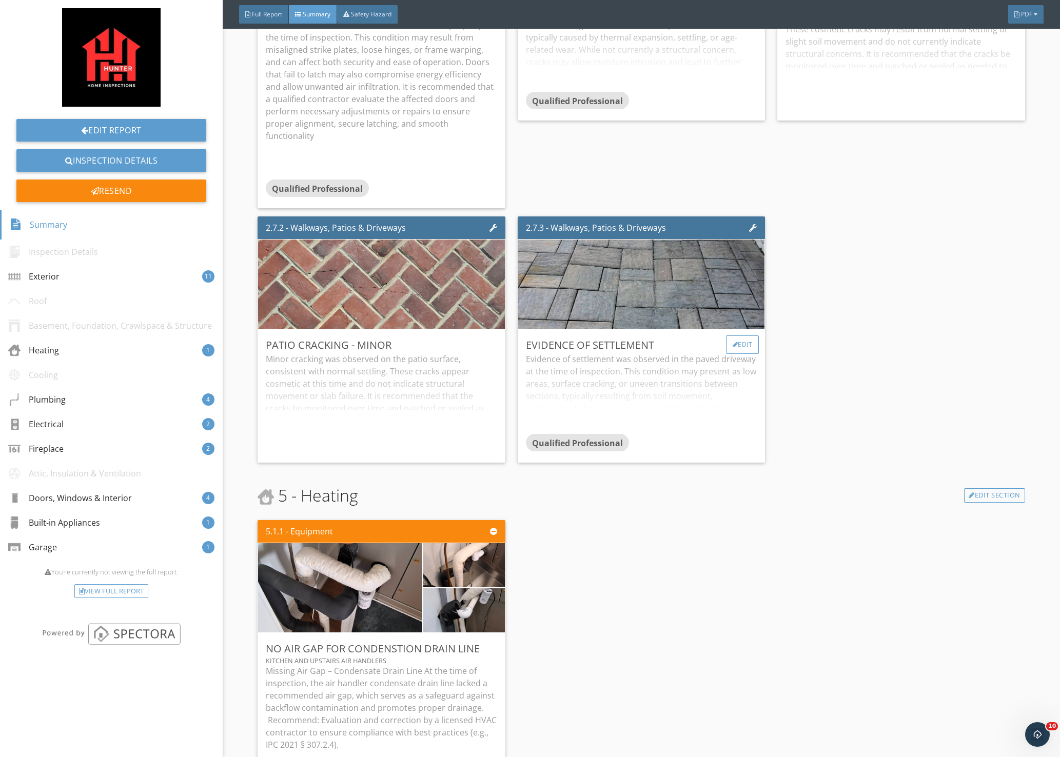
click at [736, 336] on div "Edit" at bounding box center [742, 345] width 33 height 18
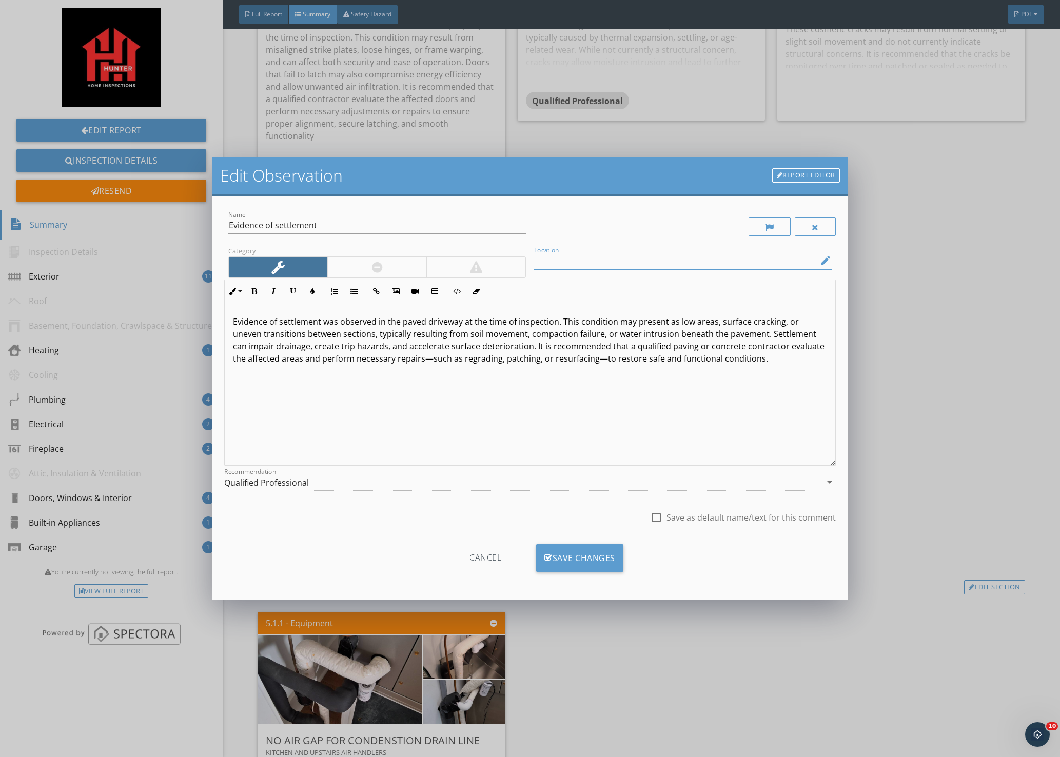
click at [676, 260] on input "Location" at bounding box center [675, 260] width 283 height 17
type input "next to the pool pump station"
click at [578, 557] on div "Save Changes" at bounding box center [579, 558] width 87 height 28
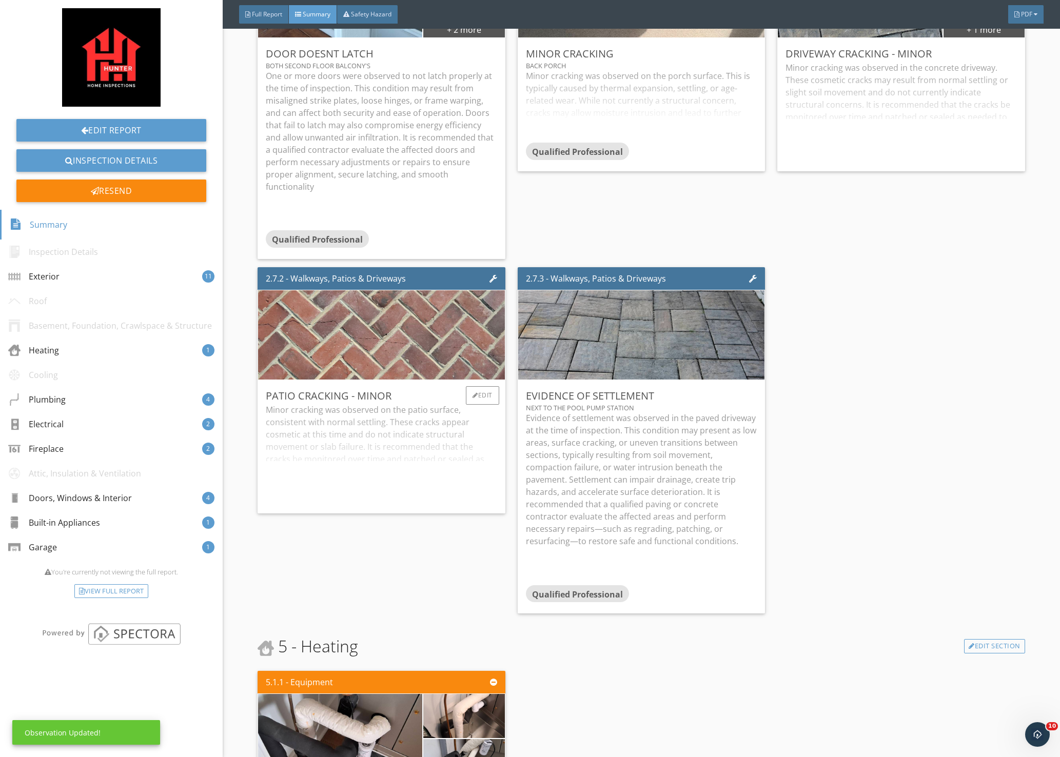
scroll to position [1092, 0]
click at [479, 387] on div "Edit" at bounding box center [482, 396] width 33 height 18
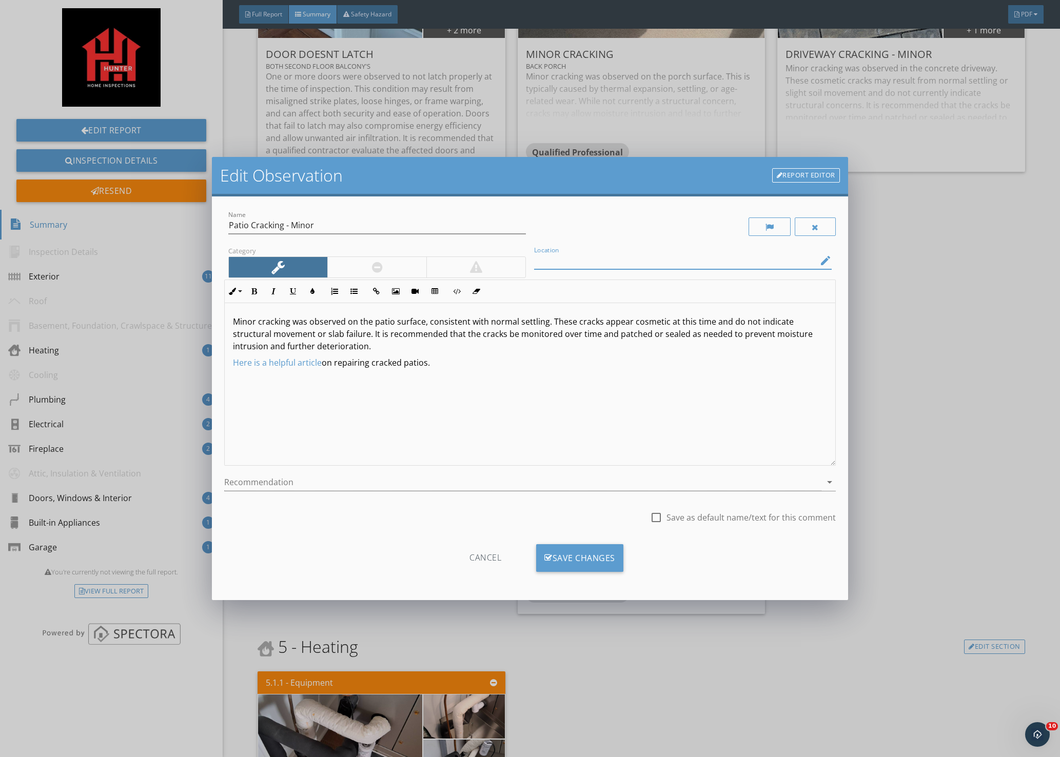
click at [590, 263] on input "Location" at bounding box center [675, 260] width 283 height 17
type input "next to the pool"
click at [567, 564] on div "Save Changes" at bounding box center [579, 558] width 87 height 28
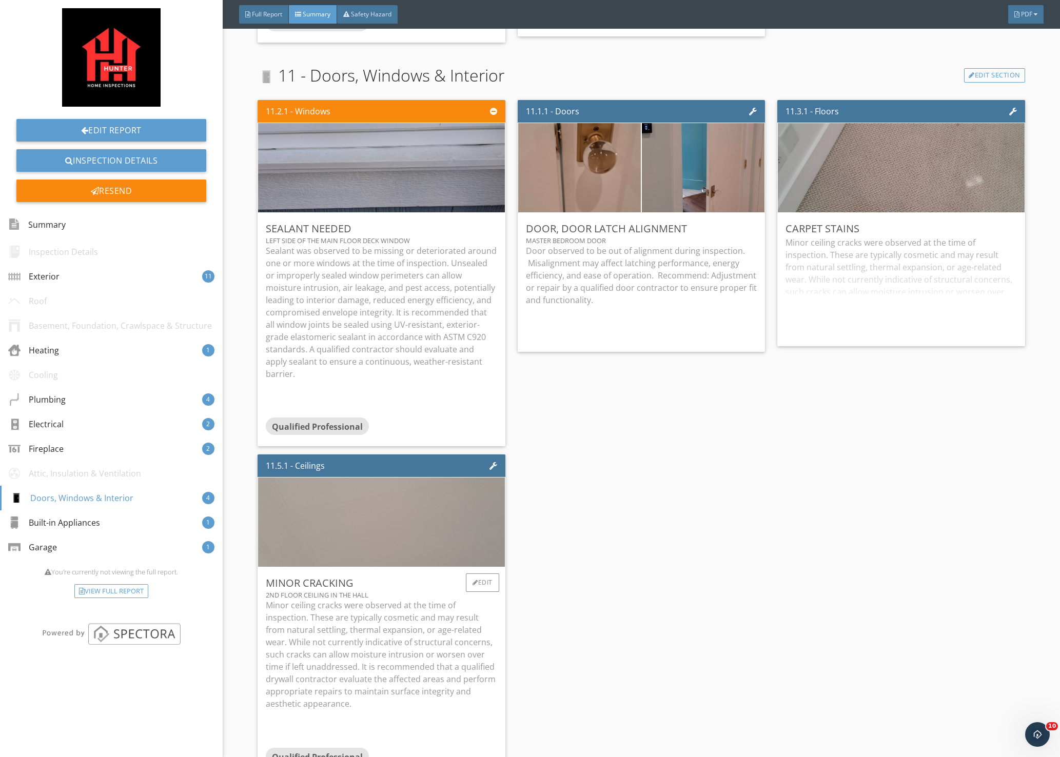
scroll to position [3298, 0]
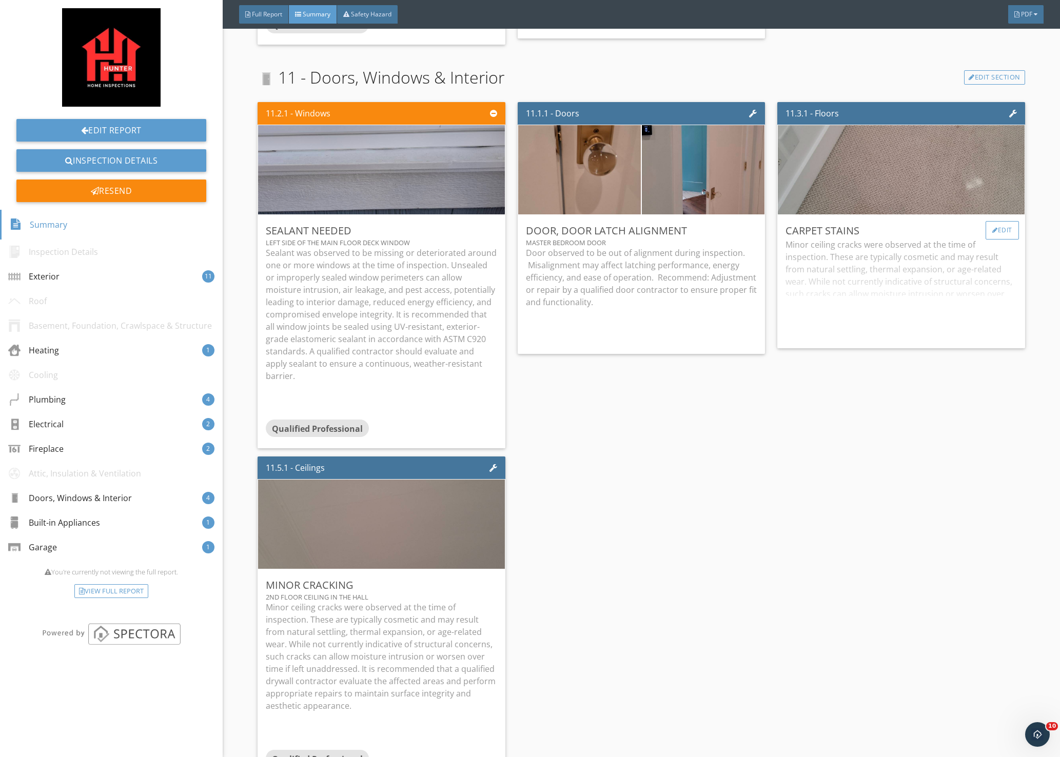
click at [995, 221] on div "Edit" at bounding box center [1002, 230] width 33 height 18
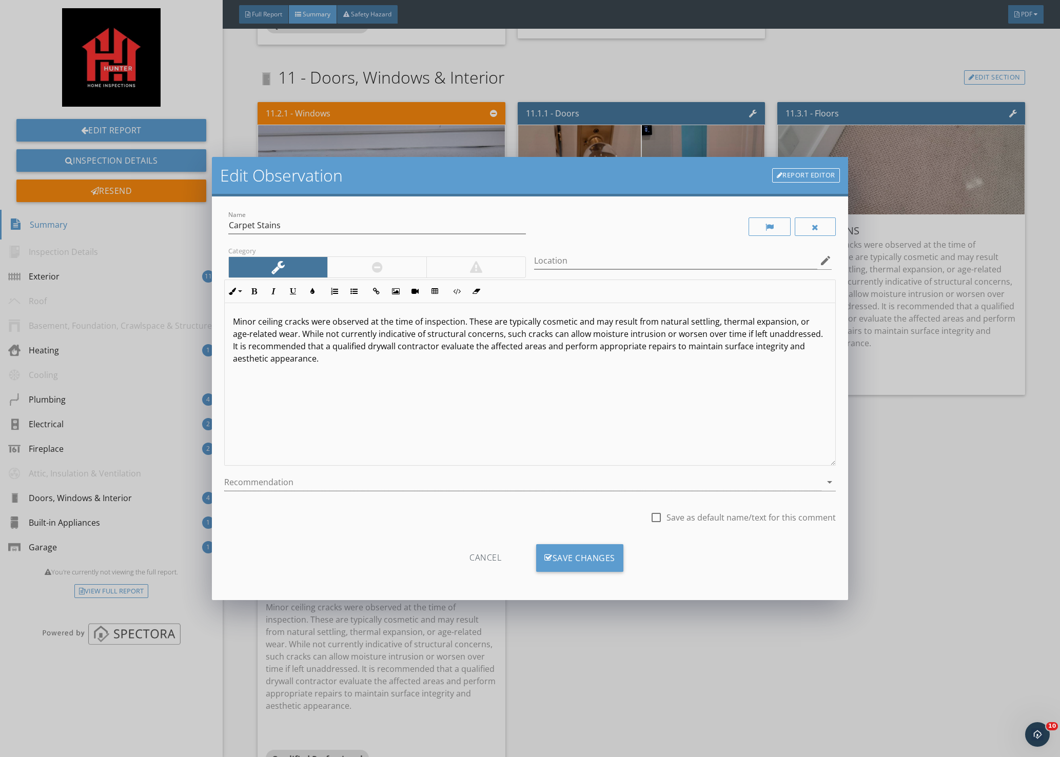
click at [923, 463] on div "Edit Observation Report Editor Name Carpet Stains Category Location edit Inline…" at bounding box center [530, 378] width 1060 height 757
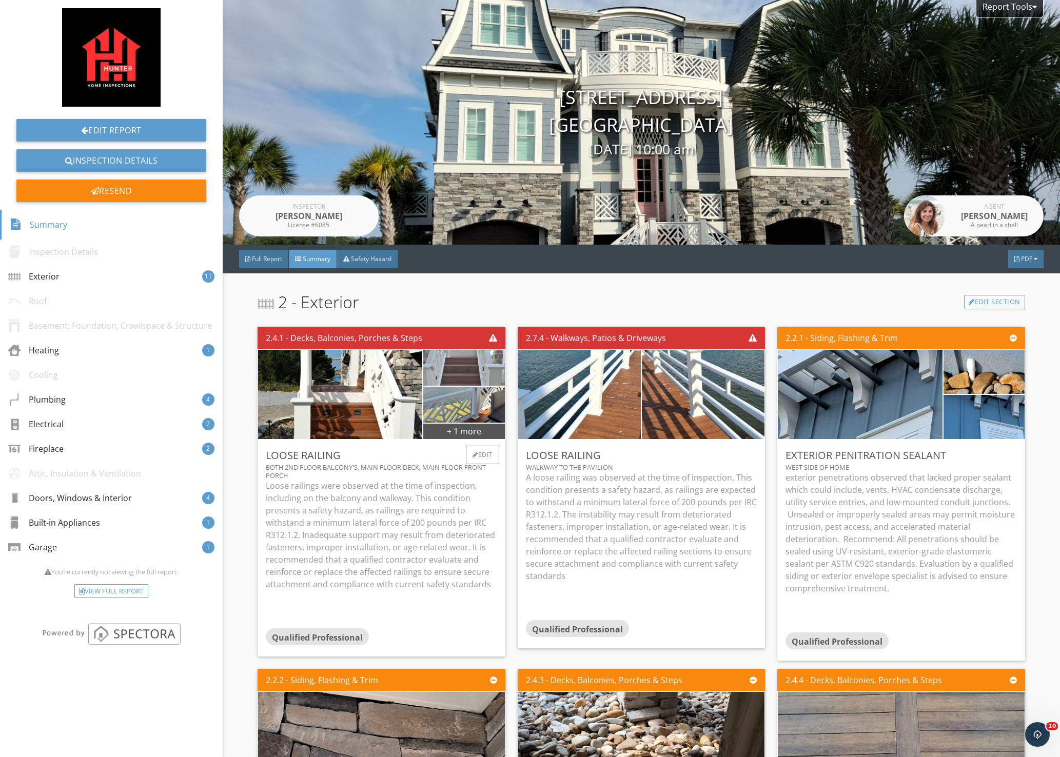
scroll to position [0, 0]
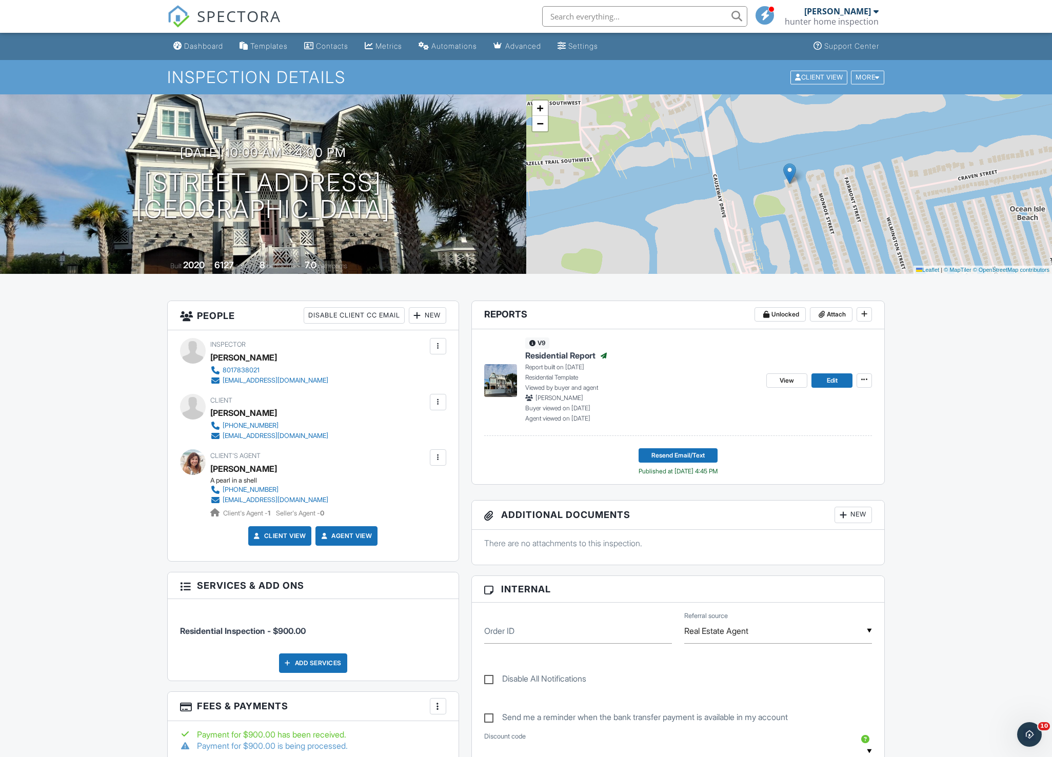
click at [551, 358] on span "Residential Report" at bounding box center [560, 355] width 70 height 11
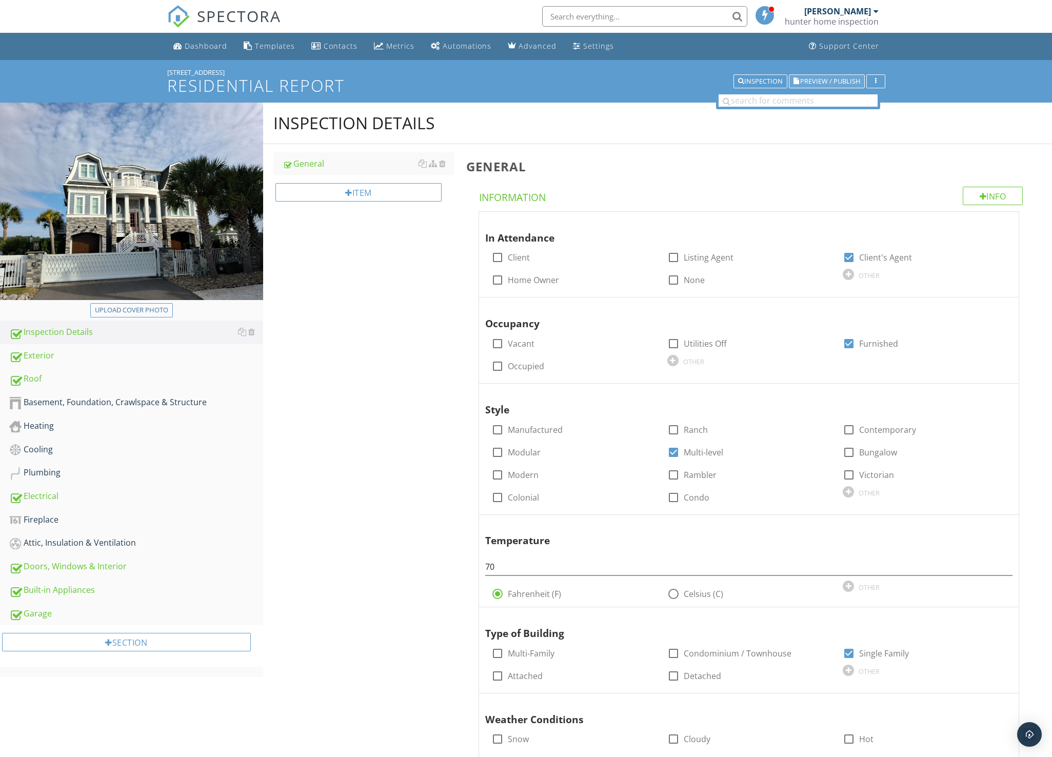
click at [825, 82] on span "Preview / Publish" at bounding box center [831, 81] width 60 height 7
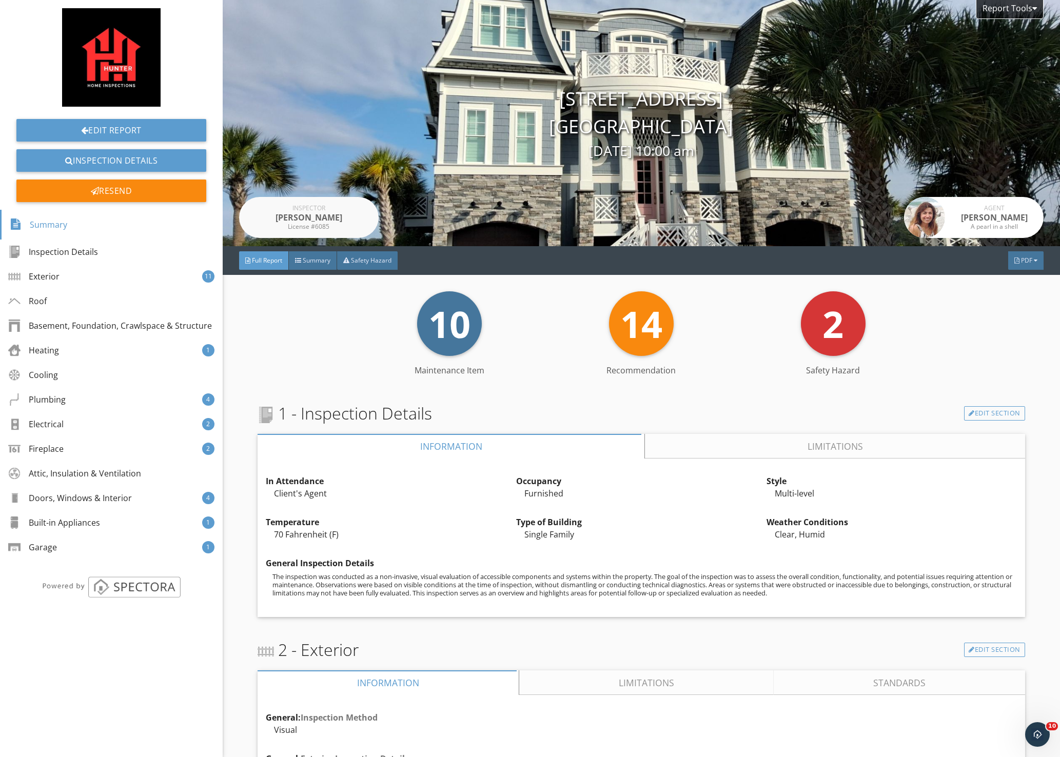
click at [1001, 223] on div "Diane Dalen" at bounding box center [994, 217] width 82 height 12
click at [1006, 296] on div "10 Maintenance Item 14 Recommendation 2 Safety Hazard" at bounding box center [642, 323] width 768 height 65
click at [953, 216] on div "Diane Dalen" at bounding box center [994, 217] width 82 height 12
click at [319, 266] on div "Summary" at bounding box center [313, 260] width 48 height 18
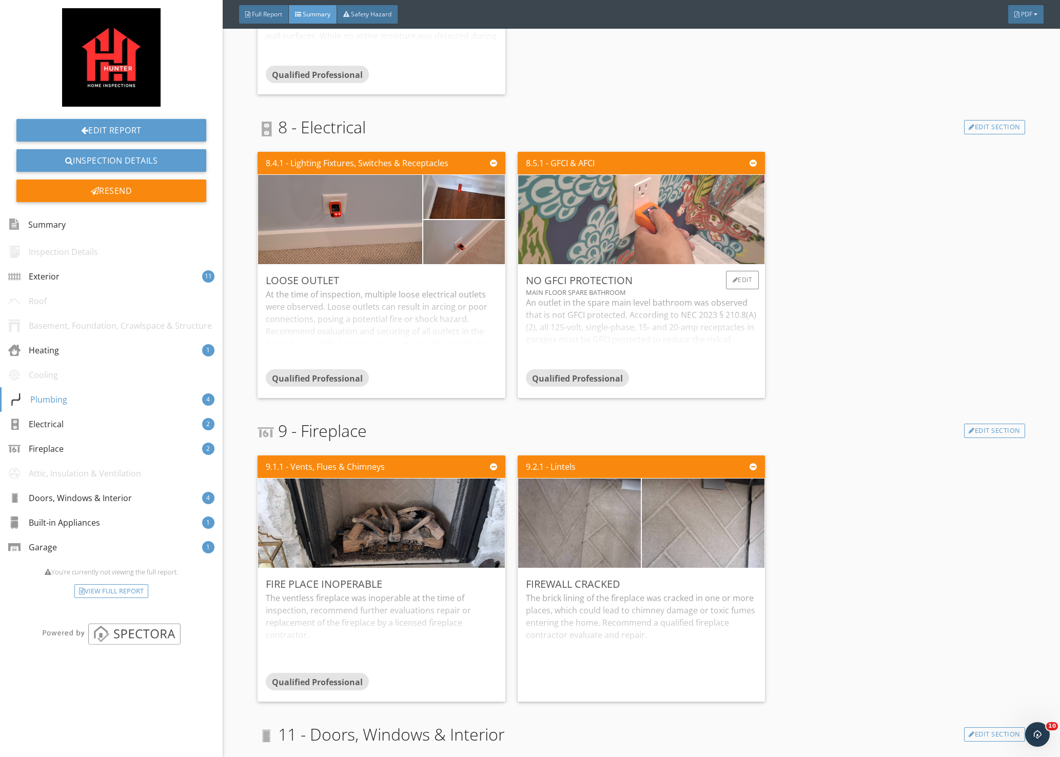
scroll to position [2155, 0]
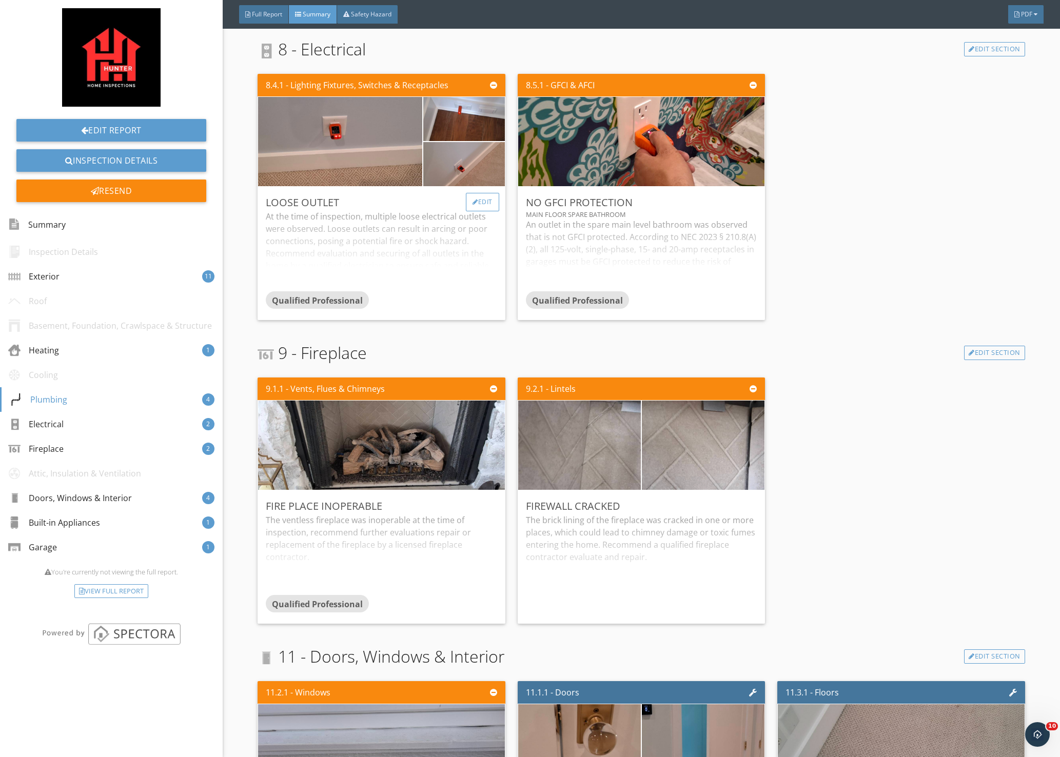
click at [473, 204] on div at bounding box center [476, 202] width 6 height 6
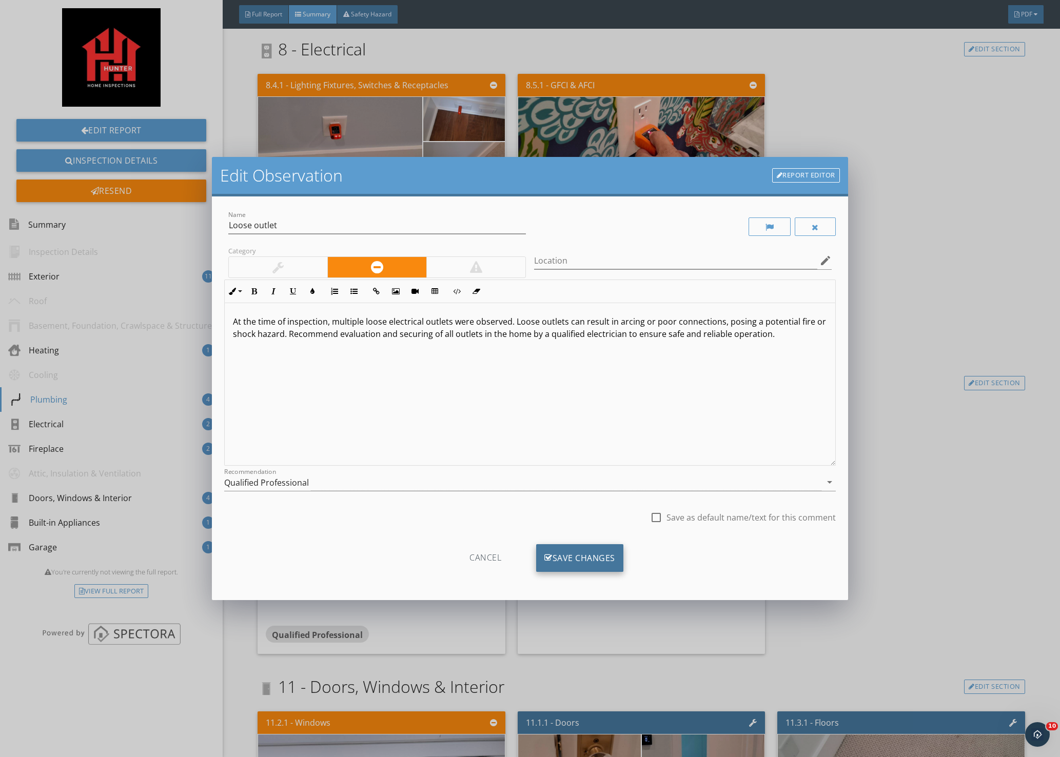
click at [585, 559] on div "Save Changes" at bounding box center [579, 558] width 87 height 28
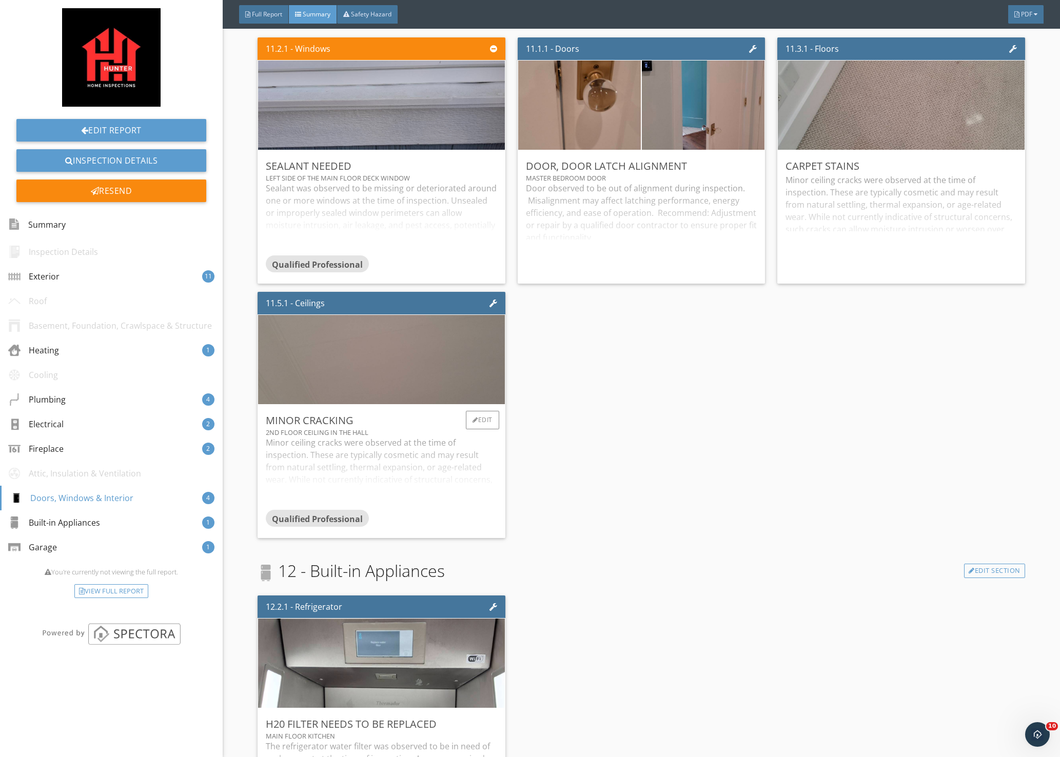
scroll to position [2771, 0]
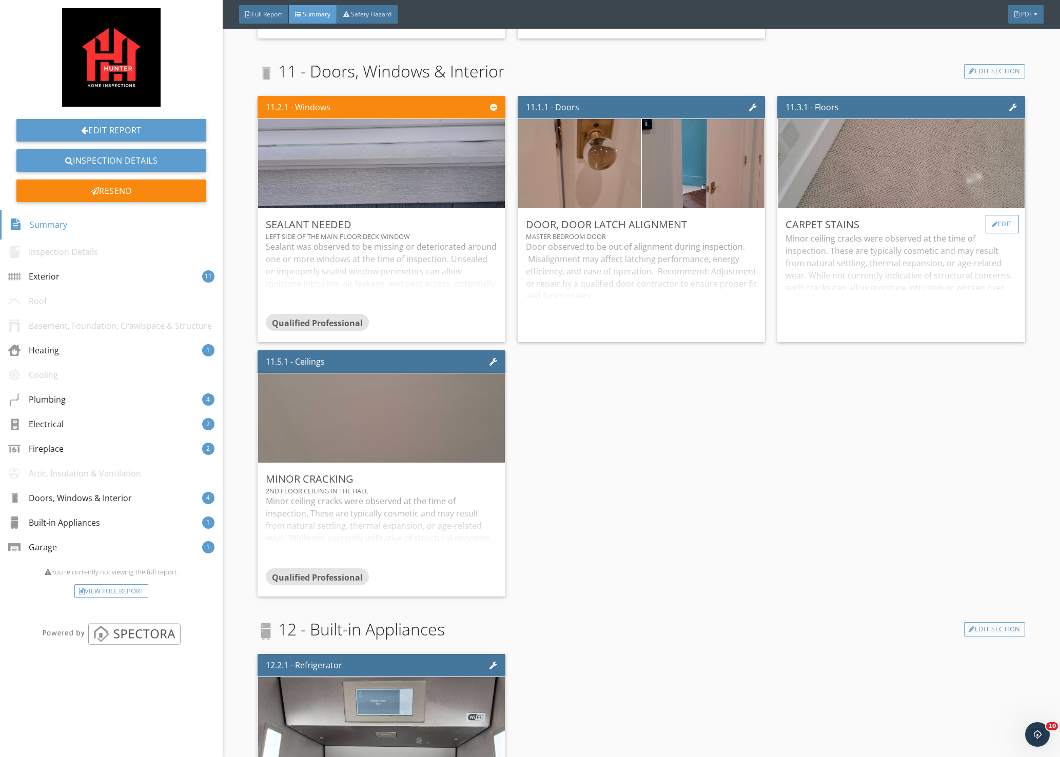
click at [992, 227] on div at bounding box center [995, 224] width 6 height 6
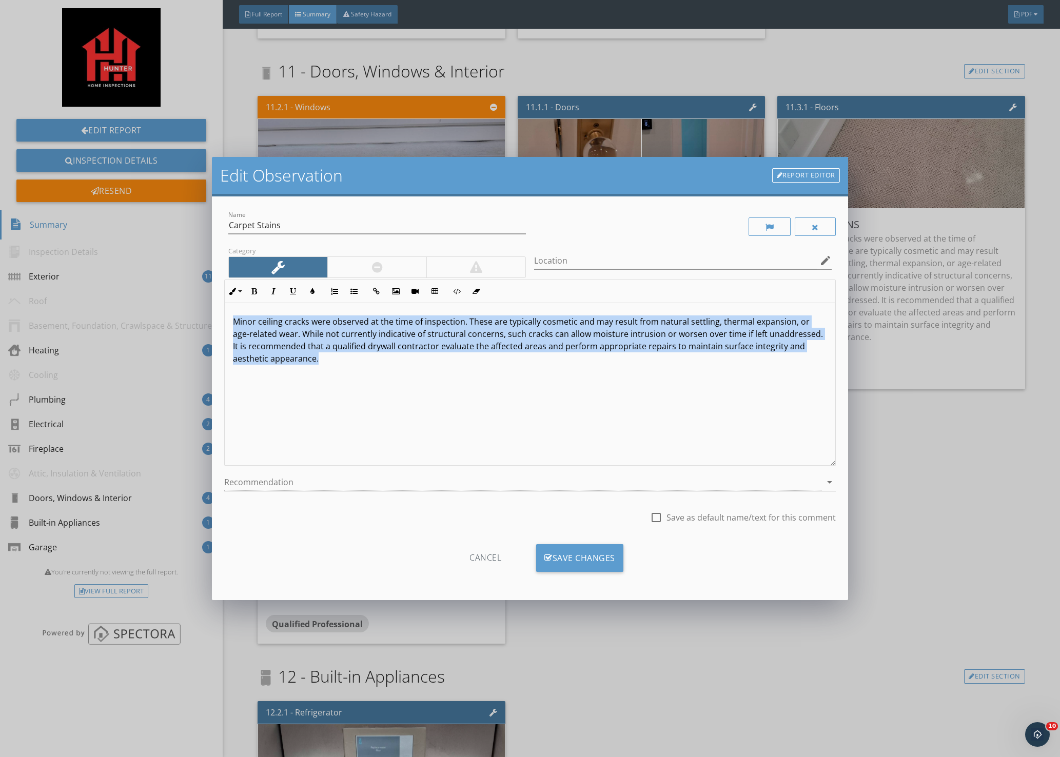
drag, startPoint x: 319, startPoint y: 362, endPoint x: 235, endPoint y: 303, distance: 102.9
click at [235, 303] on div "Minor ceiling cracks were observed at the time of inspection. These are typical…" at bounding box center [530, 384] width 611 height 163
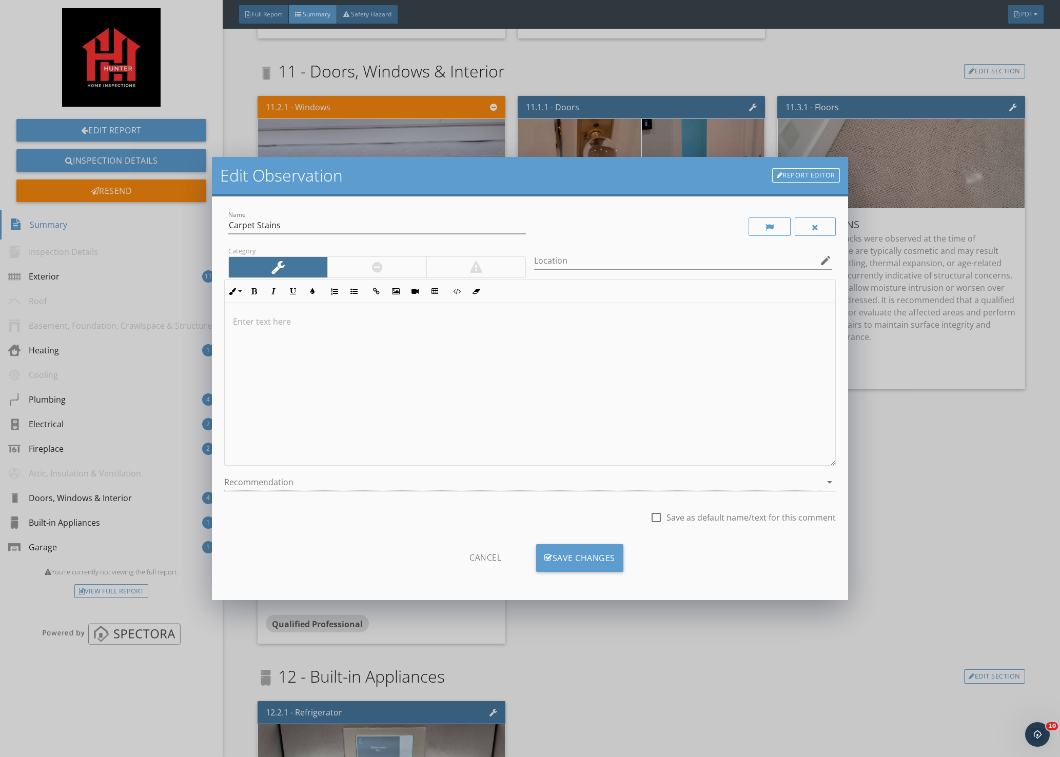
click at [292, 322] on p at bounding box center [530, 322] width 594 height 12
type textarea "<p>Carpet staining was observed at the time of inspection, with visible discolo…"
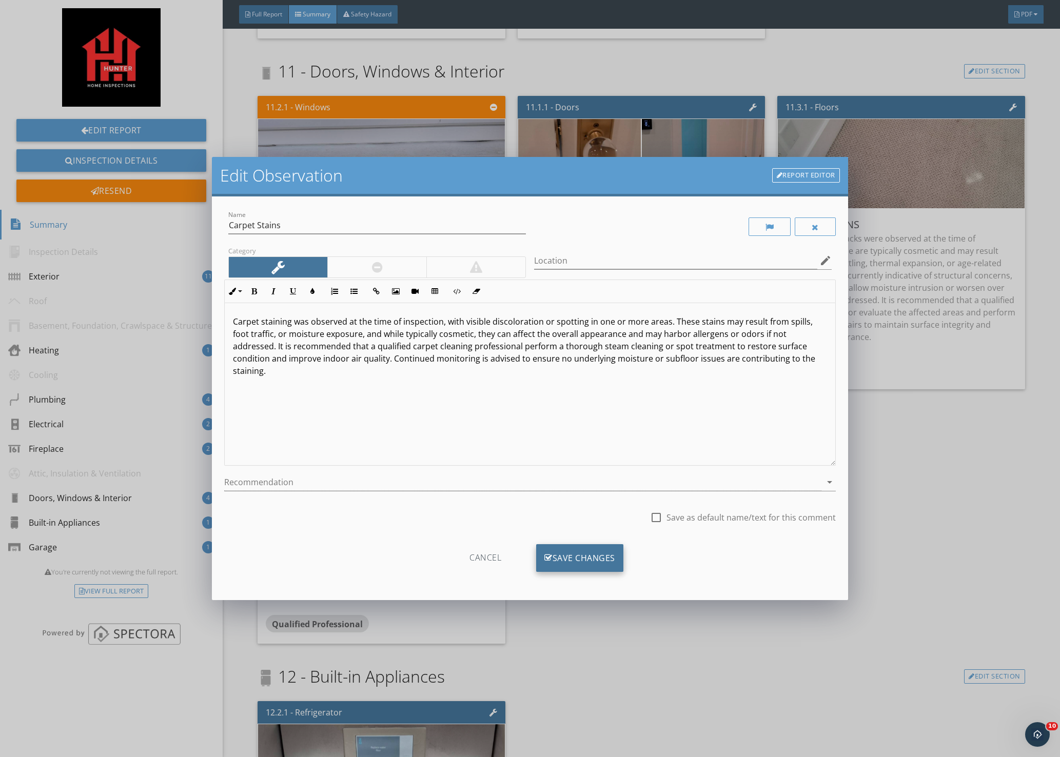
click at [567, 559] on div "Save Changes" at bounding box center [579, 558] width 87 height 28
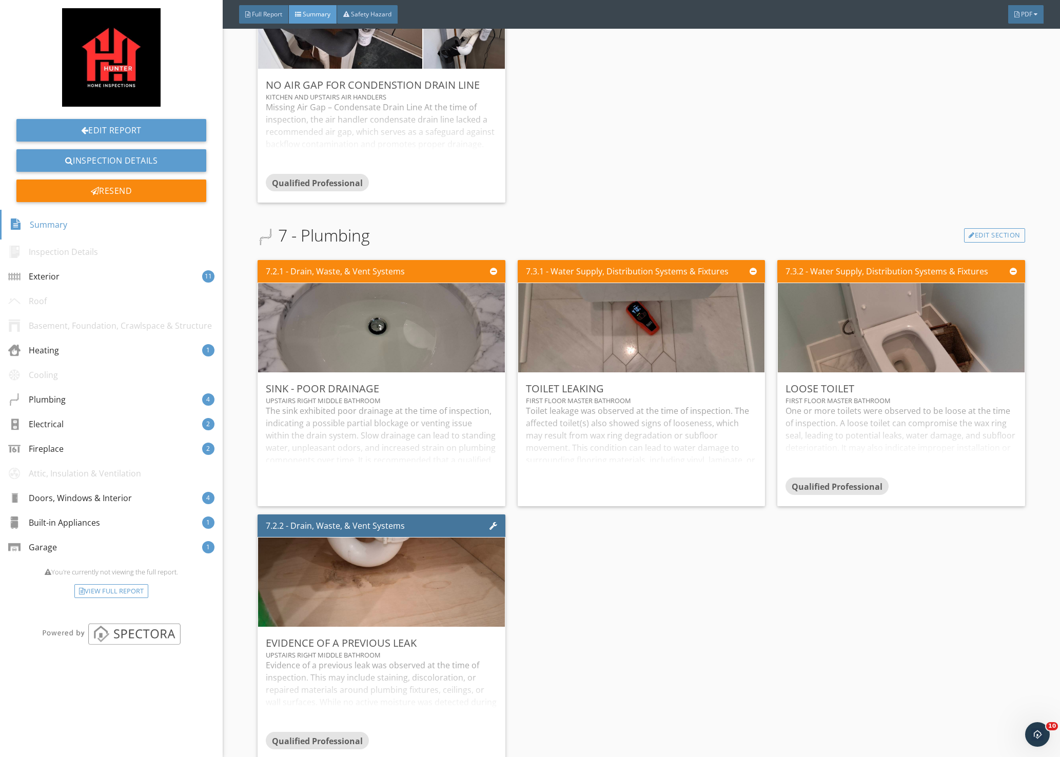
scroll to position [1591, 0]
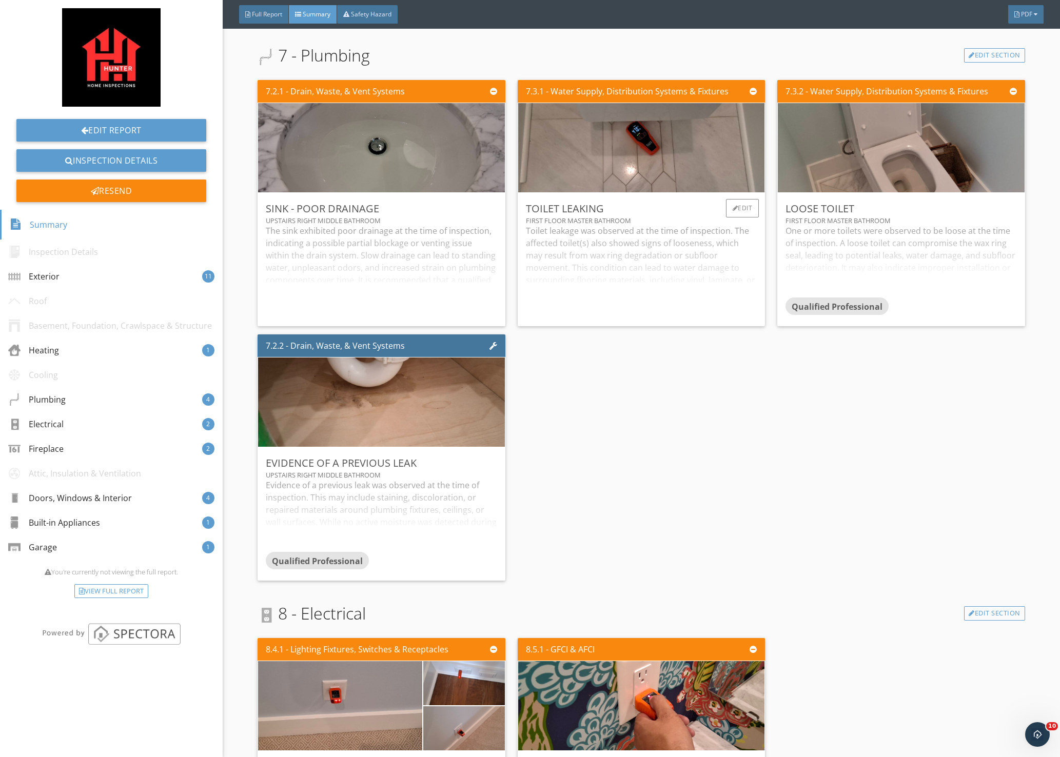
click at [594, 236] on div "Toilet leakage was observed at the time of inspection. The affected toilet(s) a…" at bounding box center [641, 271] width 231 height 93
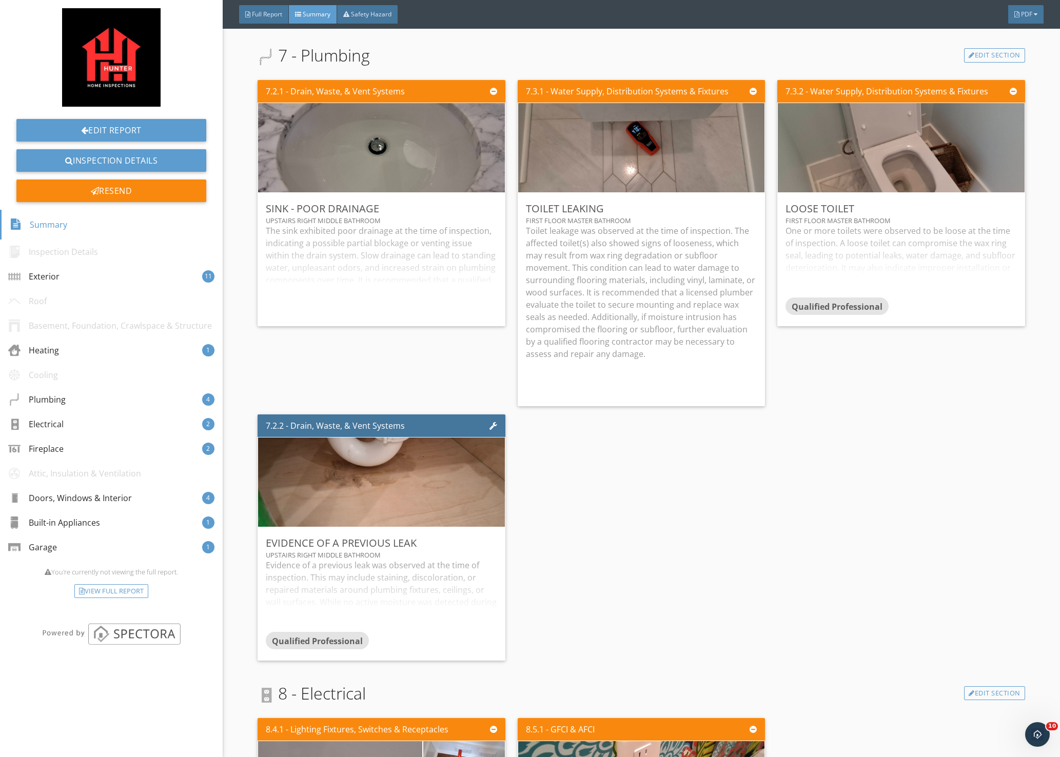
click at [814, 370] on div "7.3.2 - Water Supply, Distribution Systems & Fixtures Loose toilet first floor …" at bounding box center [897, 243] width 256 height 335
click at [627, 458] on div "7.2.1 - Drain, Waste, & Vent Systems Sink - Poor Drainage upstairs right middle…" at bounding box center [642, 370] width 768 height 589
click at [438, 348] on div "7.2.1 - Drain, Waste, & Vent Systems Sink - Poor Drainage upstairs right middle…" at bounding box center [386, 243] width 256 height 335
click at [845, 365] on div "7.3.2 - Water Supply, Distribution Systems & Fixtures Loose toilet first floor …" at bounding box center [897, 243] width 256 height 335
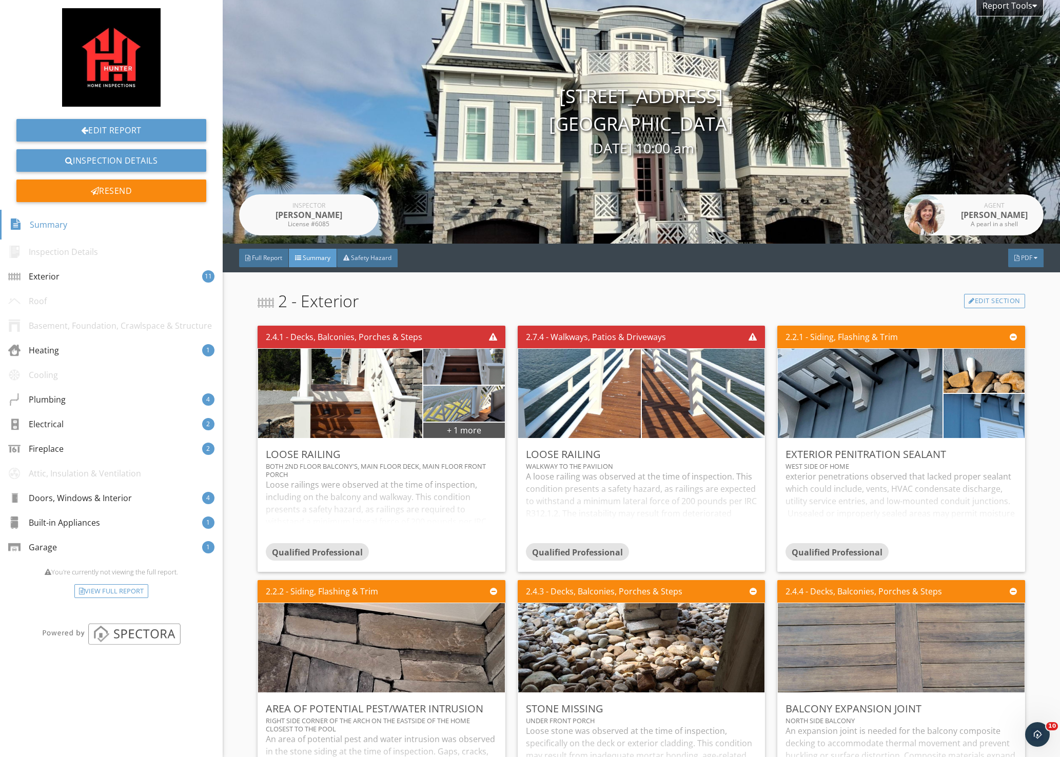
scroll to position [0, 0]
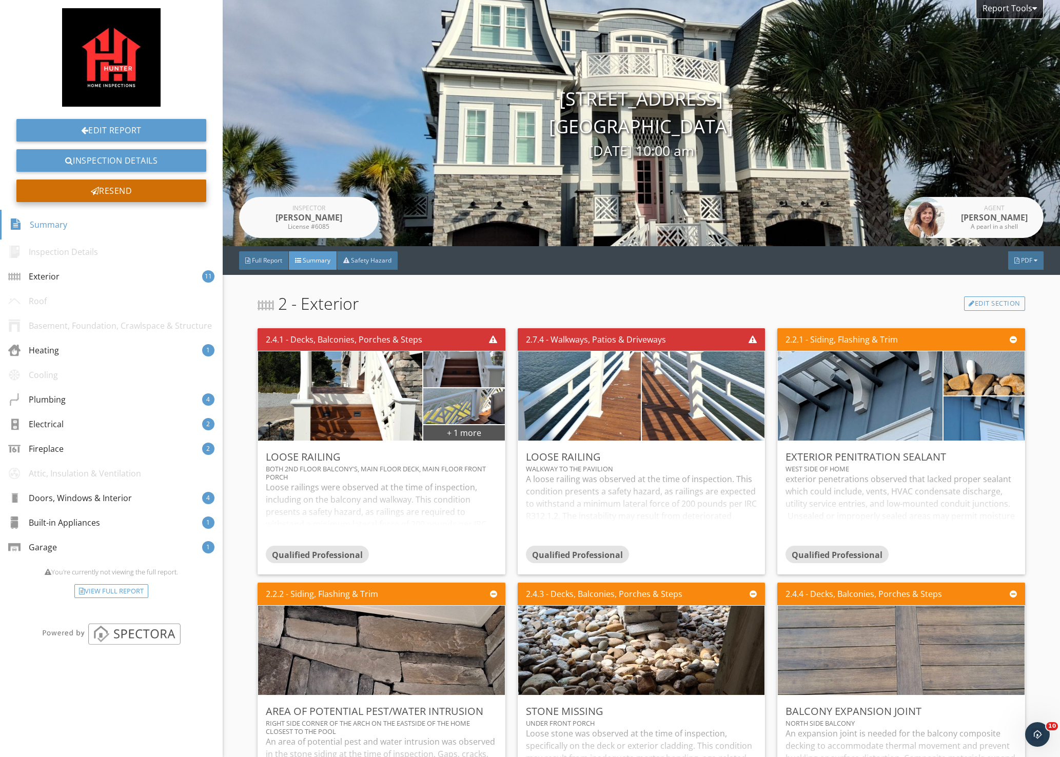
click at [147, 190] on div "Resend" at bounding box center [111, 191] width 190 height 23
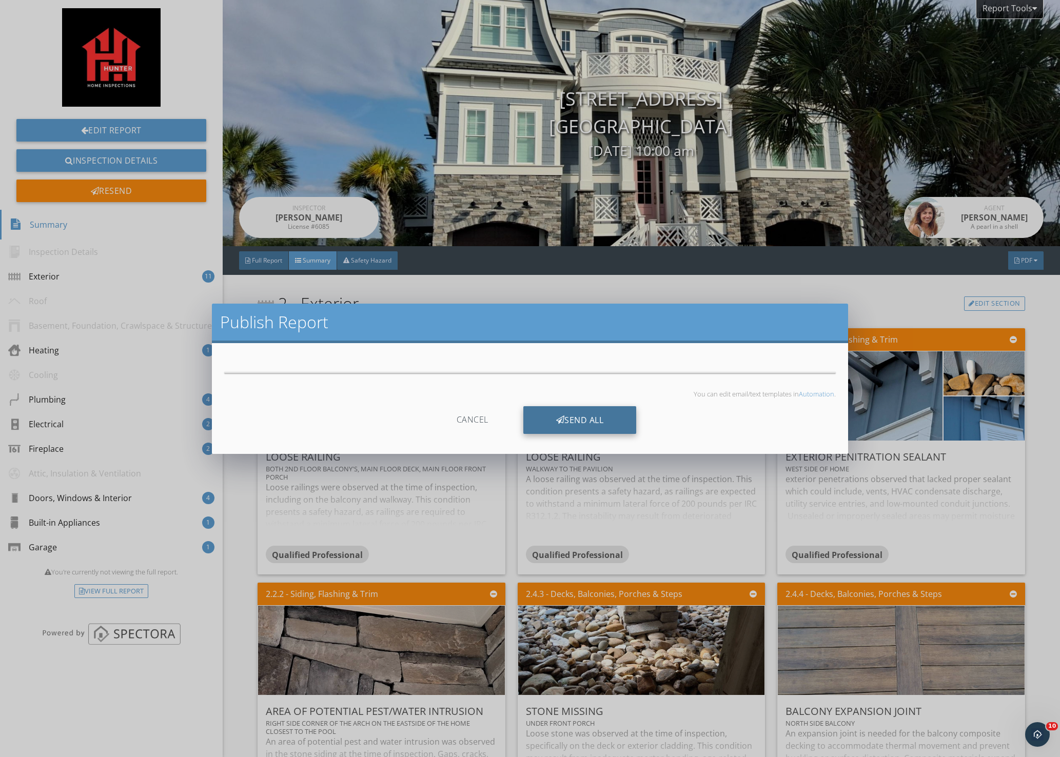
click at [556, 416] on div "Send All" at bounding box center [579, 420] width 113 height 28
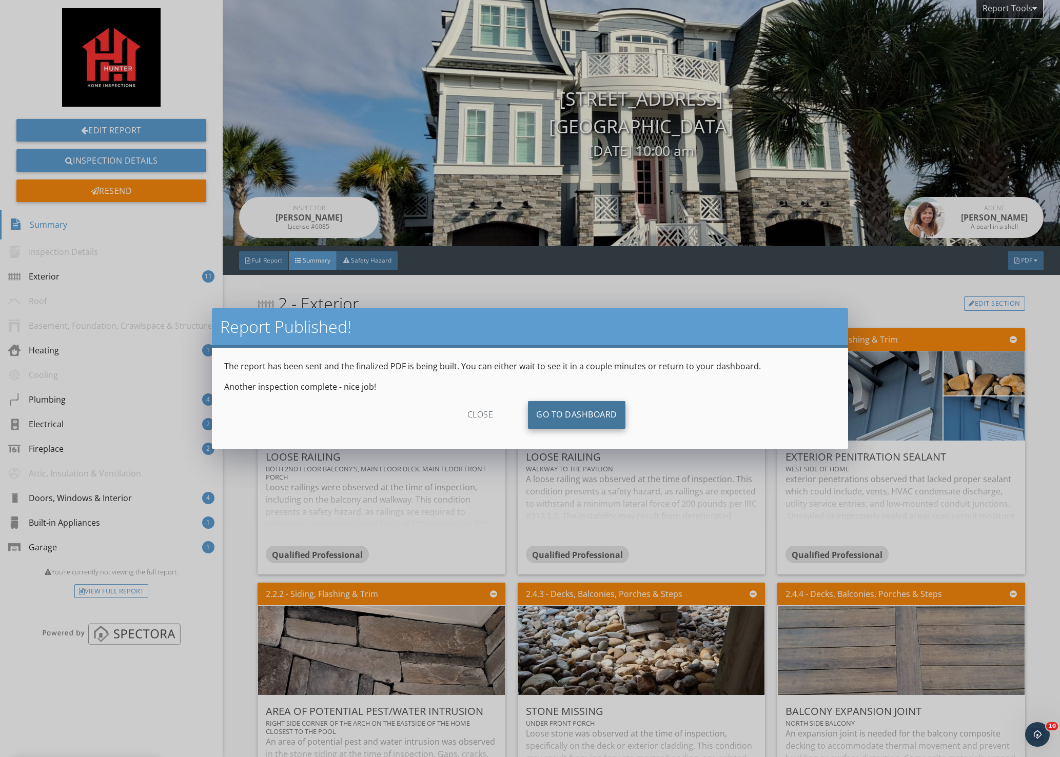
click at [553, 414] on link "Go To Dashboard" at bounding box center [576, 415] width 97 height 28
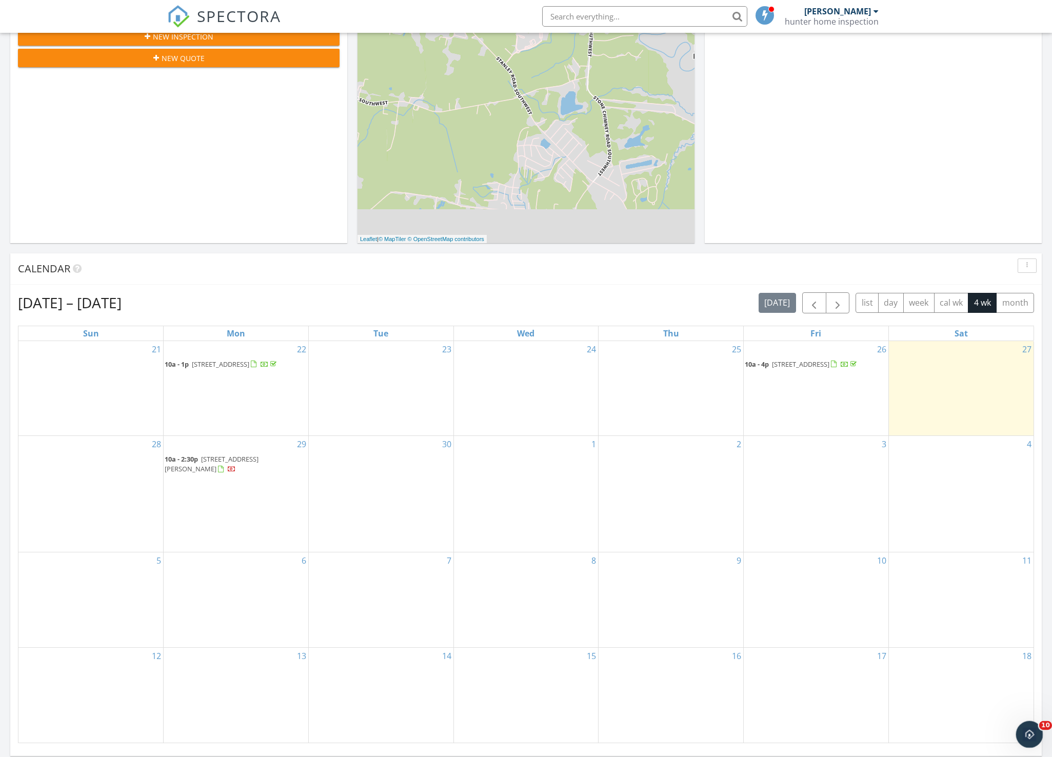
click at [1030, 728] on icon "Open Intercom Messenger" at bounding box center [1028, 733] width 17 height 17
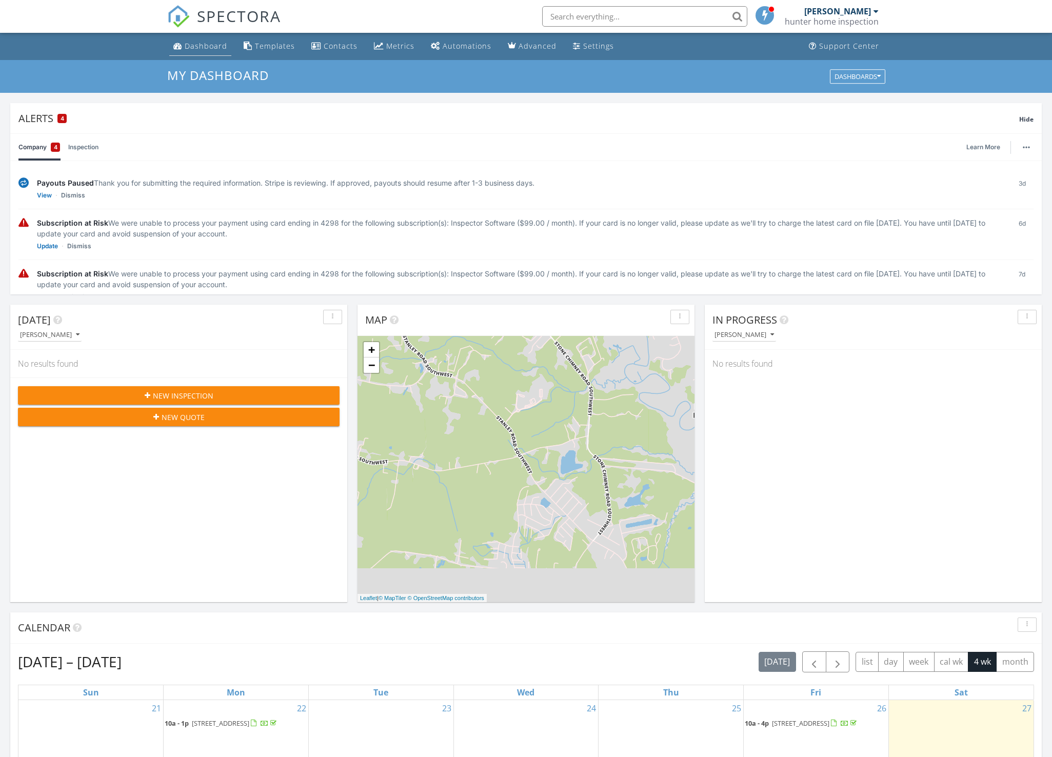
click at [190, 44] on div "Dashboard" at bounding box center [206, 46] width 43 height 10
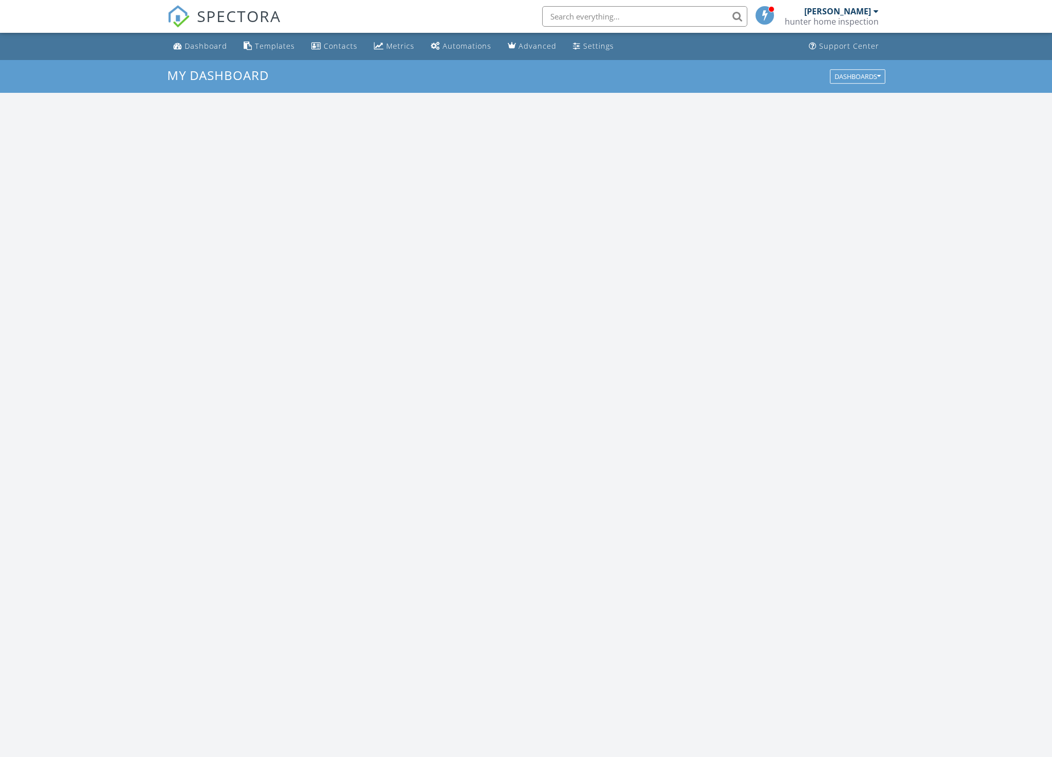
scroll to position [950, 1068]
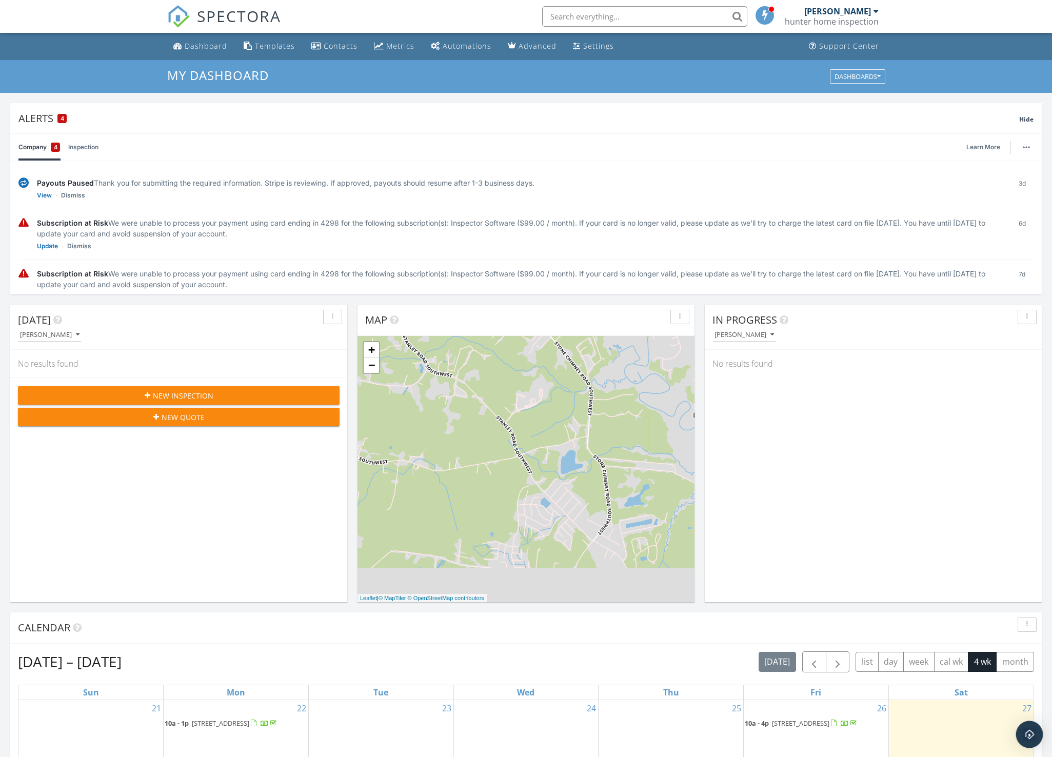
click at [1030, 734] on img "Open Intercom Messenger" at bounding box center [1029, 734] width 13 height 13
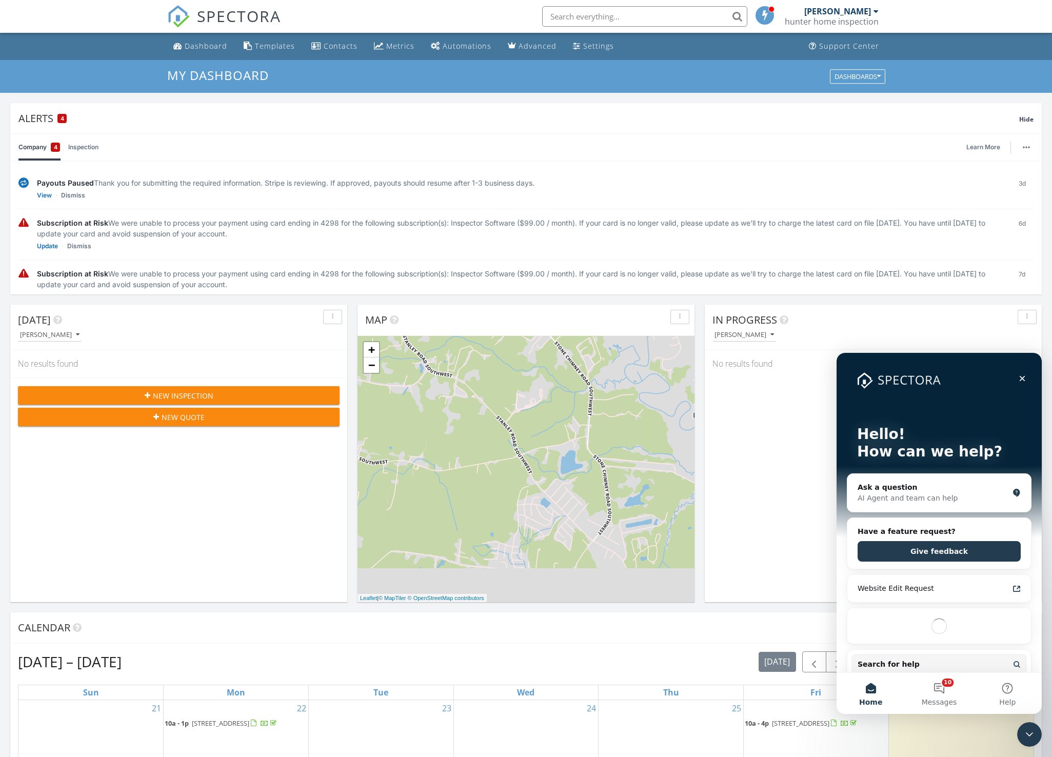
scroll to position [0, 0]
click at [949, 699] on span "Messages" at bounding box center [939, 702] width 35 height 7
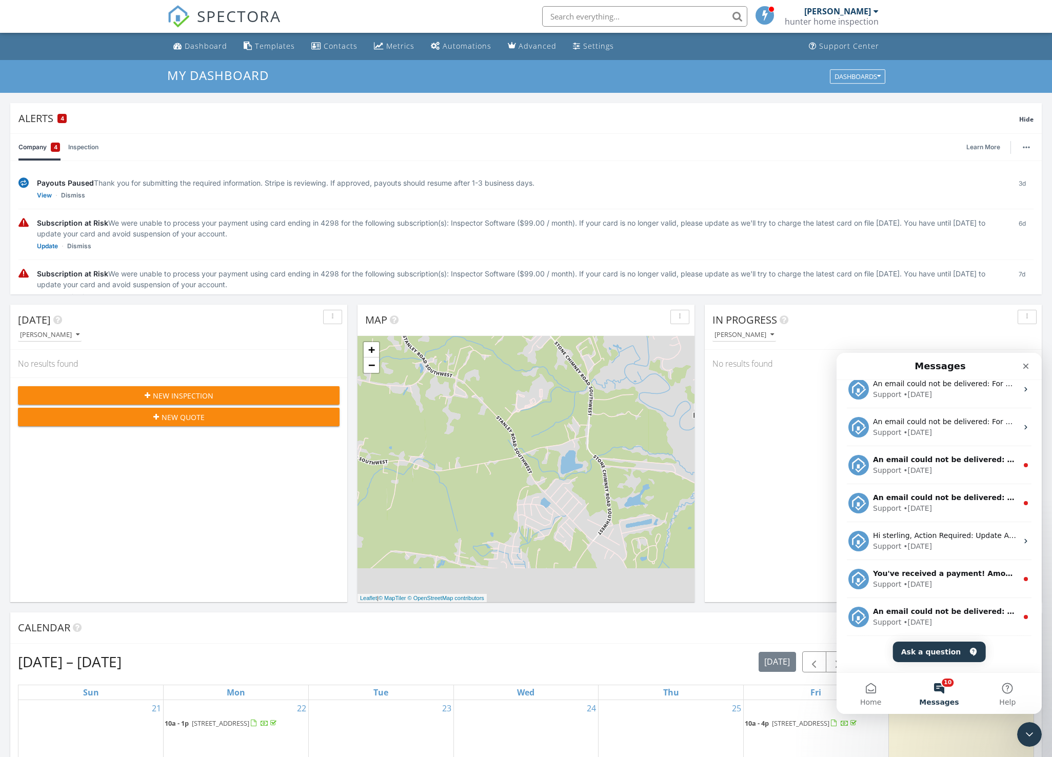
scroll to position [128, 0]
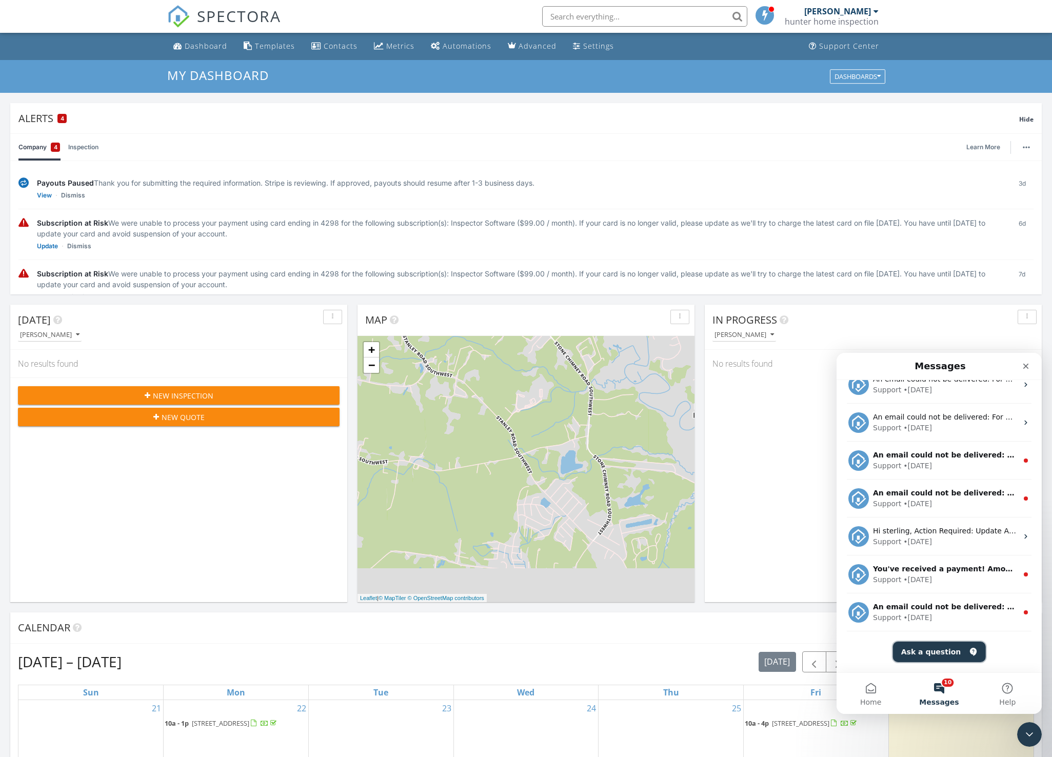
click at [942, 655] on button "Ask a question" at bounding box center [939, 652] width 93 height 21
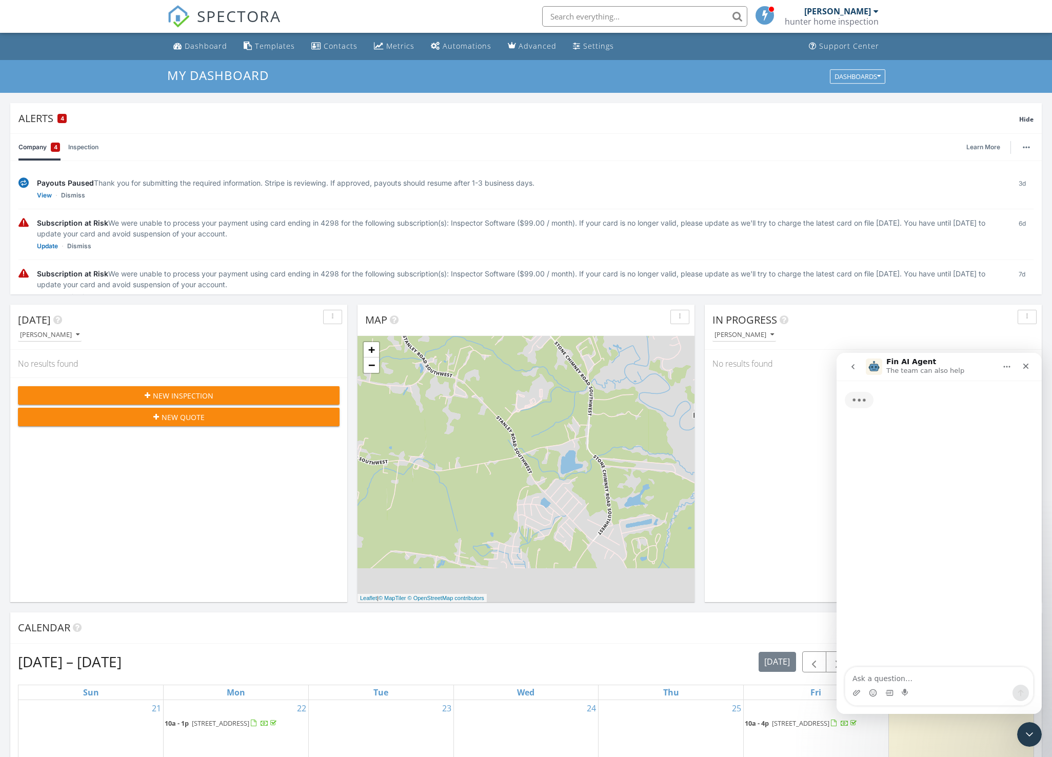
scroll to position [87, 0]
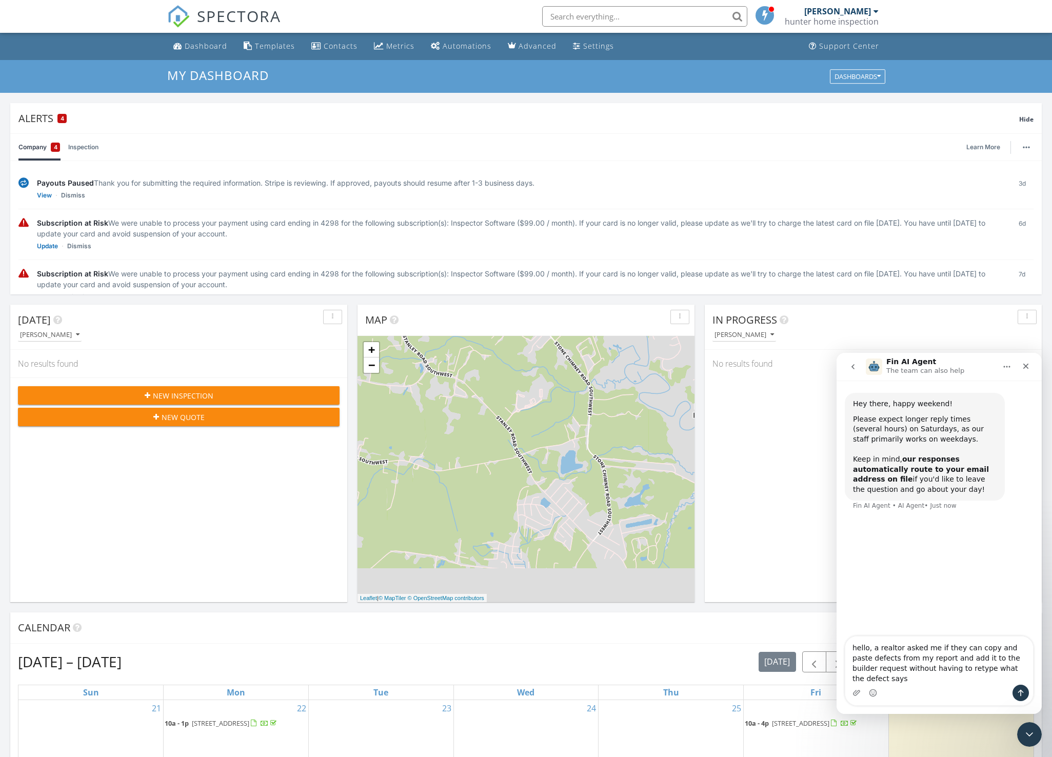
type textarea "hello, a realtor asked me if they can copy and paste defects from my report and…"
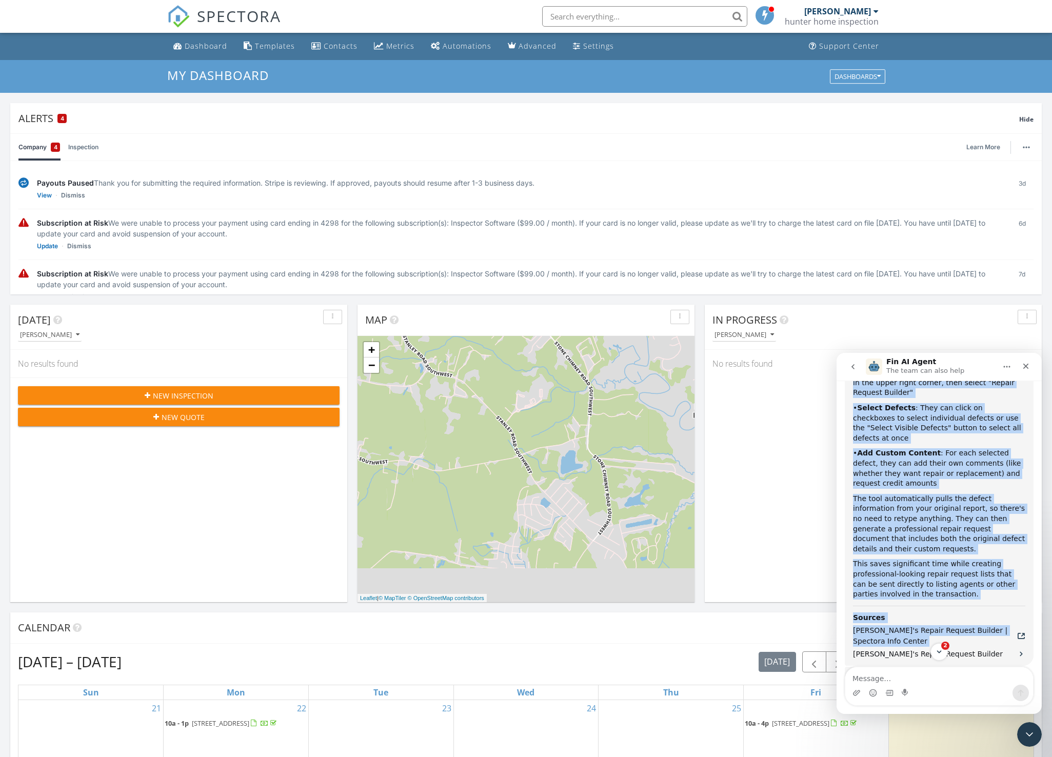
scroll to position [287, 0]
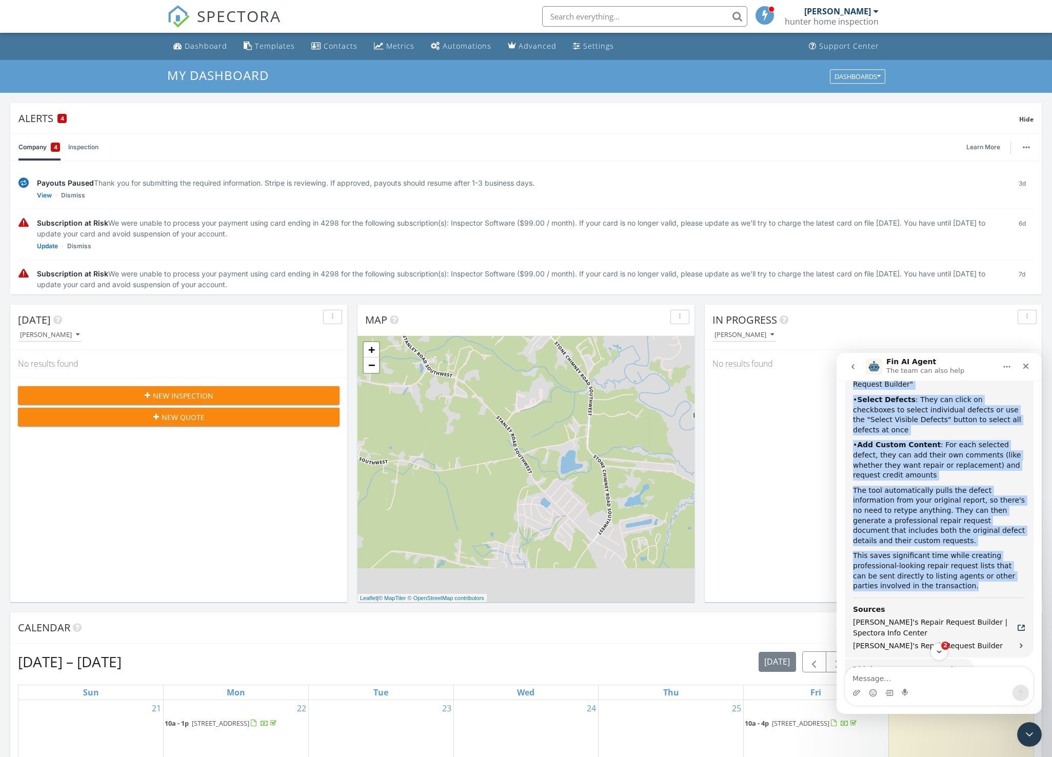
drag, startPoint x: 852, startPoint y: 448, endPoint x: 1008, endPoint y: 567, distance: 196.2
click at [1008, 567] on div "Yes! The realtor can easily include defects from your report in the Repair Requ…" at bounding box center [939, 475] width 189 height 364
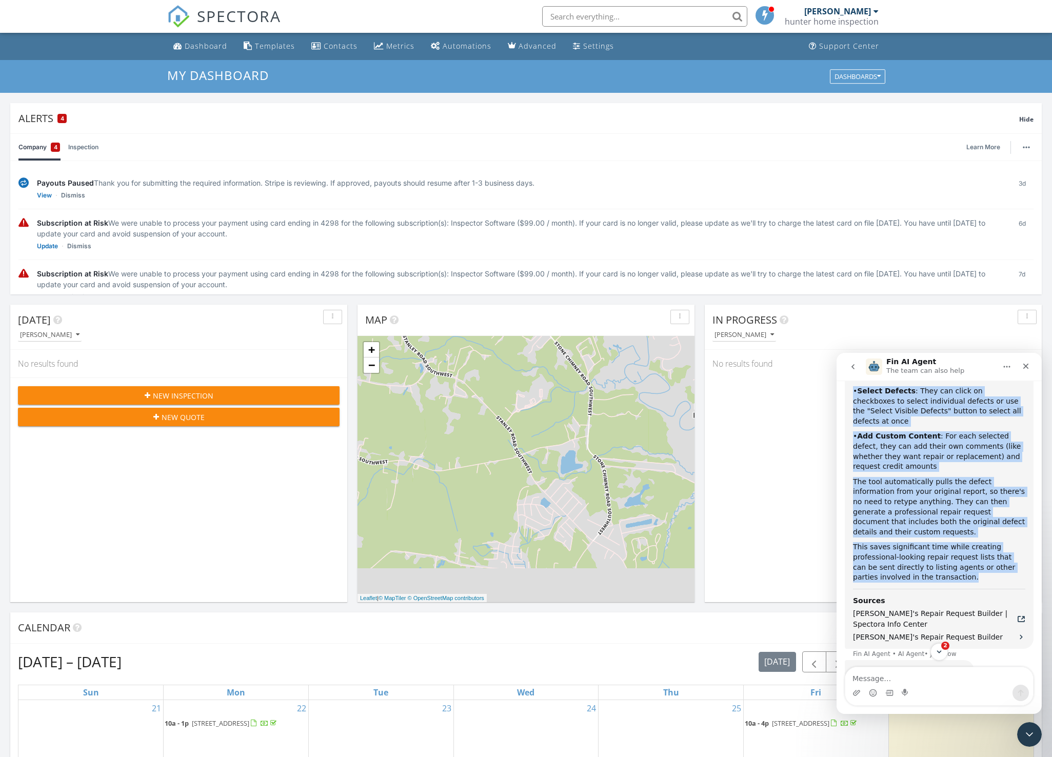
scroll to position [297, 0]
drag, startPoint x: 1008, startPoint y: 567, endPoint x: 958, endPoint y: 481, distance: 99.8
copy div "Lor! Ips dolorsi ame consec adipisc elitsed doei temp incidi ut lab Etdolo Magn…"
